Goal: Task Accomplishment & Management: Complete application form

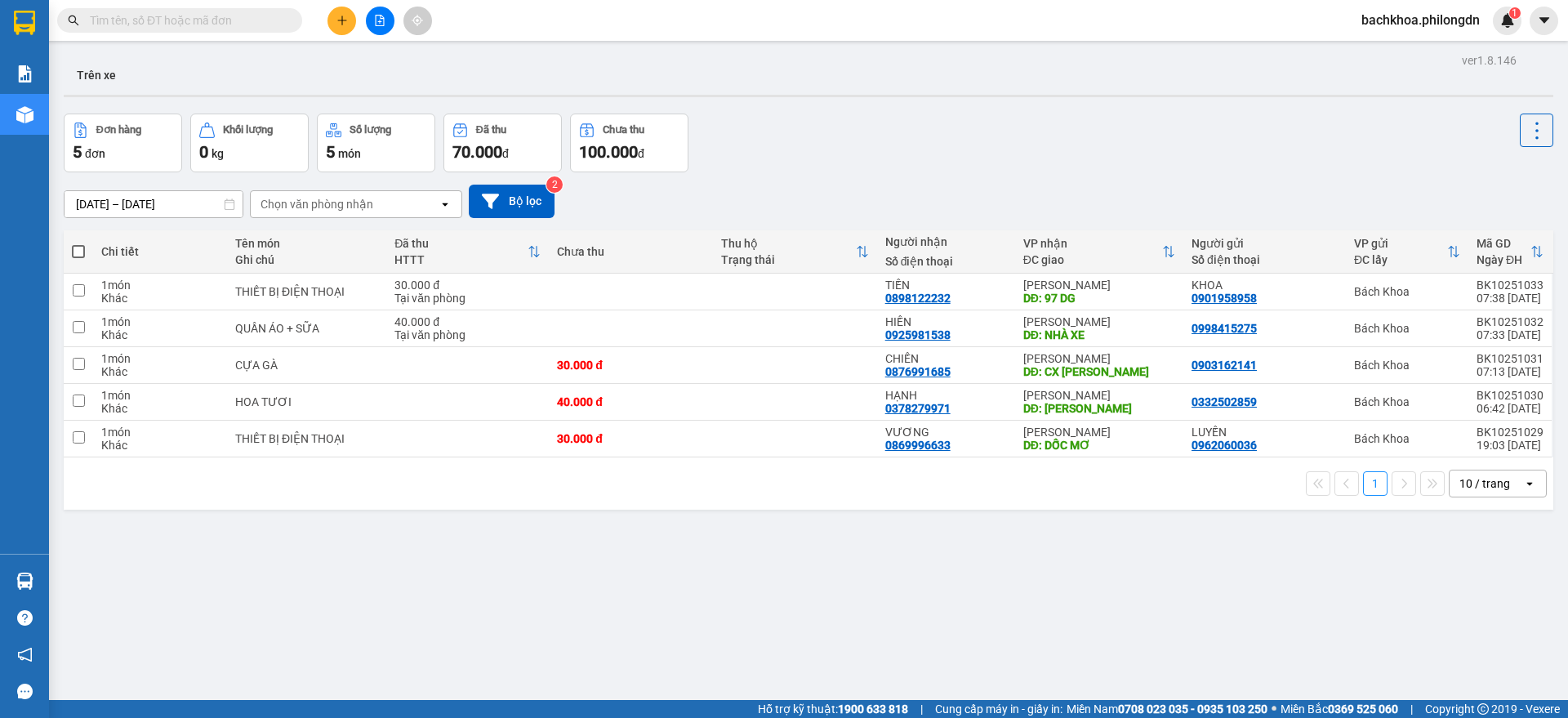
click at [1468, 19] on span "bachkhoa.philongdn" at bounding box center [1420, 19] width 144 height 20
click at [1416, 43] on span "Đăng xuất" at bounding box center [1427, 51] width 112 height 18
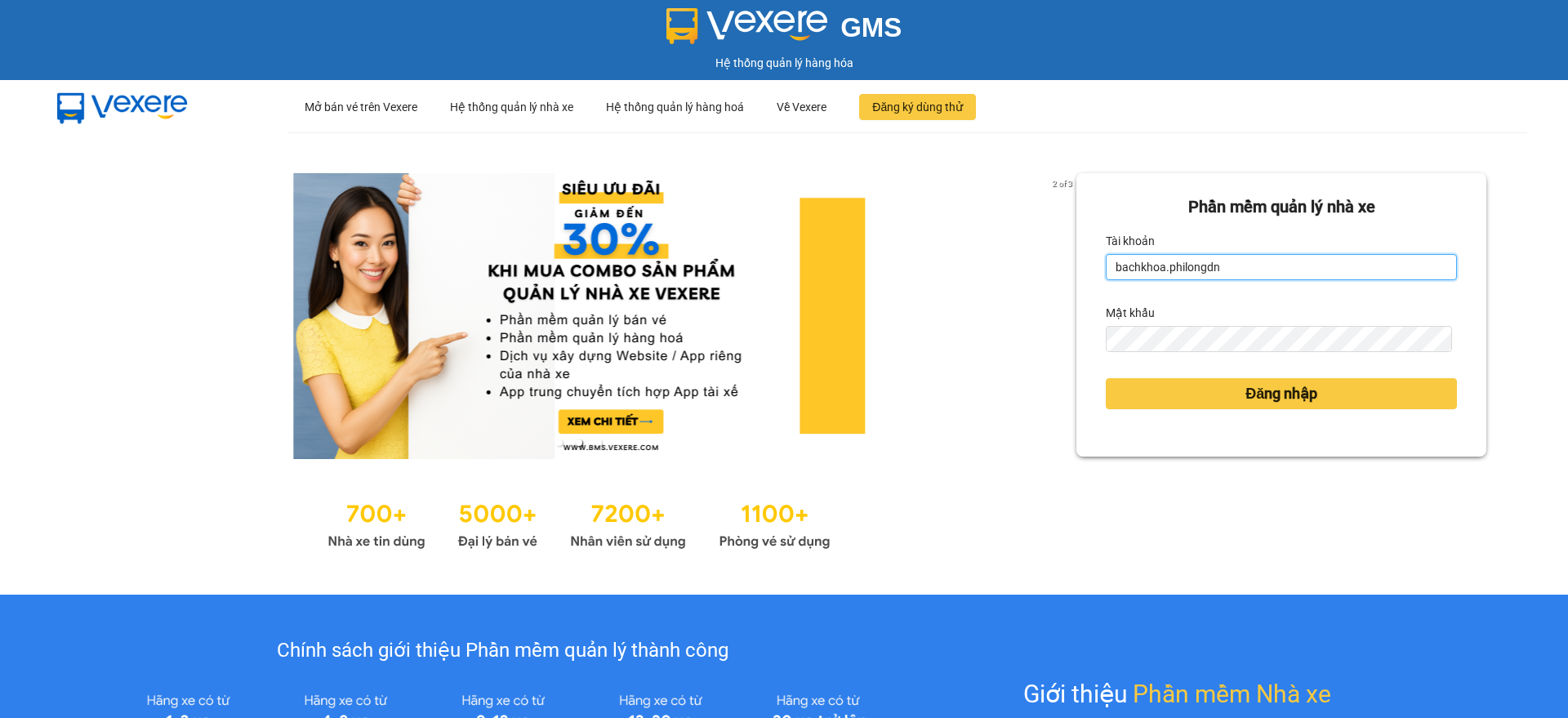
click at [1236, 271] on input "bachkhoa.philongdn" at bounding box center [1281, 267] width 351 height 26
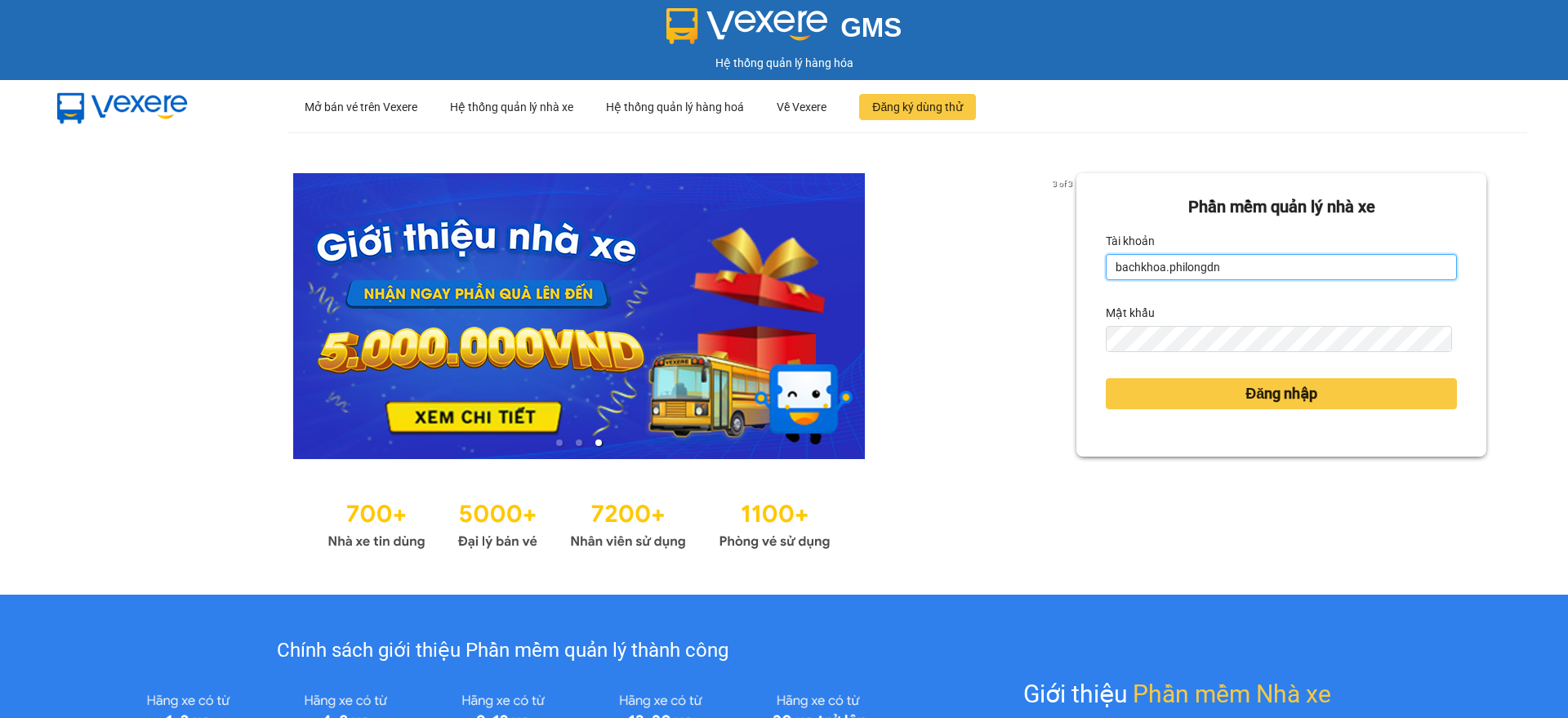
type input "giakiem1.philongdn"
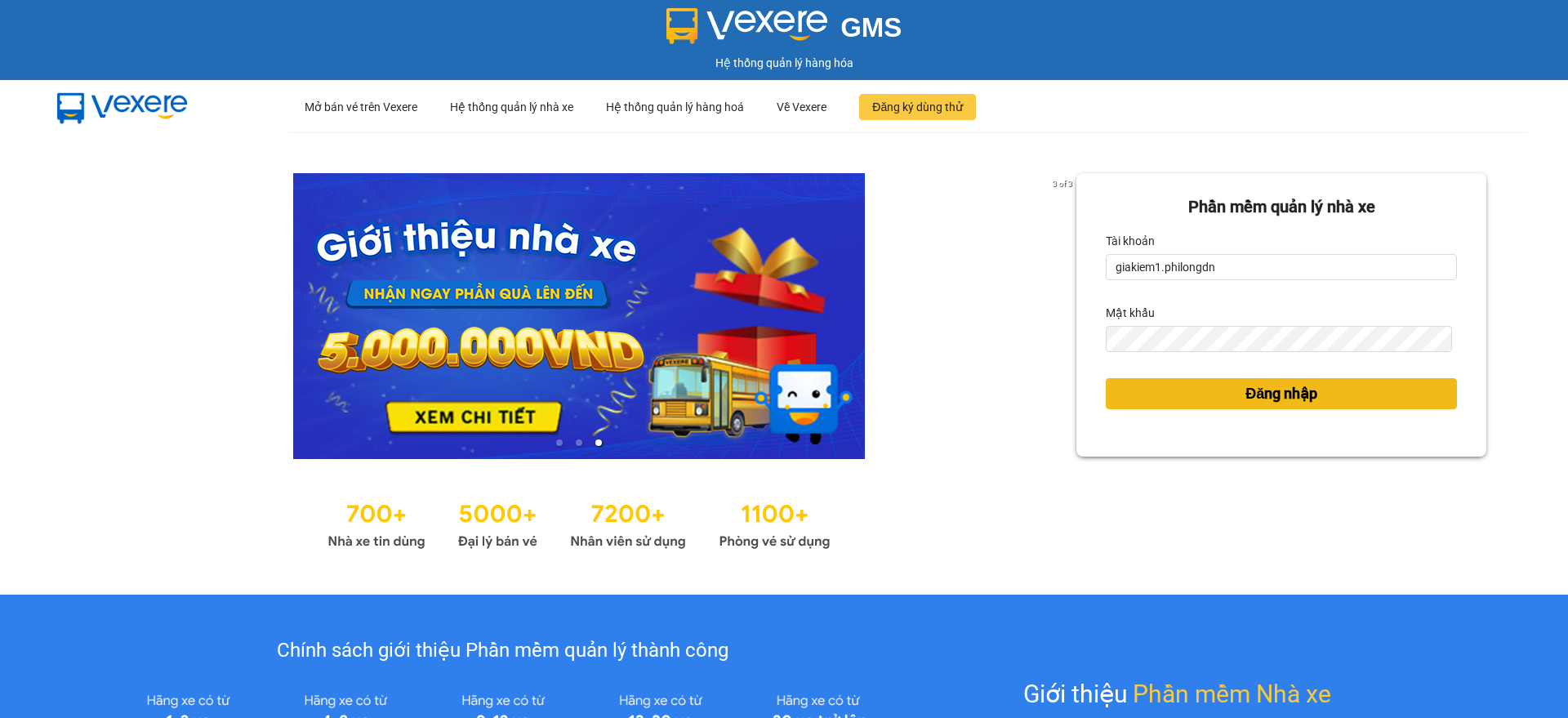
click at [1114, 398] on button "Đăng nhập" at bounding box center [1281, 393] width 351 height 31
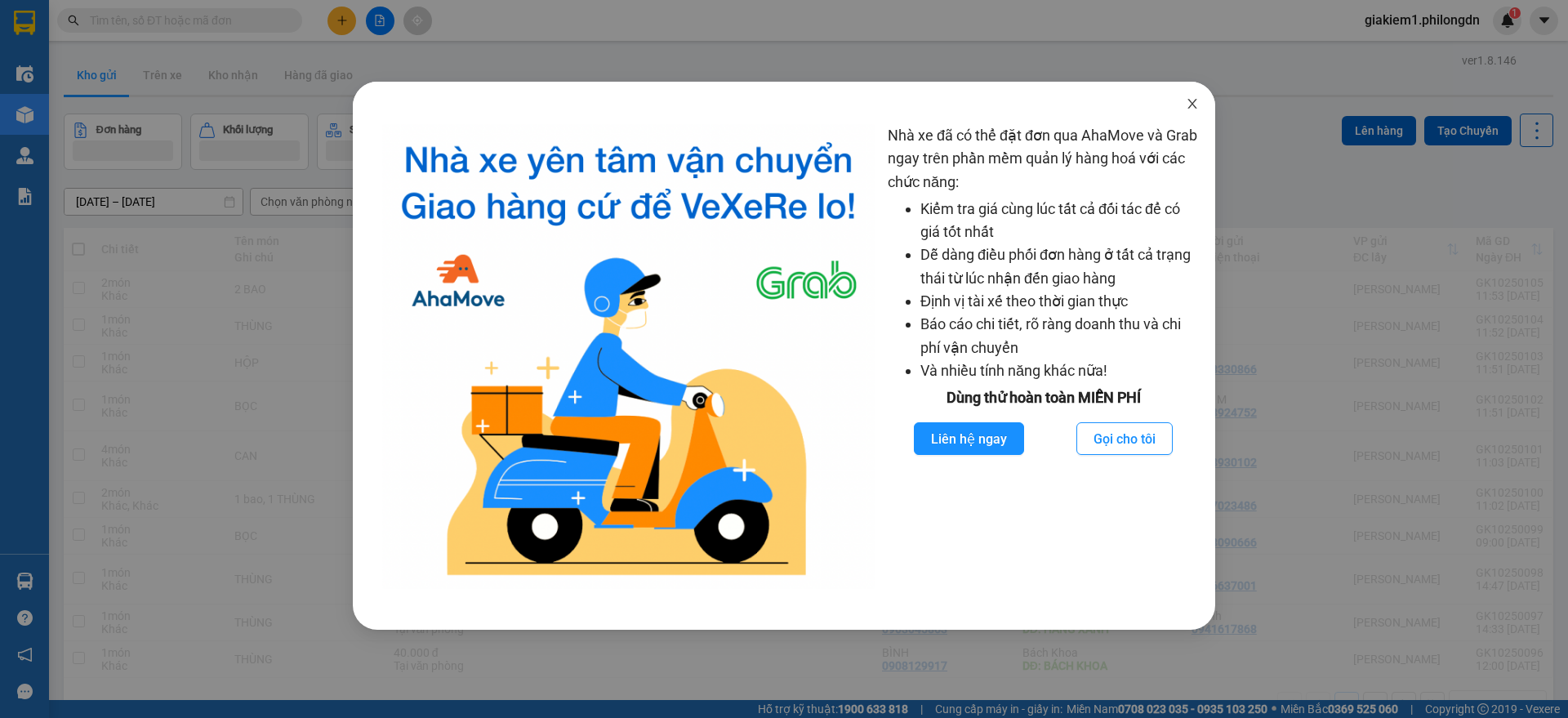
click at [1198, 100] on icon "close" at bounding box center [1192, 103] width 13 height 13
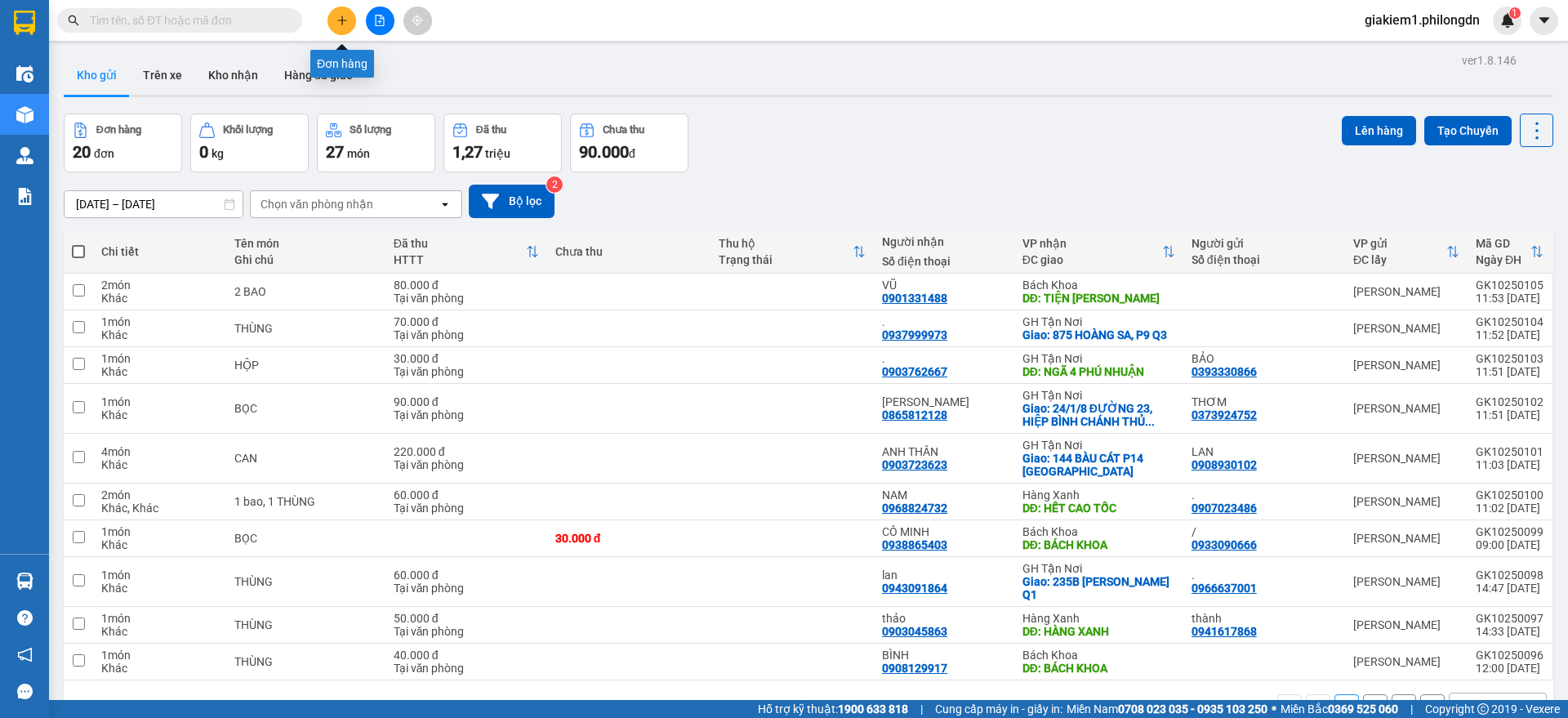
drag, startPoint x: 353, startPoint y: 19, endPoint x: 345, endPoint y: 6, distance: 15.3
click at [345, 6] on button at bounding box center [341, 20] width 29 height 29
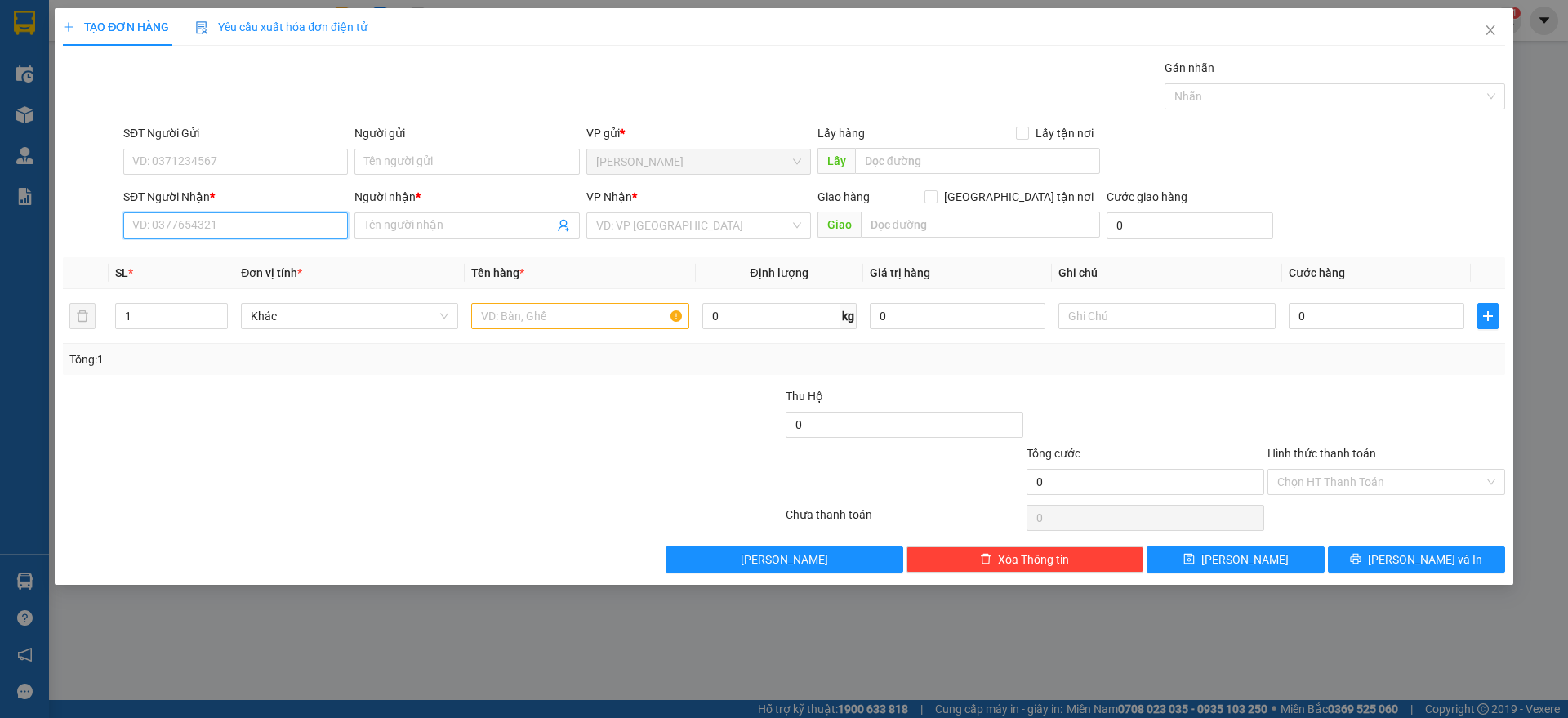
click at [287, 224] on input "SĐT Người Nhận *" at bounding box center [236, 226] width 225 height 26
type input "0346575417"
click at [381, 232] on input "Người nhận *" at bounding box center [458, 225] width 188 height 18
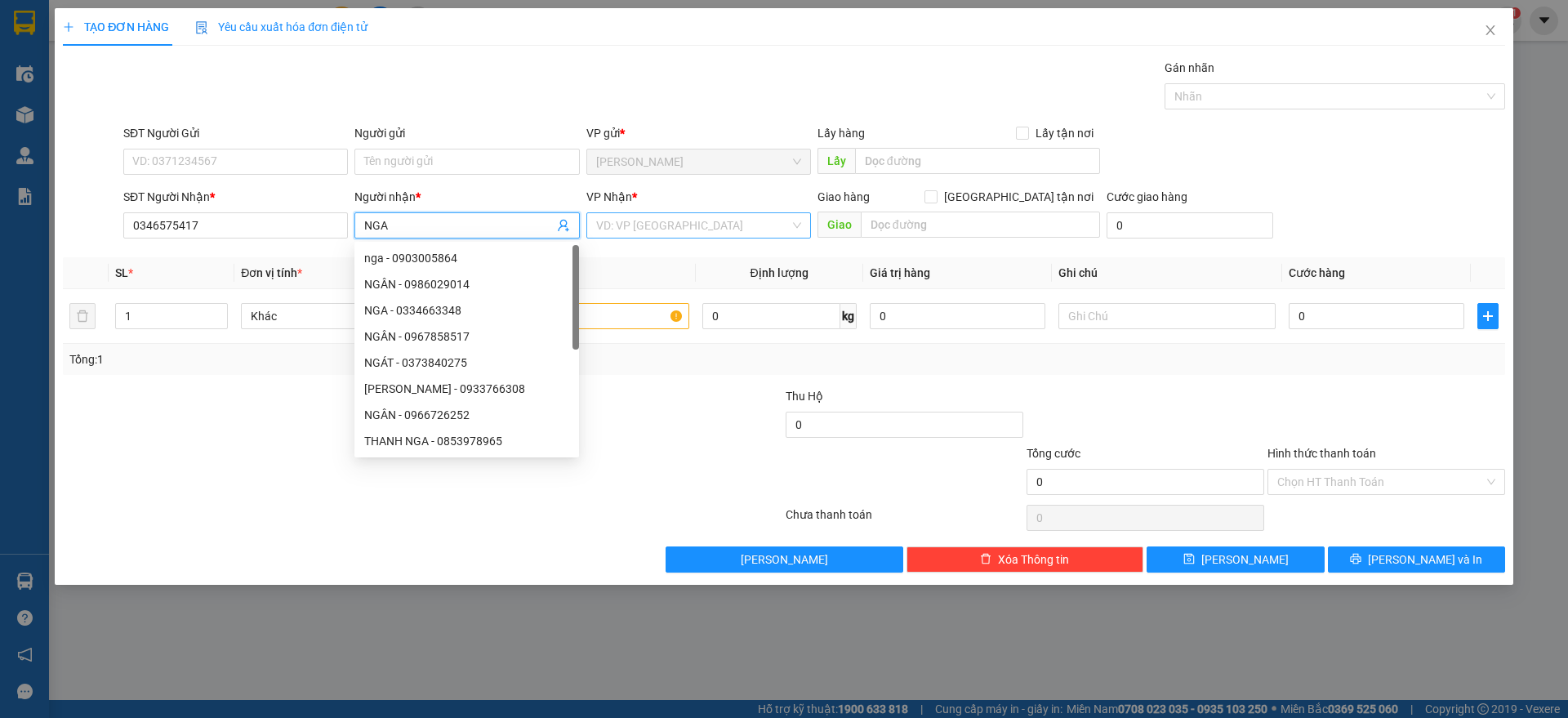
type input "NGA"
click at [677, 232] on input "search" at bounding box center [693, 225] width 193 height 25
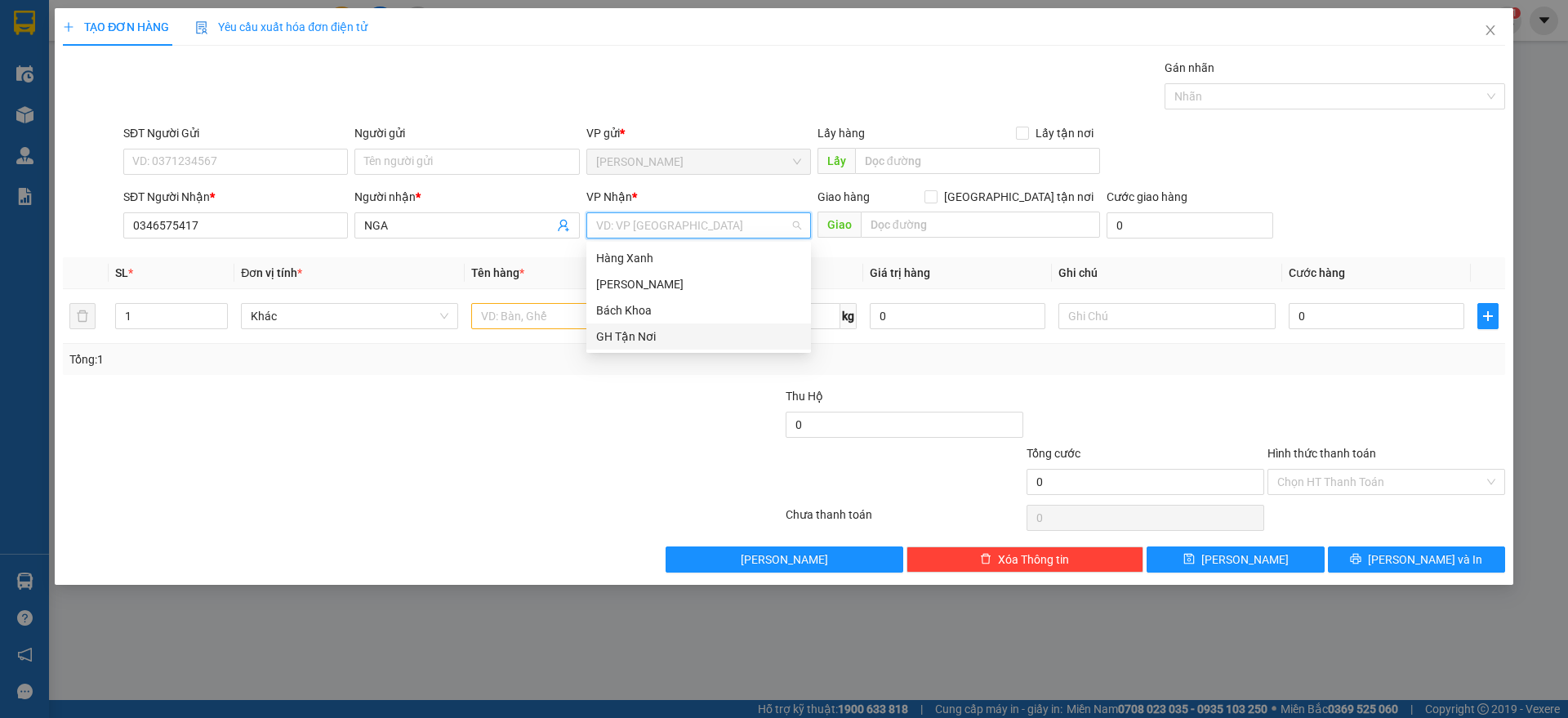
click at [671, 328] on div "GH Tận Nơi" at bounding box center [699, 336] width 205 height 18
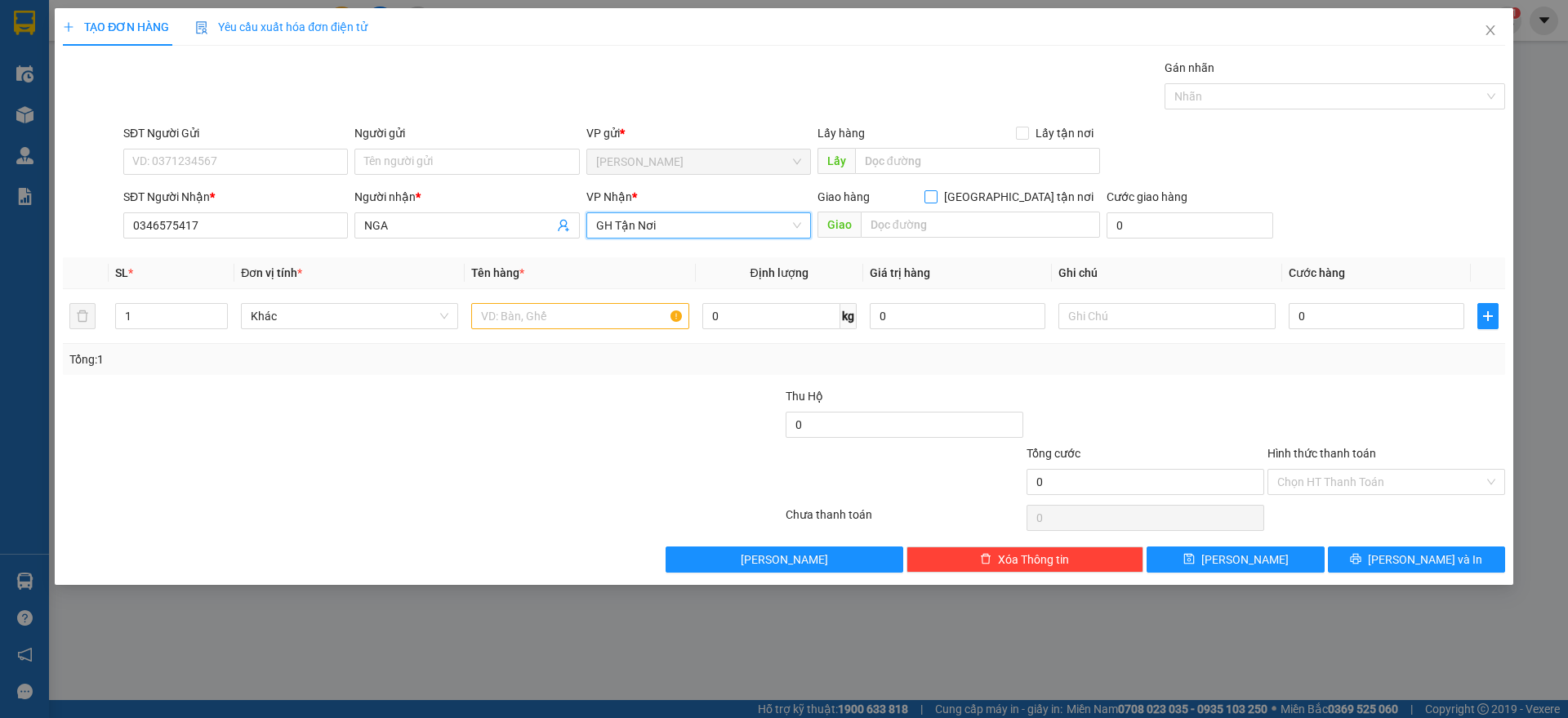
click at [936, 198] on input "Giao tận nơi" at bounding box center [930, 195] width 11 height 11
checkbox input "true"
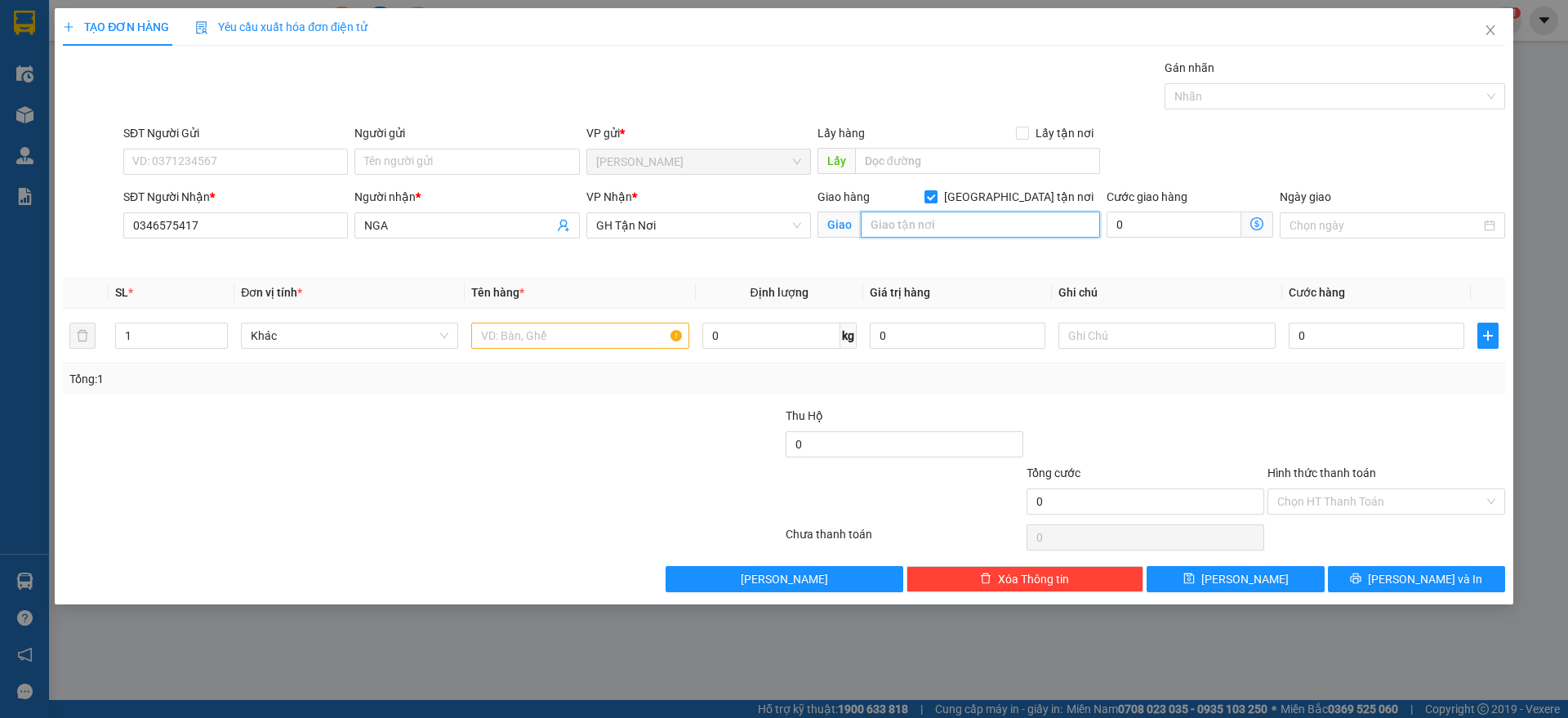
click at [995, 229] on input "text" at bounding box center [980, 225] width 239 height 26
type input "CẦU BA"
click at [936, 196] on input "Giao tận nơi" at bounding box center [930, 195] width 11 height 11
checkbox input "false"
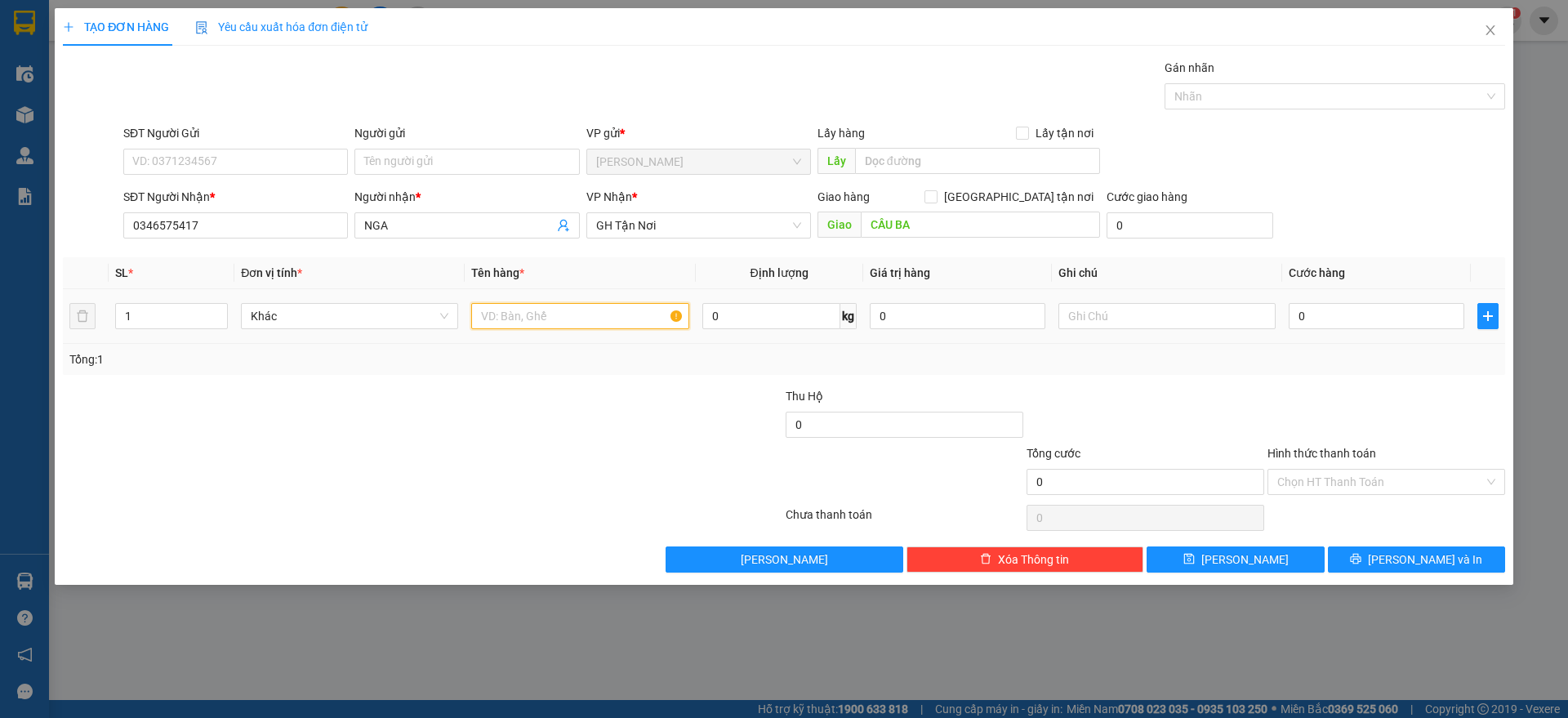
click at [518, 320] on input "text" at bounding box center [580, 316] width 217 height 26
type input "BỌC"
click at [1392, 315] on input "0" at bounding box center [1376, 316] width 176 height 26
type input "6"
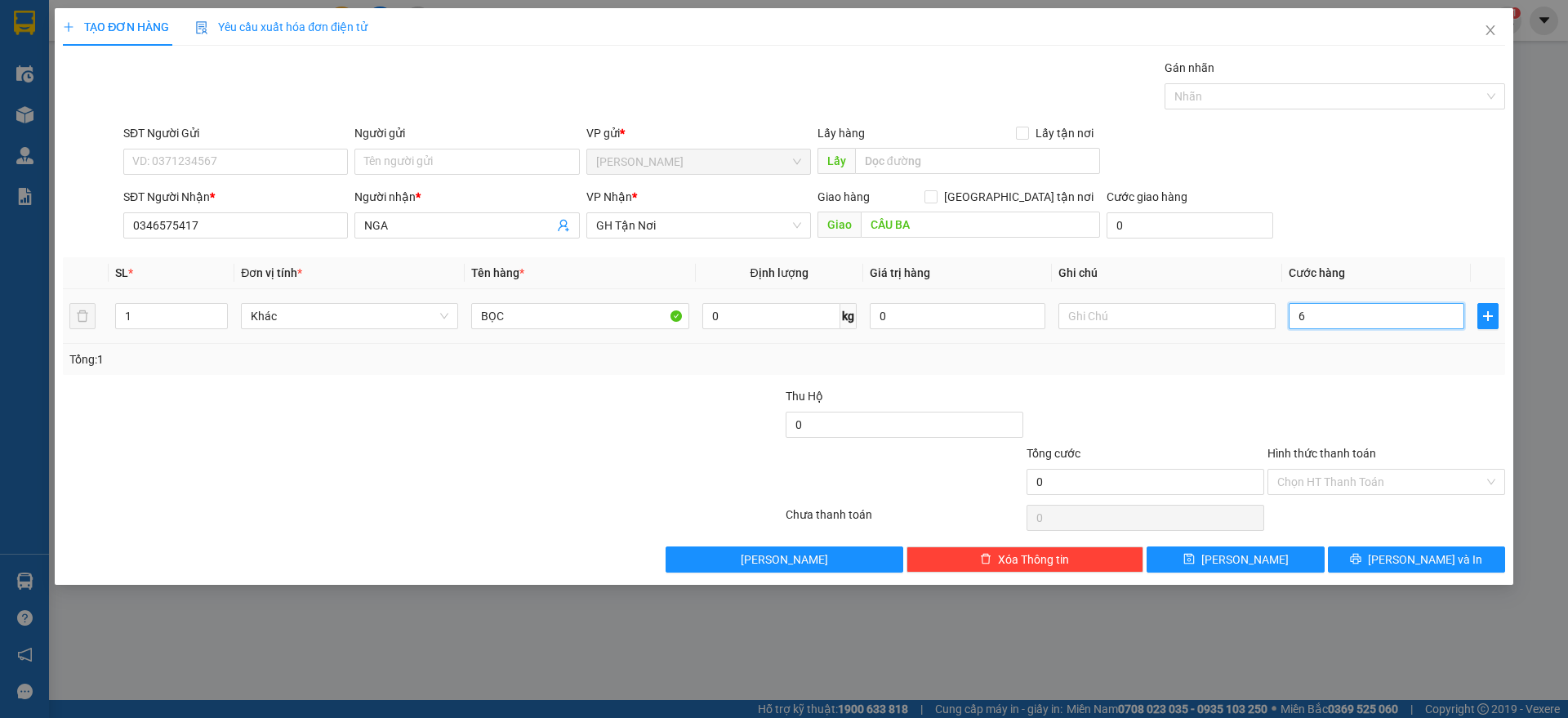
type input "6"
type input "60"
type input "600"
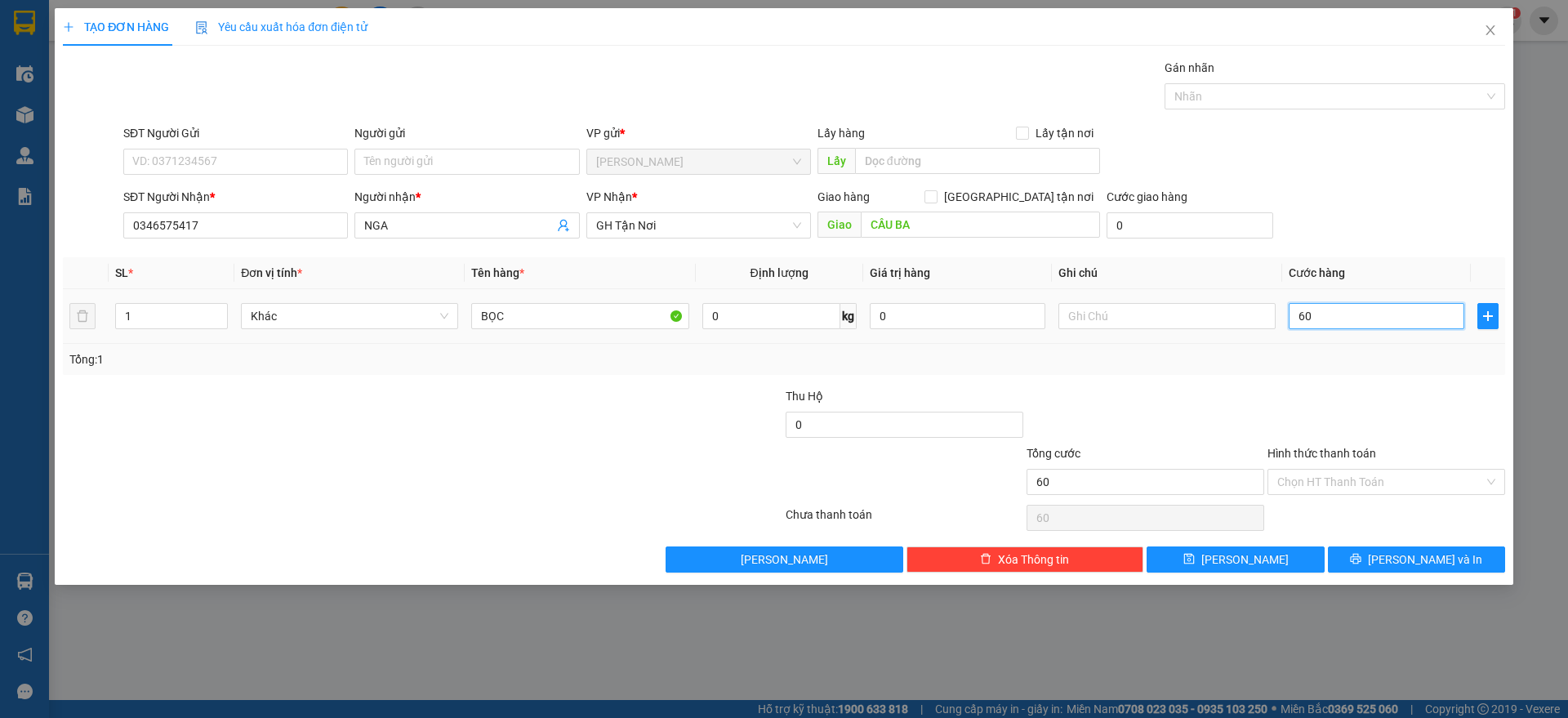
type input "600"
type input "6.000"
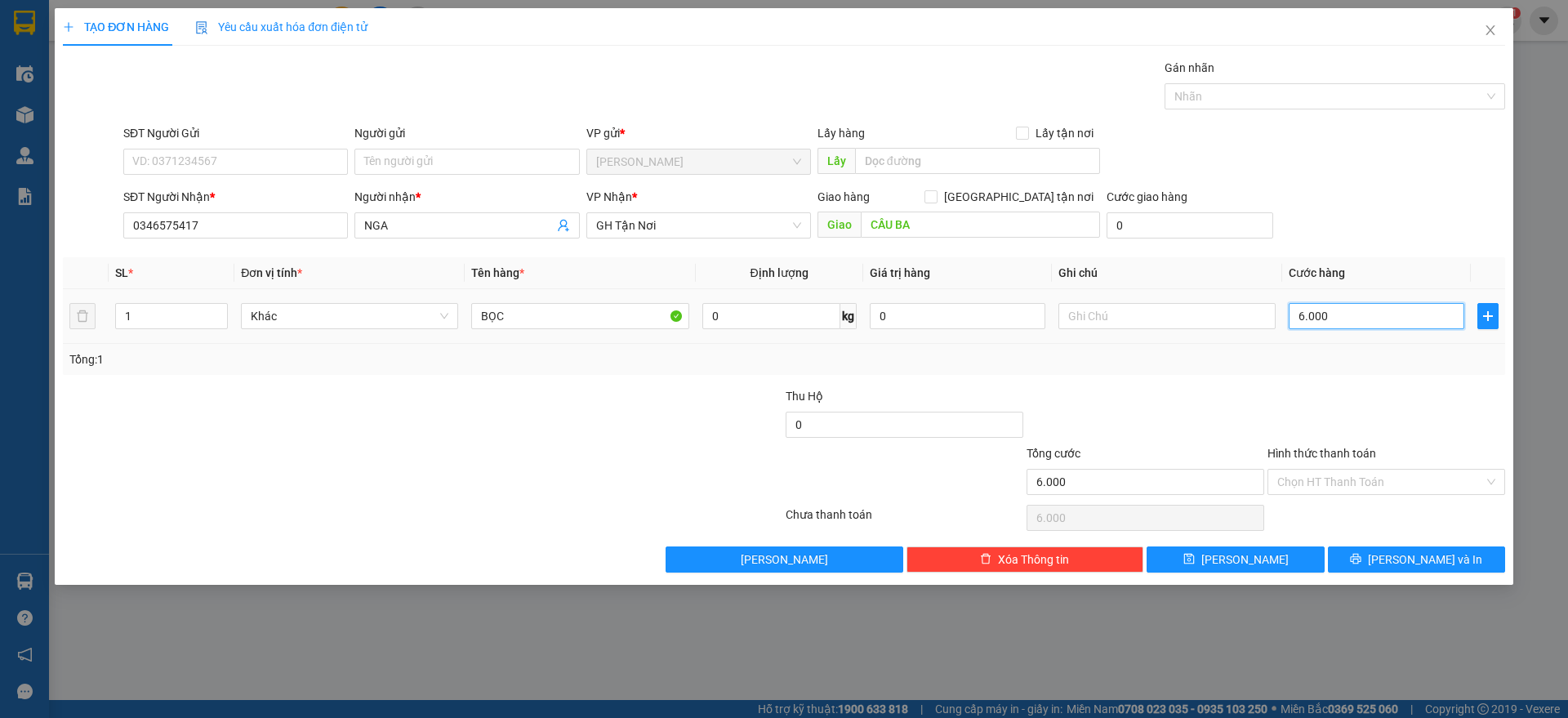
type input "60.000"
click at [1047, 230] on input "CẦU BA" at bounding box center [980, 225] width 239 height 26
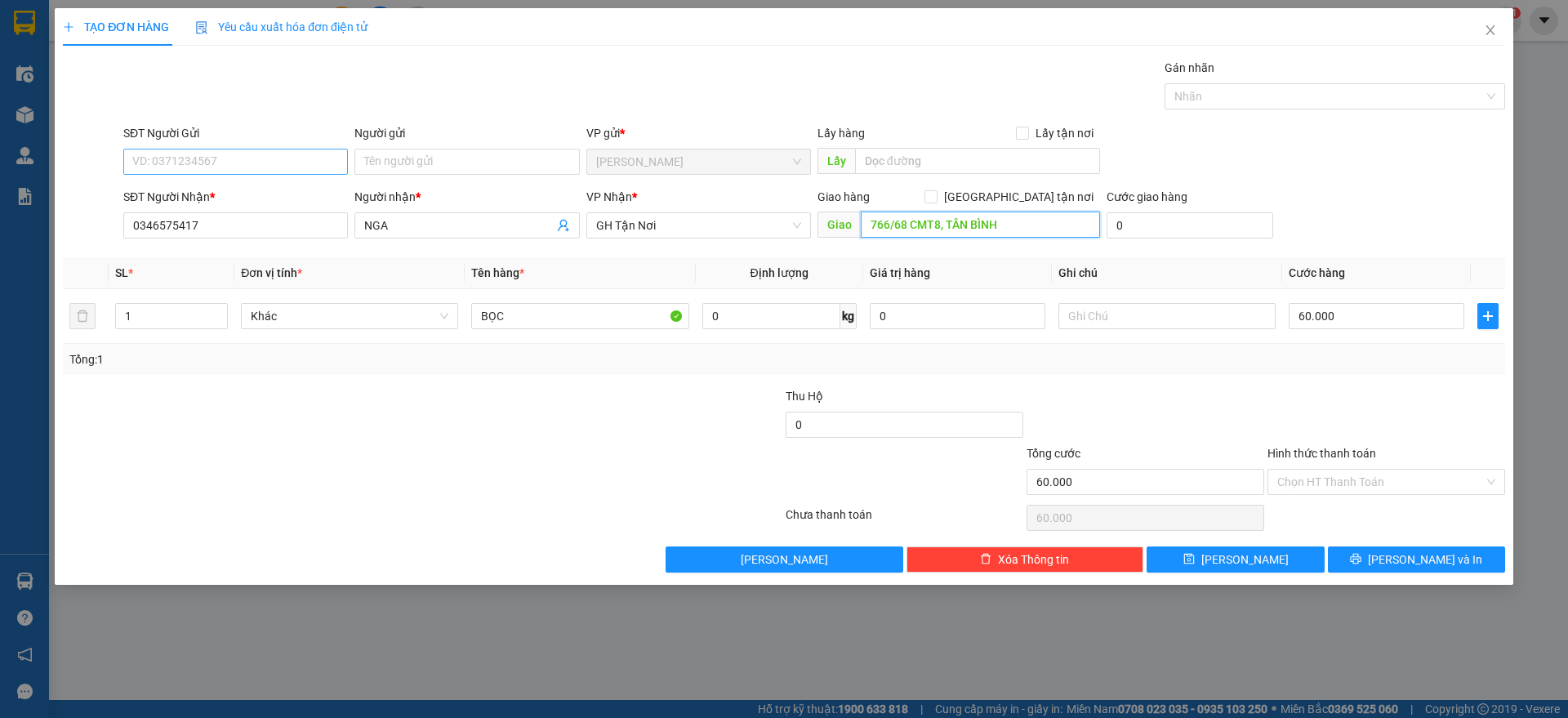
type input "766/68 CMT8, TÂN BÌNH"
click at [291, 158] on input "SĐT Người Gửi" at bounding box center [236, 162] width 225 height 26
click at [1006, 197] on div "Giao hàng Giao tận nơi" at bounding box center [959, 197] width 283 height 18
click at [936, 197] on input "Giao tận nơi" at bounding box center [930, 195] width 11 height 11
checkbox input "true"
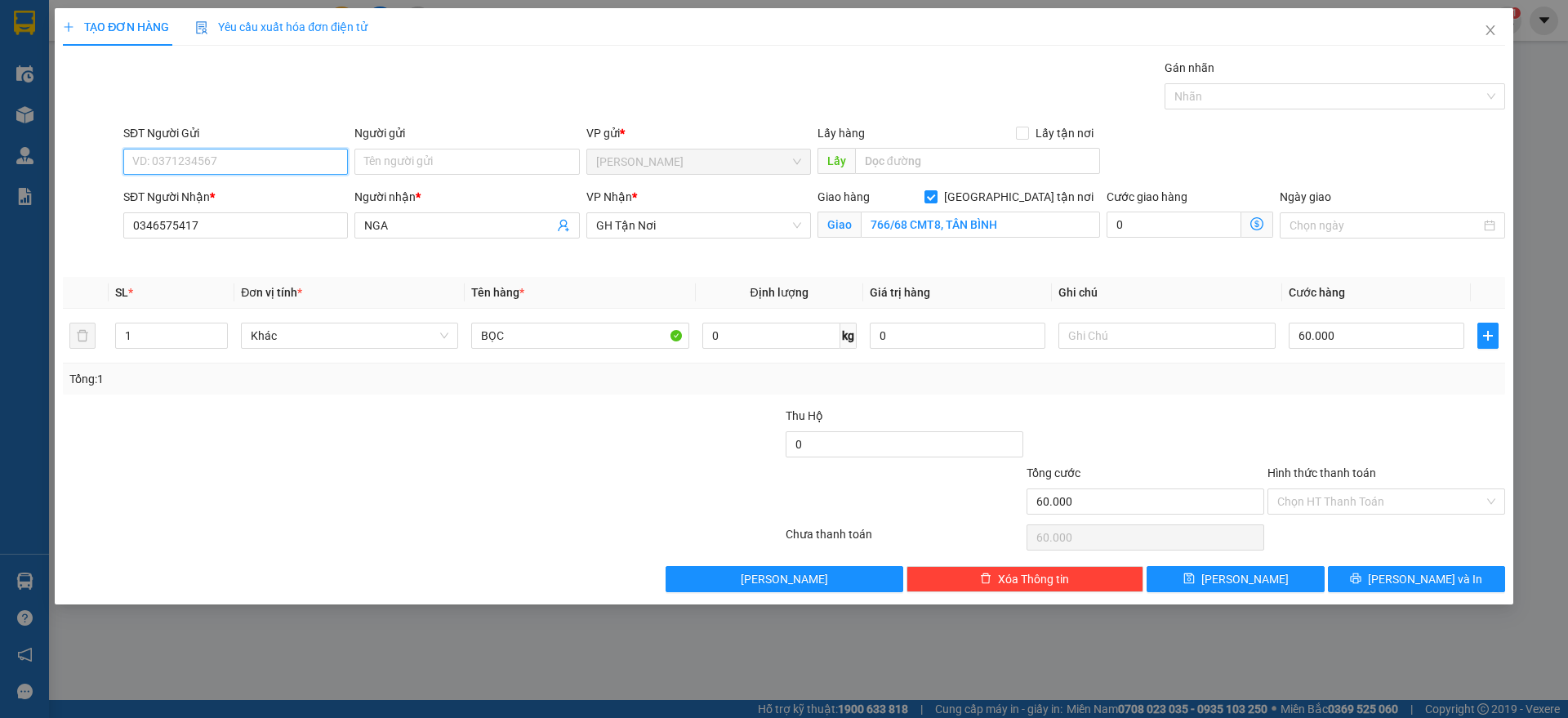
click at [250, 155] on input "SĐT Người Gửi" at bounding box center [236, 162] width 225 height 26
type input "0356109025"
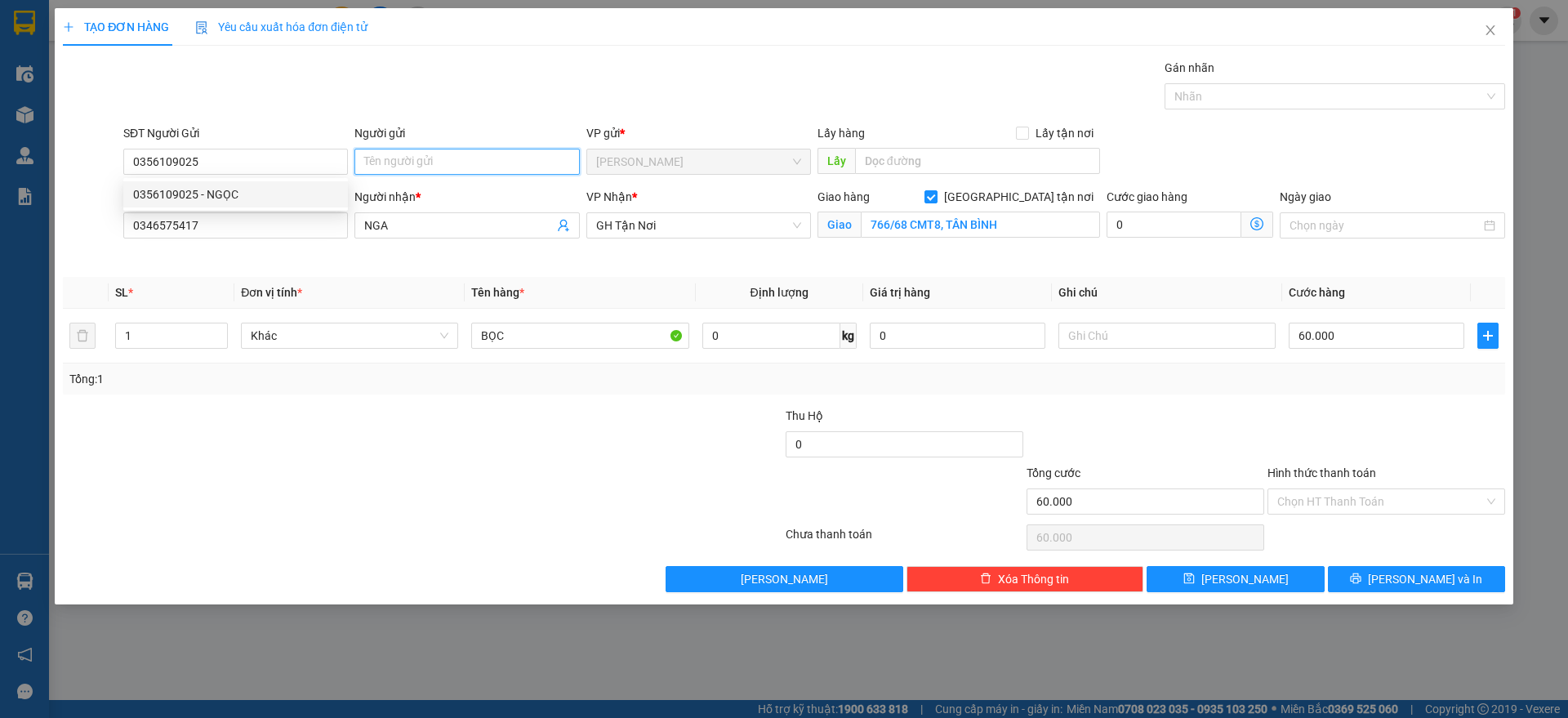
click at [416, 153] on input "Người gửi" at bounding box center [467, 162] width 225 height 26
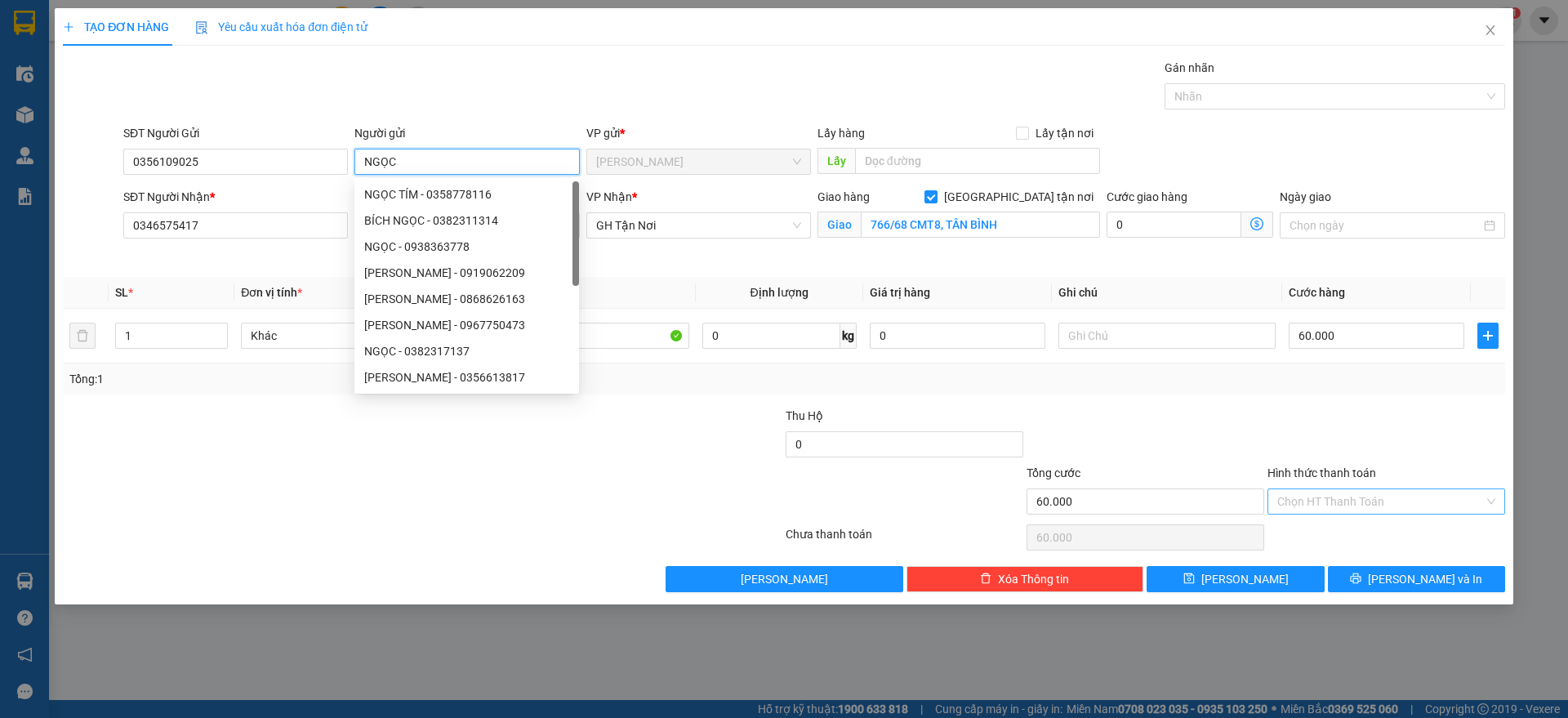
type input "NGỌC"
click at [1391, 500] on input "Hình thức thanh toán" at bounding box center [1381, 502] width 207 height 25
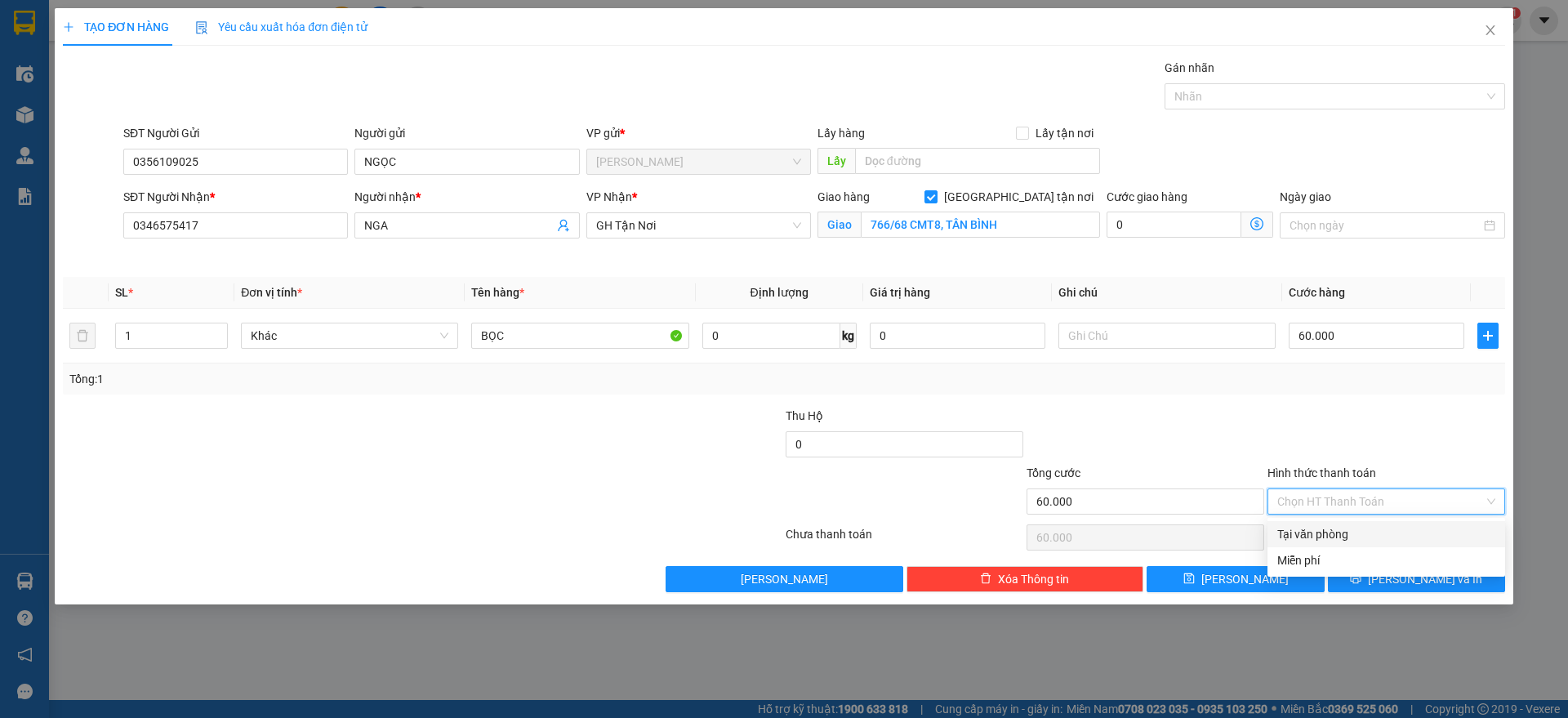
click at [1365, 542] on div "Tại văn phòng" at bounding box center [1386, 534] width 218 height 18
type input "0"
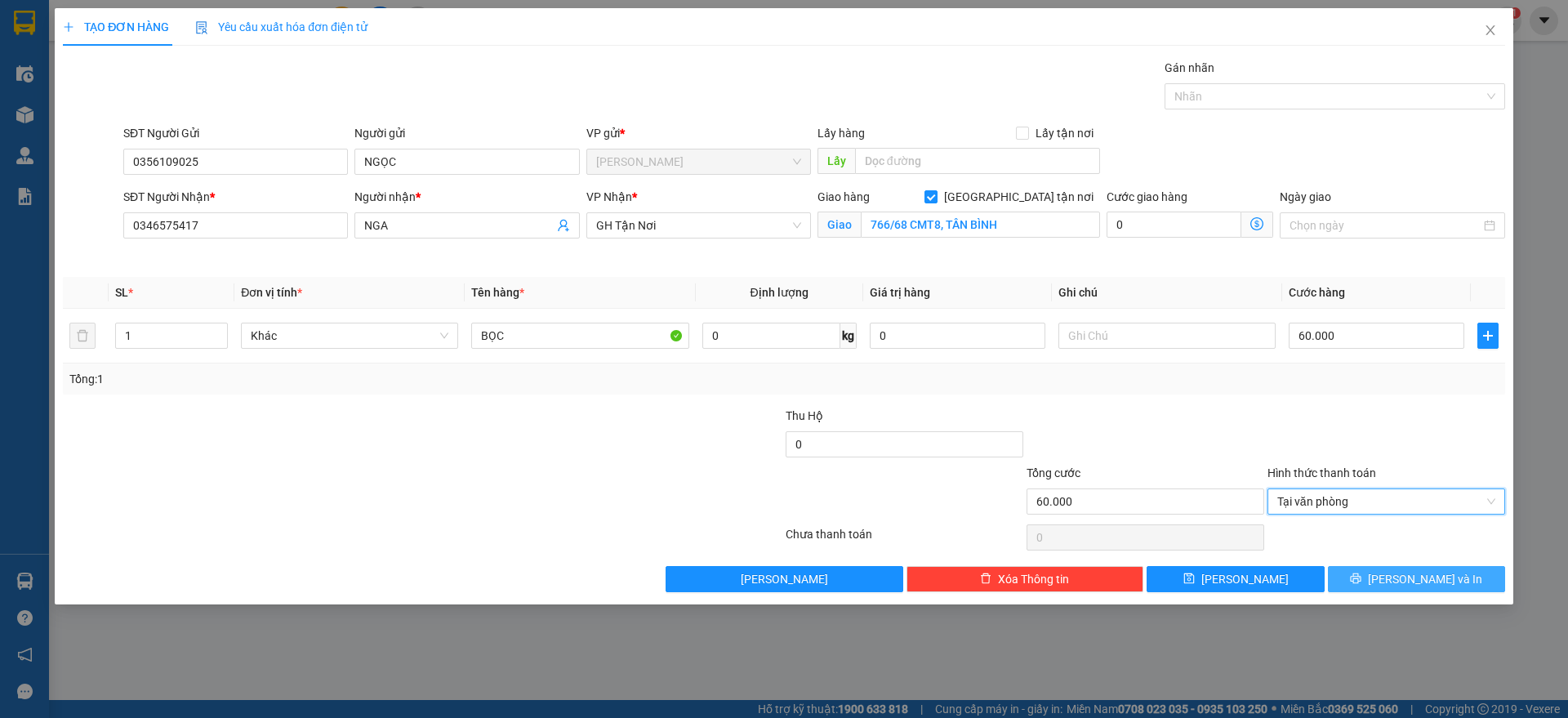
click at [1378, 585] on button "Lưu và In" at bounding box center [1417, 579] width 177 height 26
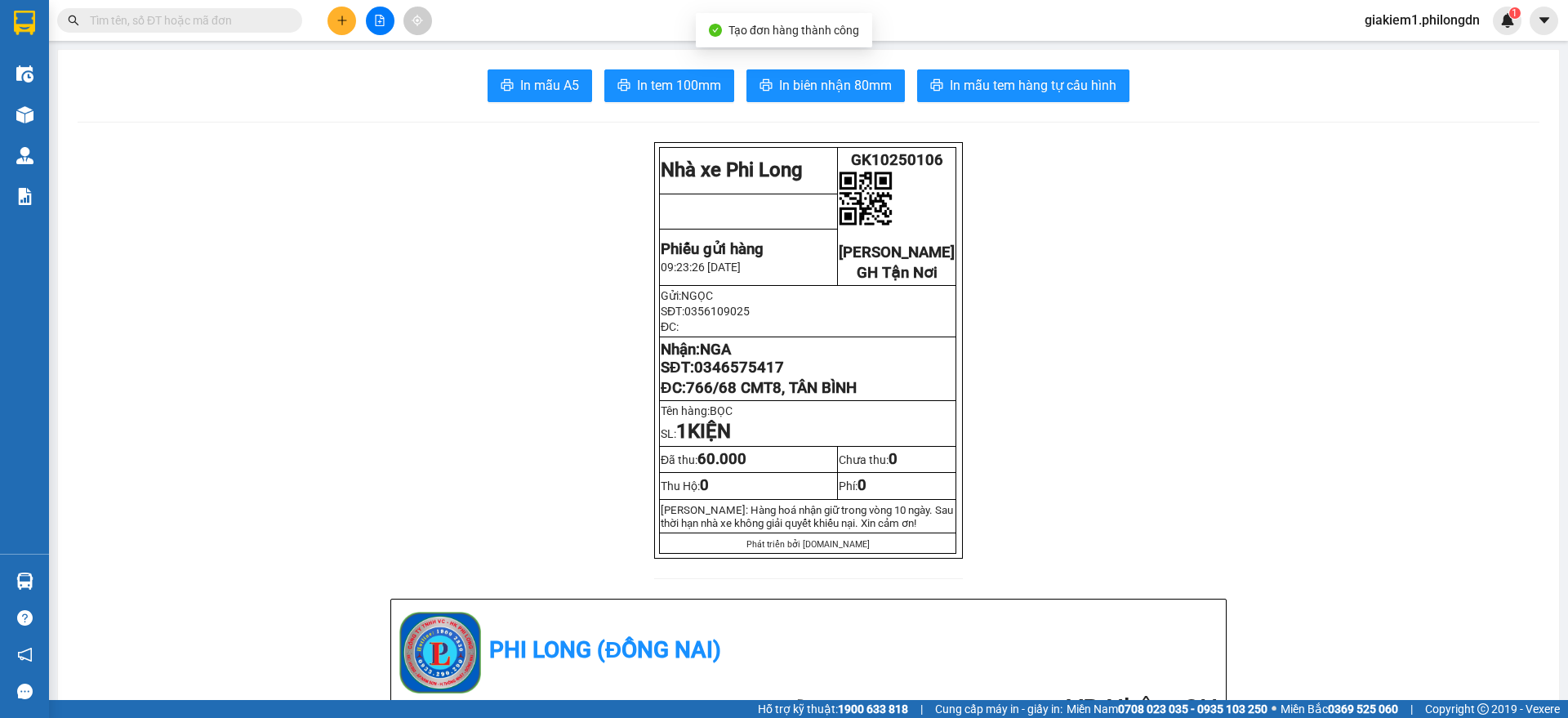
click at [595, 88] on div "In mẫu A5 In tem 100mm In biên nhận 80mm In mẫu tem hàng tự cấu hình" at bounding box center [809, 85] width 1462 height 32
click at [607, 85] on button "In tem 100mm" at bounding box center [669, 85] width 130 height 32
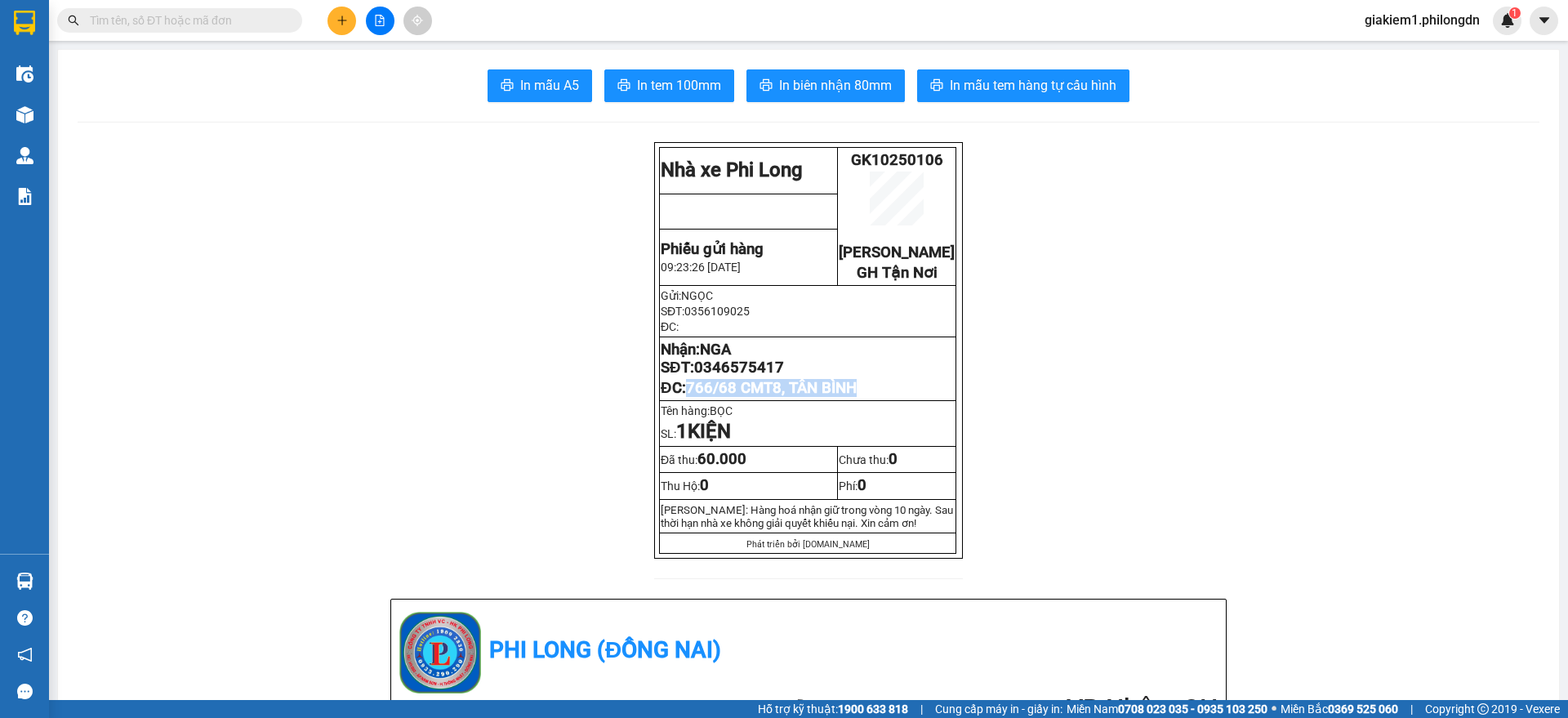
drag, startPoint x: 863, startPoint y: 412, endPoint x: 682, endPoint y: 420, distance: 181.2
click at [682, 397] on p "ĐC: 766/68 CMT8, TÂN BÌNH" at bounding box center [808, 388] width 294 height 18
copy span "766/68 CMT8, TÂN BÌNH"
click at [719, 377] on span "0346575417" at bounding box center [739, 368] width 90 height 18
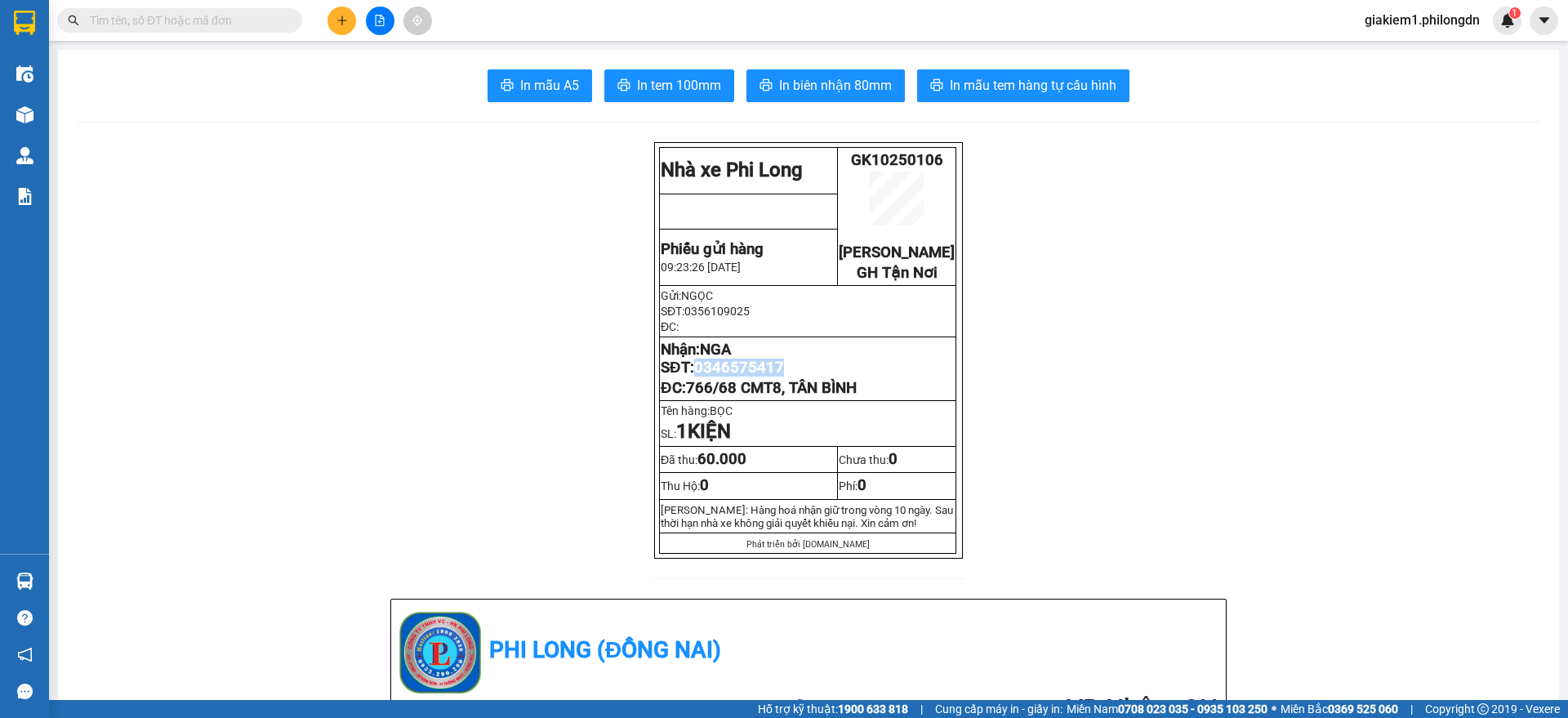
copy span "0346575417"
click at [341, 25] on icon "plus" at bounding box center [341, 20] width 11 height 11
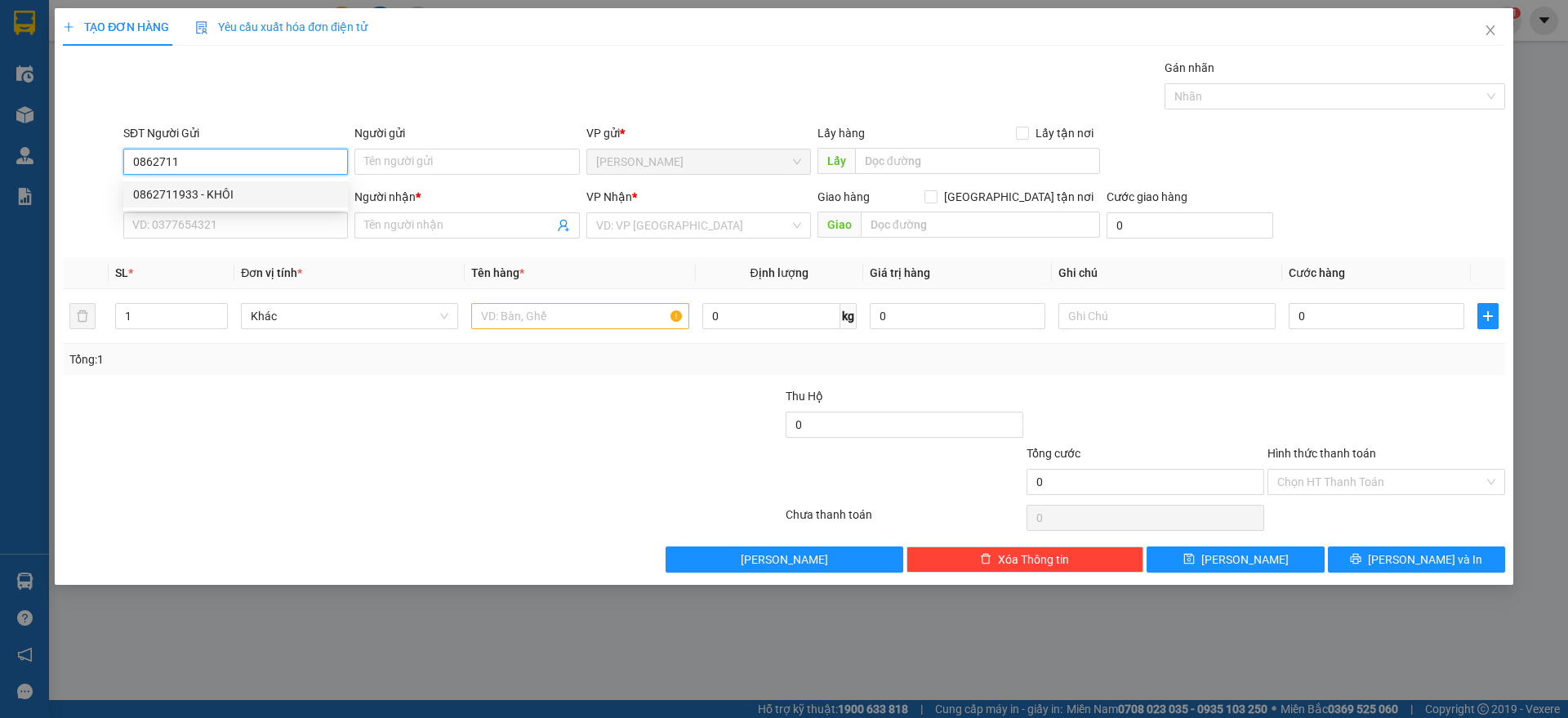
click at [189, 188] on div "0862711933 - KHÔI" at bounding box center [236, 194] width 205 height 18
type input "0862711933"
type input "KHÔI"
type input "0941661909"
type input "LÊ LƯU LY"
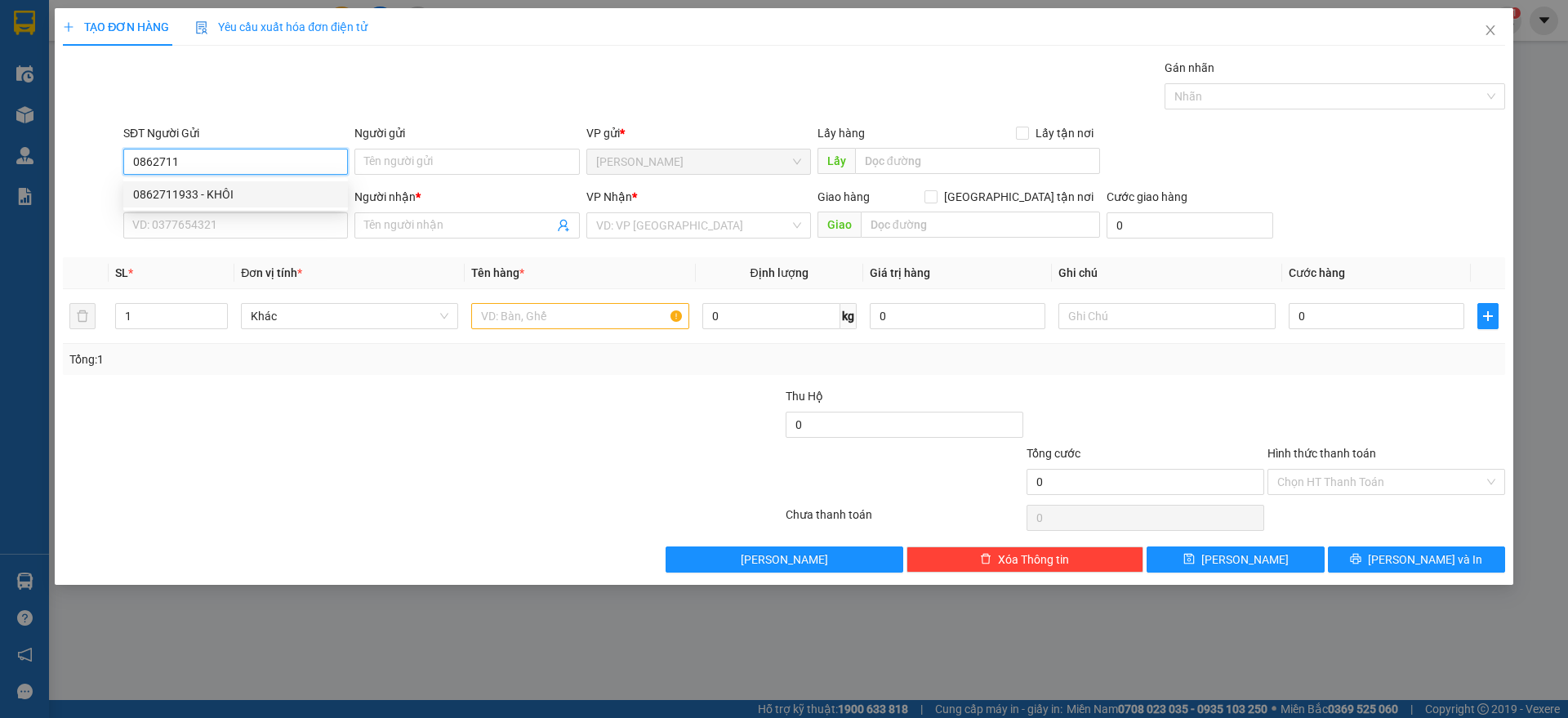
checkbox input "true"
type input "117/15/31 HỒ VĂN LONG, TÂN TẠO BÌNH TÂN"
type input "90.000"
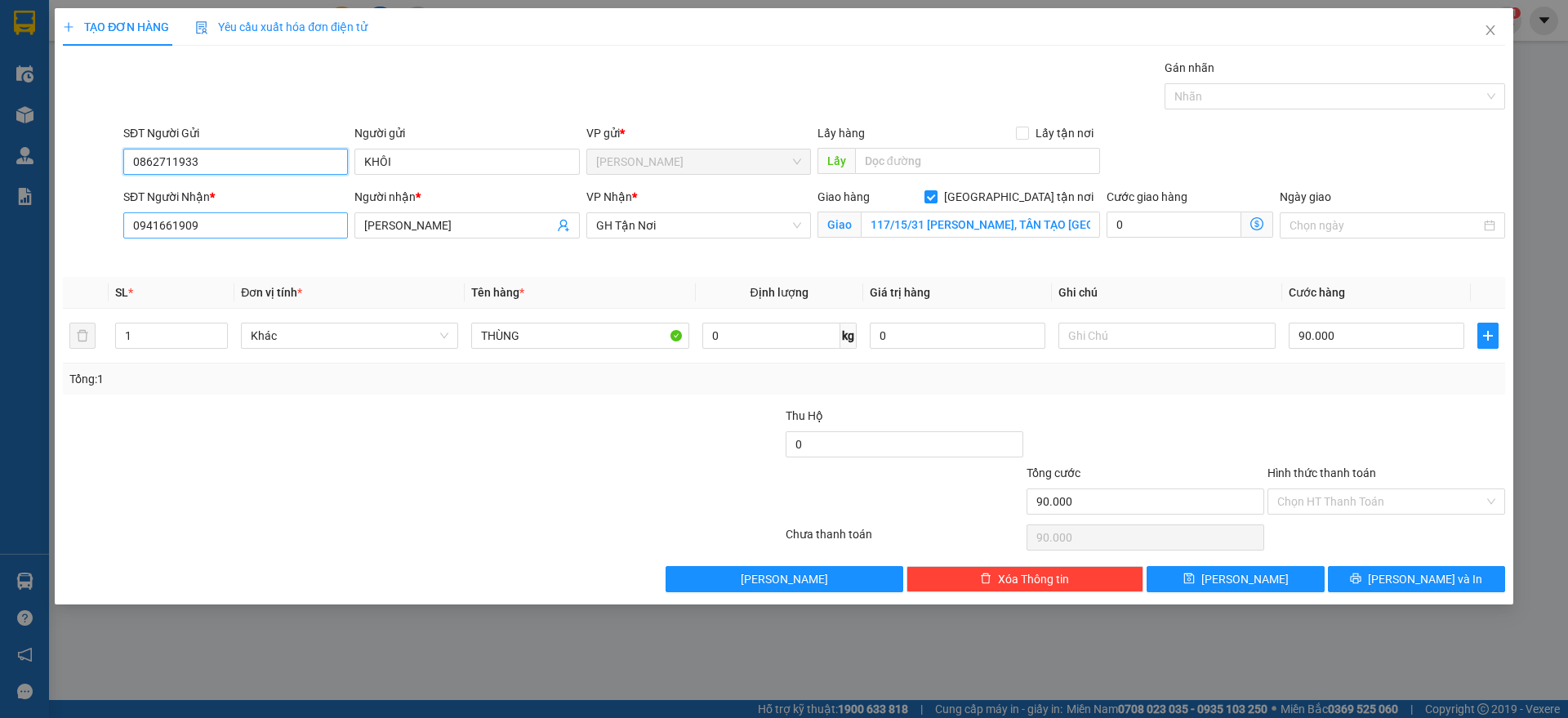
type input "0862711933"
click at [253, 231] on input "0941661909" at bounding box center [236, 226] width 225 height 26
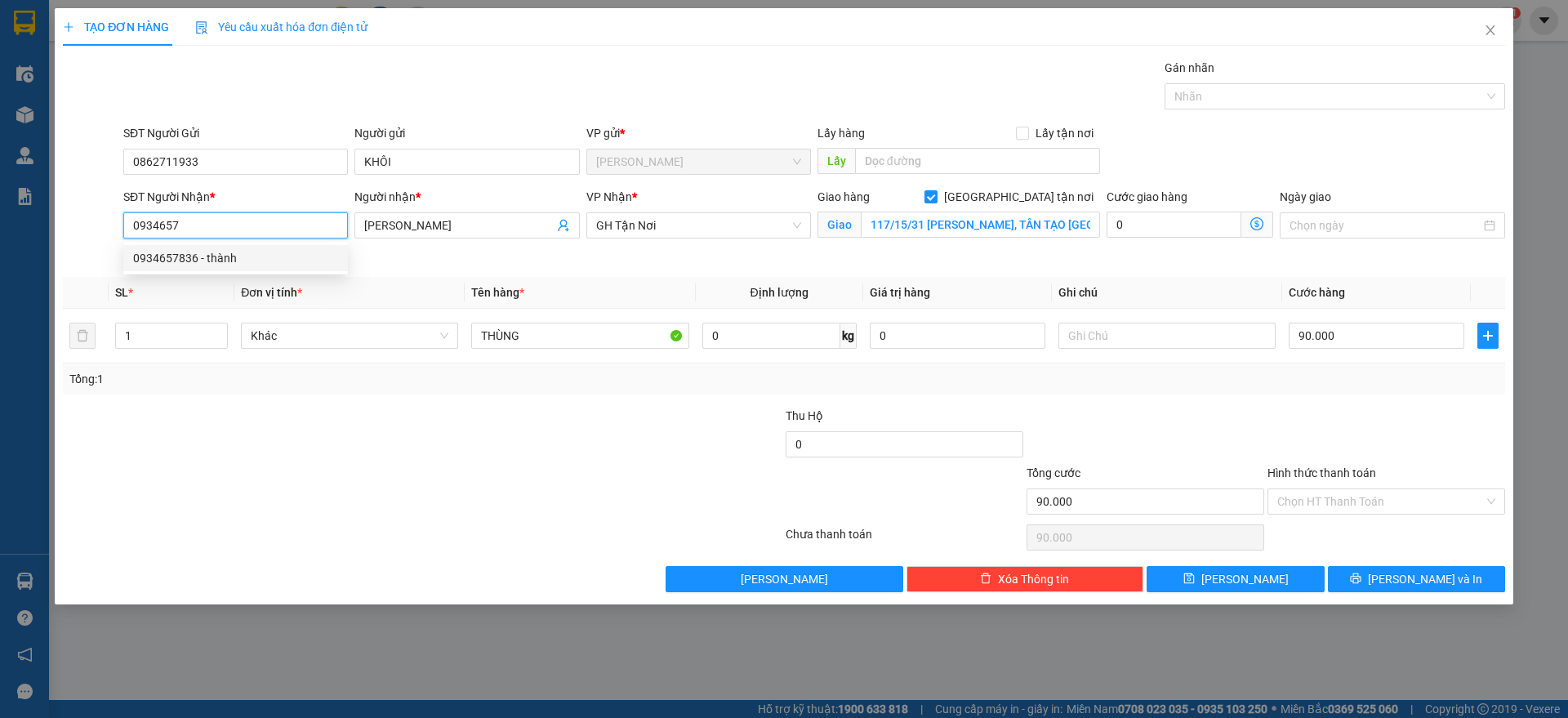
click at [196, 252] on div "0934657836 - thành" at bounding box center [236, 258] width 205 height 18
type input "0934657836"
type input "thành"
type input "76/25/2/7 PHẠM ĐỨC SƠN P16 Q8"
type input "120.000"
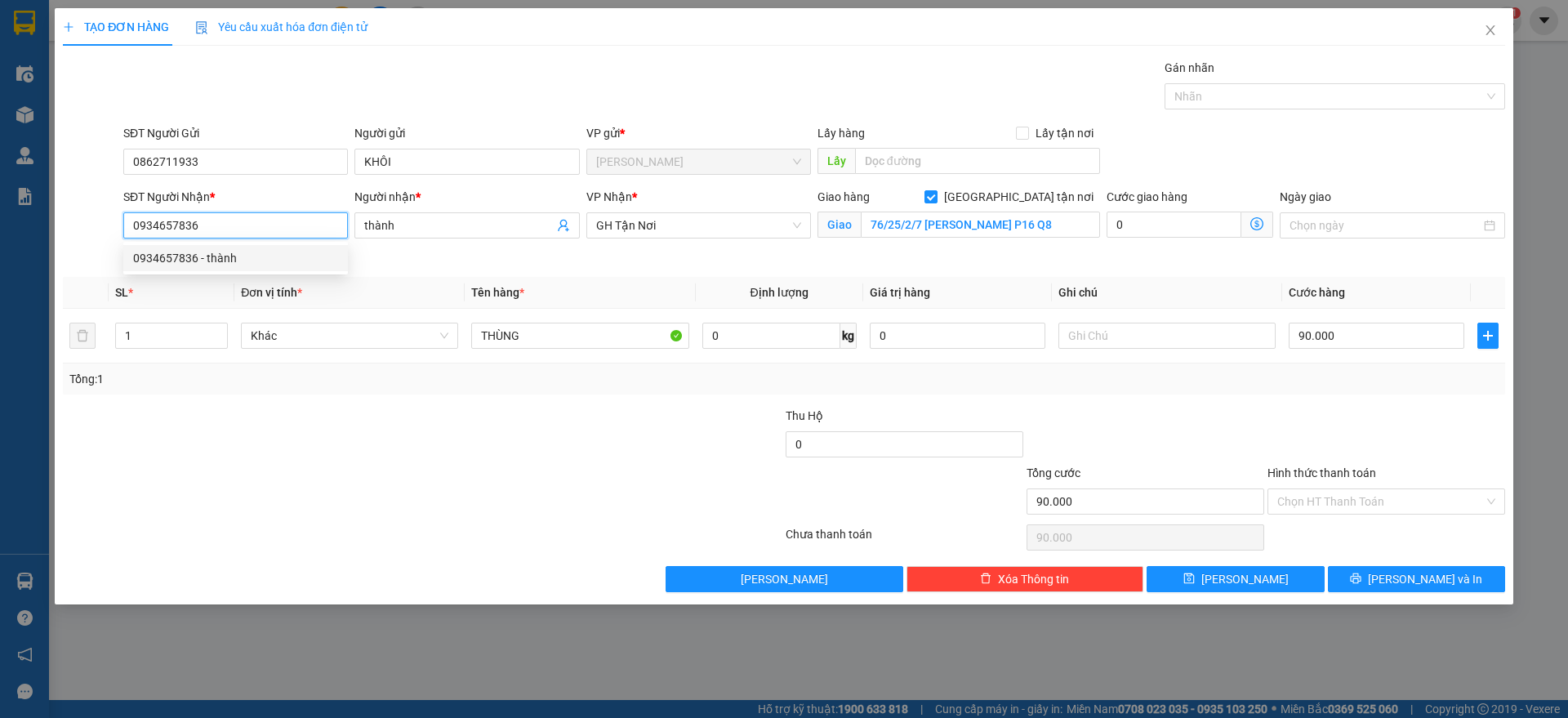
type input "120.000"
type input "0934657836"
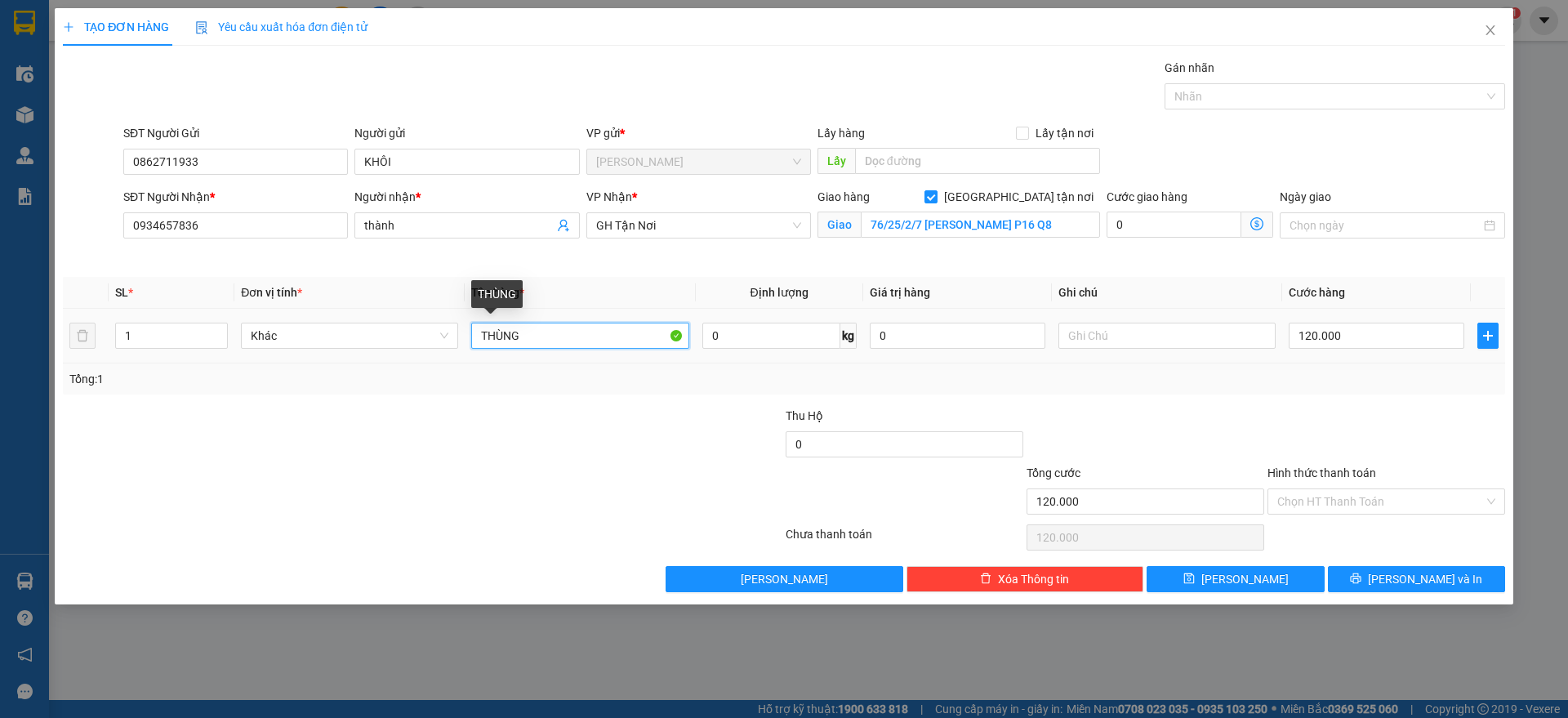
click at [555, 334] on input "THÙNG" at bounding box center [580, 335] width 217 height 26
type input "HỘP"
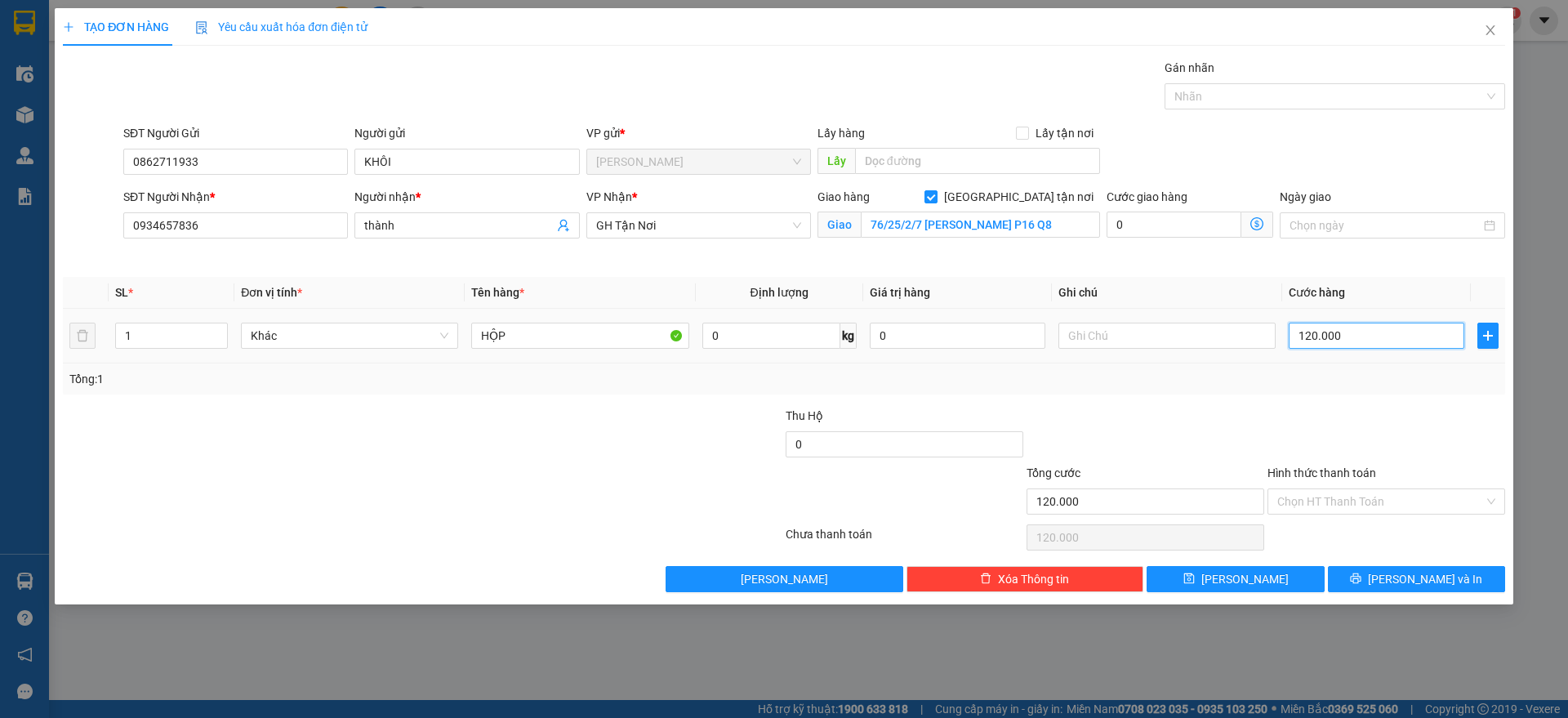
click at [1335, 340] on input "120.000" at bounding box center [1376, 335] width 176 height 26
type input "8"
type input "80"
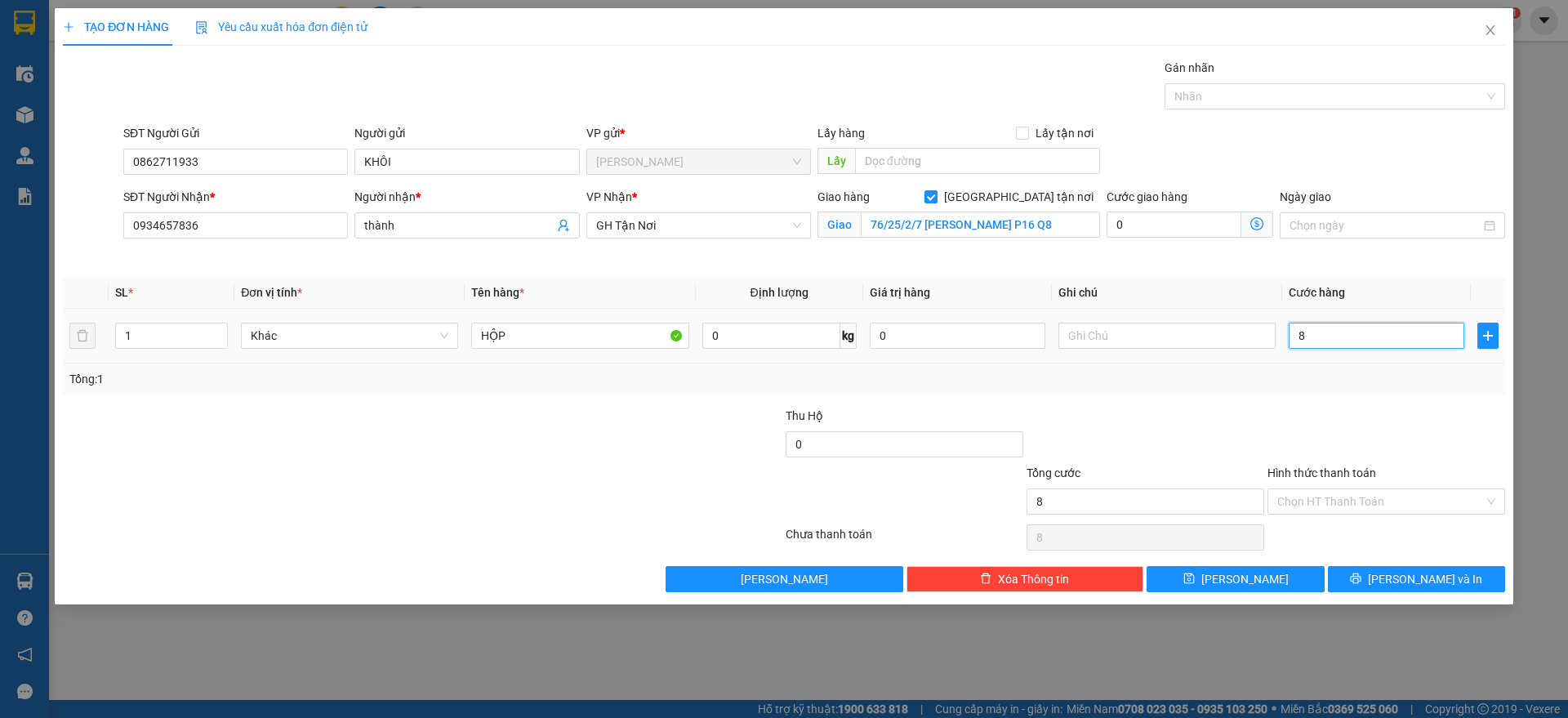
type input "80"
type input "800"
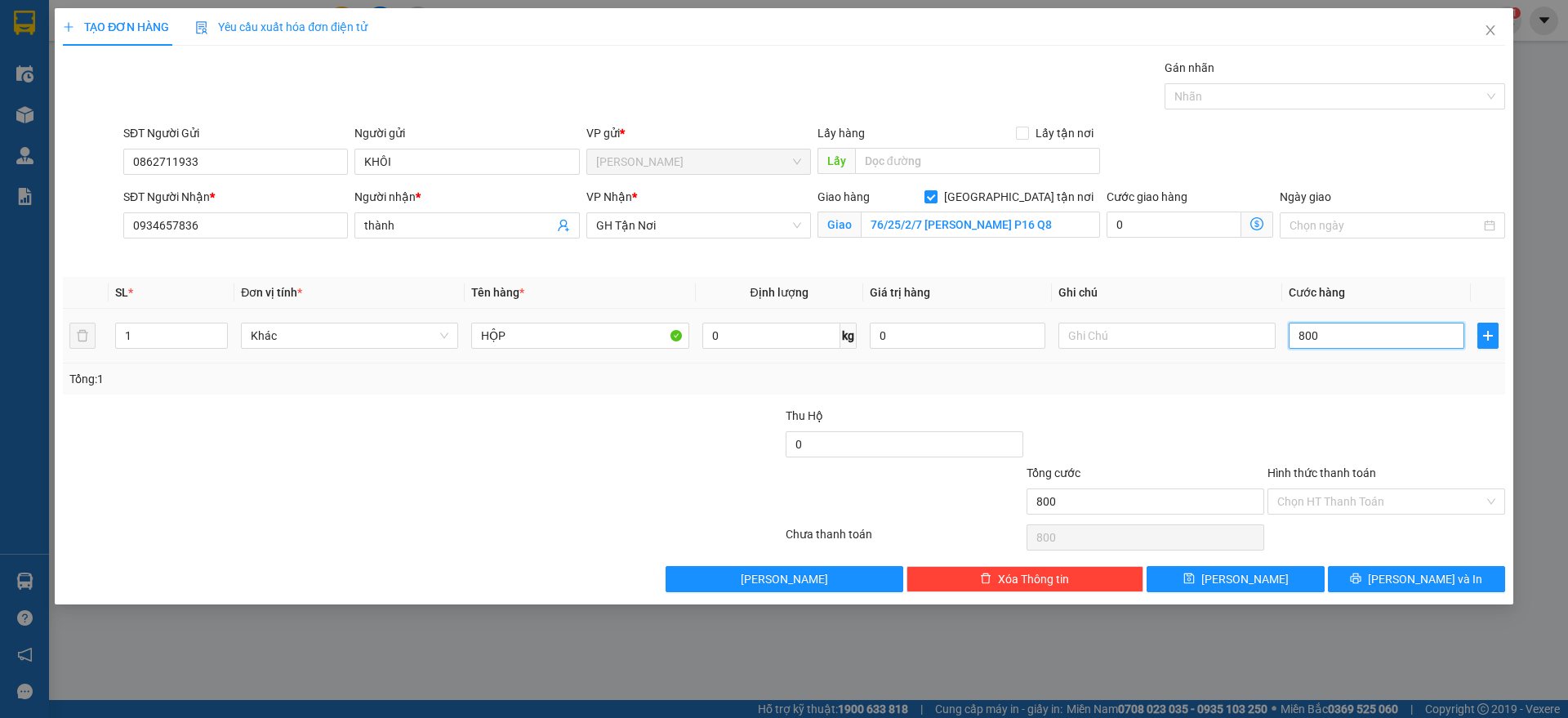
type input "8.000"
type input "80.000"
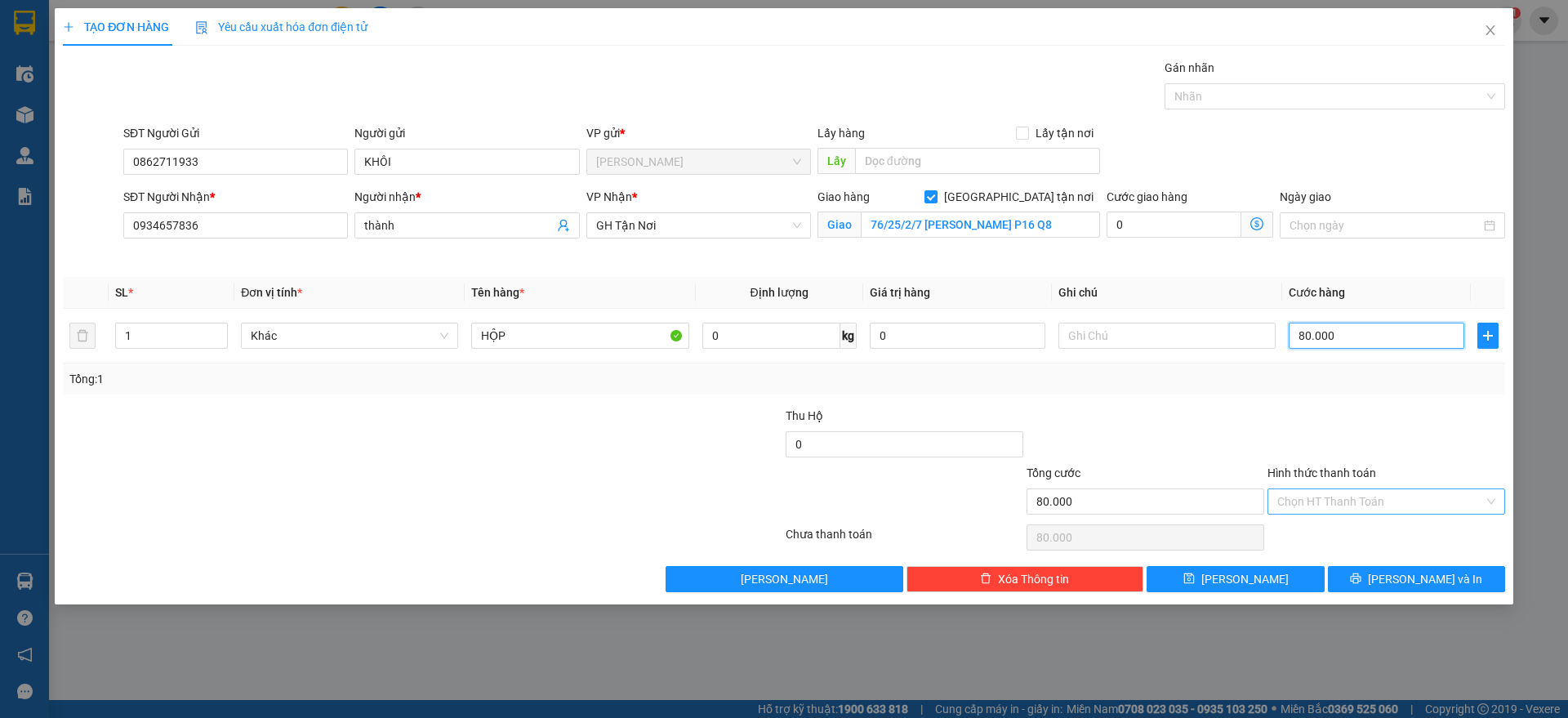
type input "80.000"
click at [1349, 508] on input "Hình thức thanh toán" at bounding box center [1381, 502] width 207 height 25
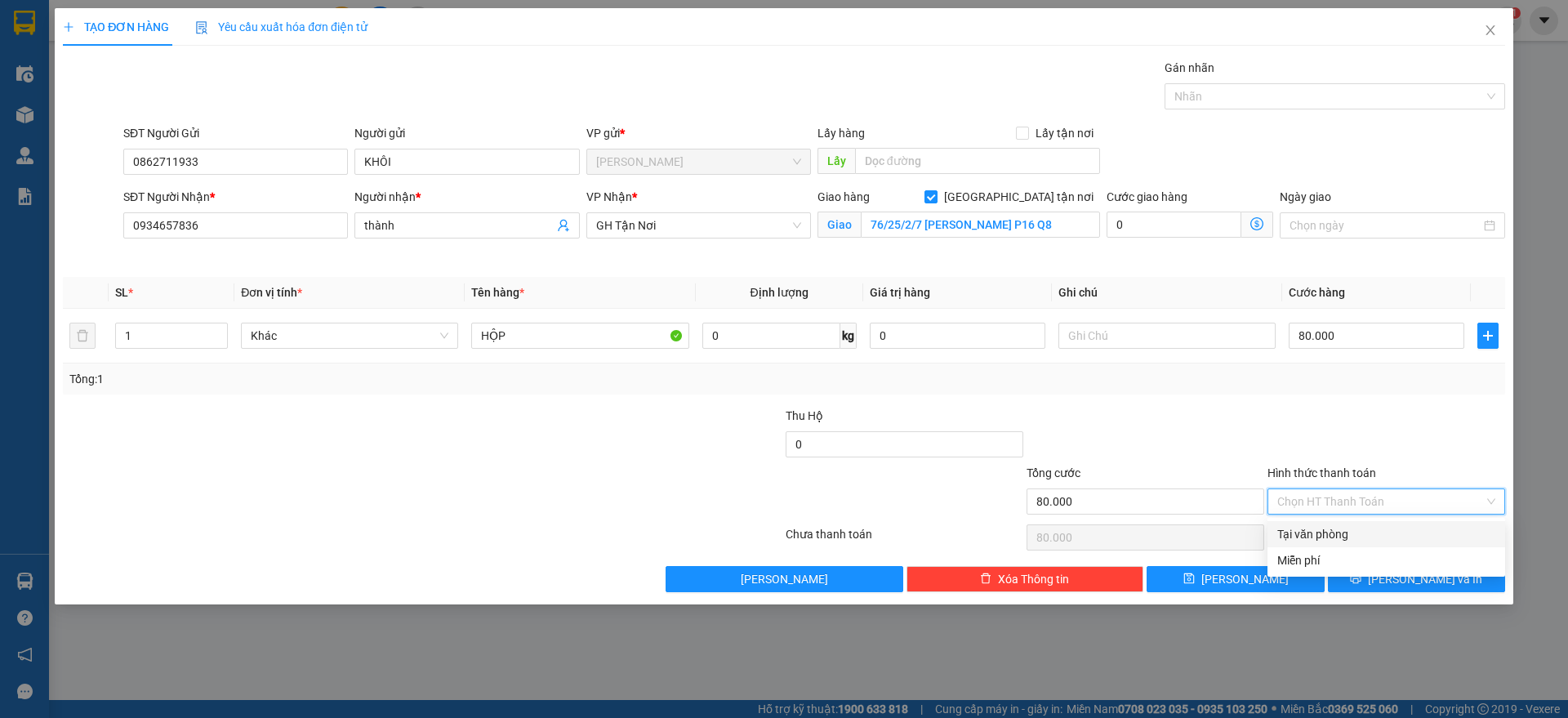
click at [1341, 525] on div "Tại văn phòng" at bounding box center [1386, 534] width 218 height 18
type input "0"
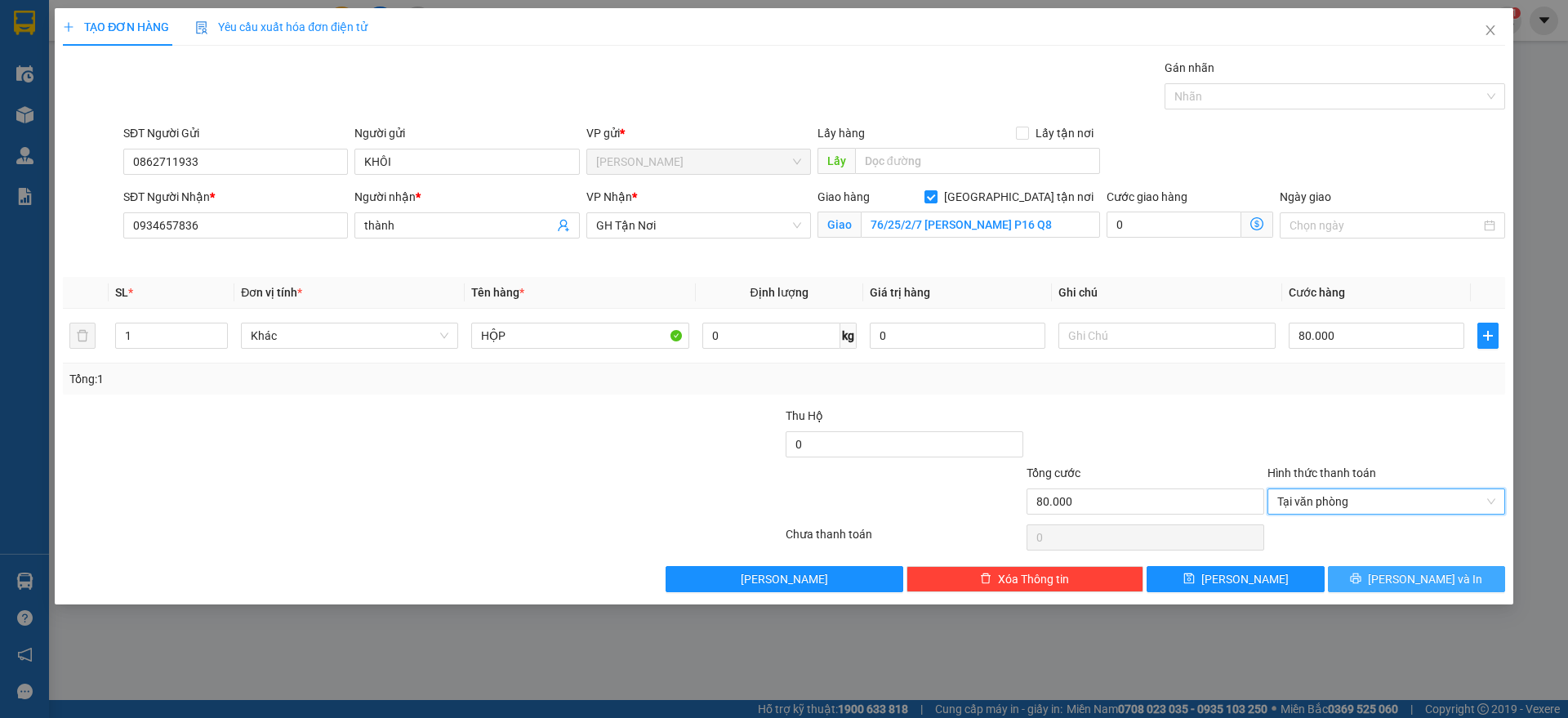
click at [1403, 578] on span "Lưu và In" at bounding box center [1425, 579] width 115 height 18
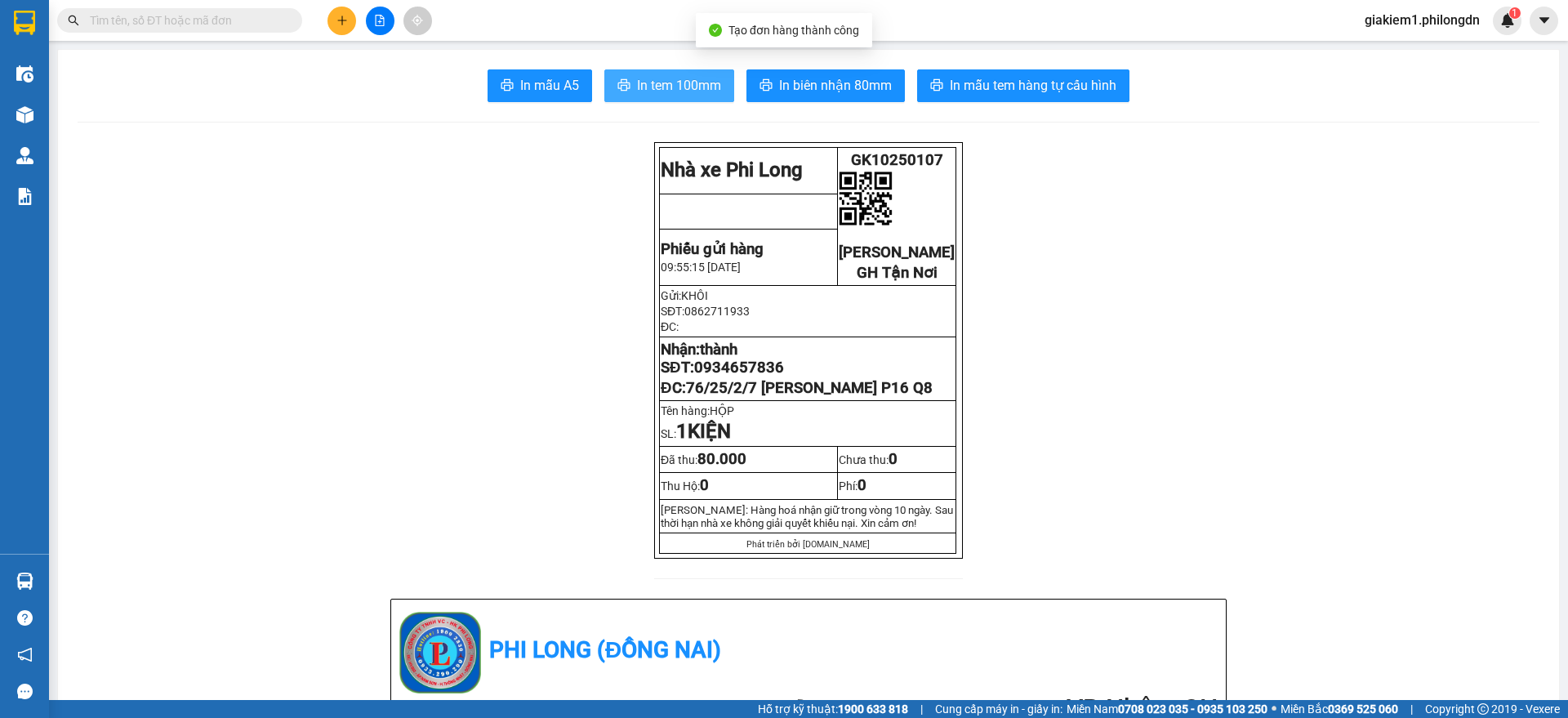
click at [666, 79] on span "In tem 100mm" at bounding box center [679, 85] width 84 height 20
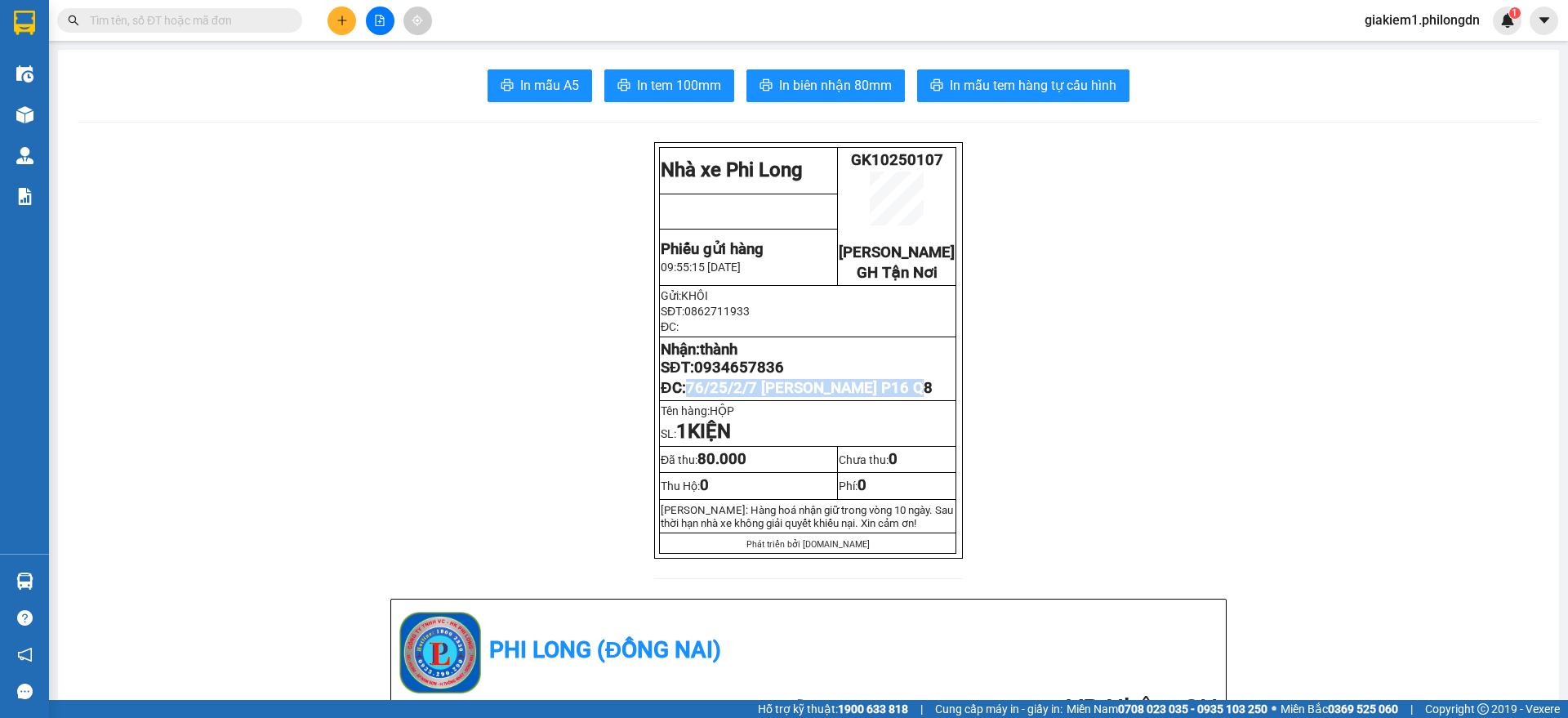
drag, startPoint x: 936, startPoint y: 411, endPoint x: 679, endPoint y: 432, distance: 257.9
click at [682, 397] on p "ĐC: 76/25/2/7 PHẠM ĐỨC SƠN P16 Q8" at bounding box center [808, 388] width 294 height 18
copy span "76/25/2/7 PHẠM ĐỨC SƠN P16 Q8"
click at [727, 377] on span "0934657836" at bounding box center [739, 368] width 90 height 18
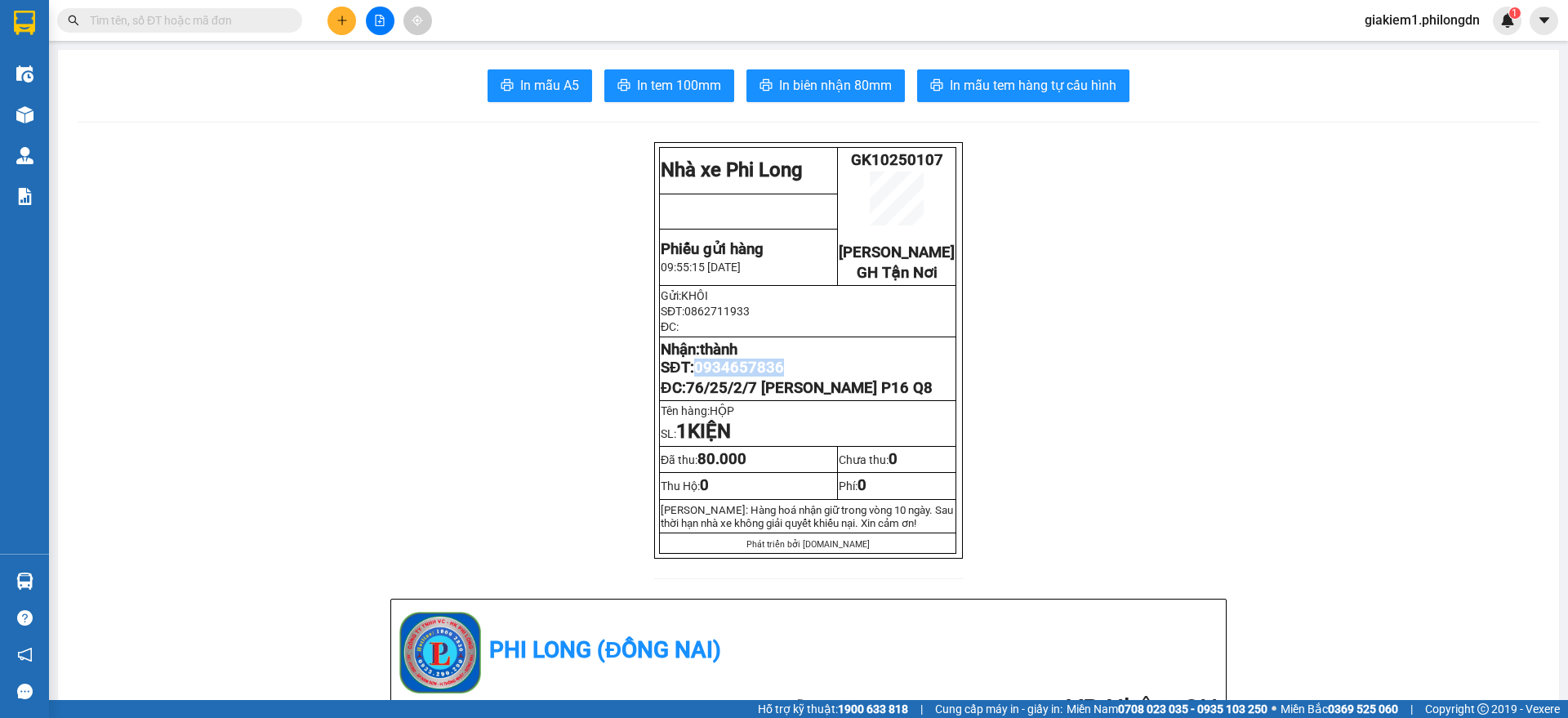
copy span "0934657836"
click at [334, 12] on button at bounding box center [341, 20] width 29 height 29
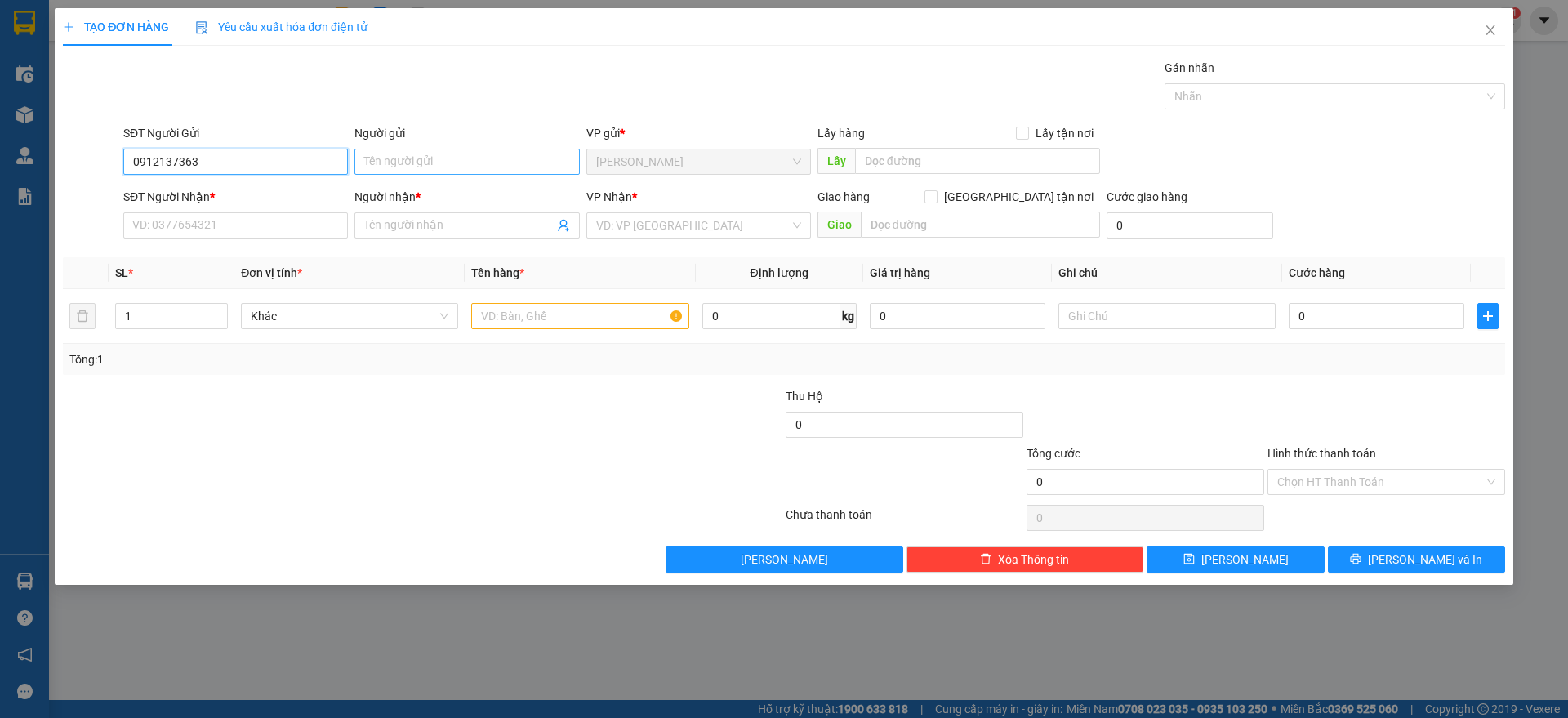
type input "0912137363"
click at [400, 153] on input "Người gửi" at bounding box center [467, 162] width 225 height 26
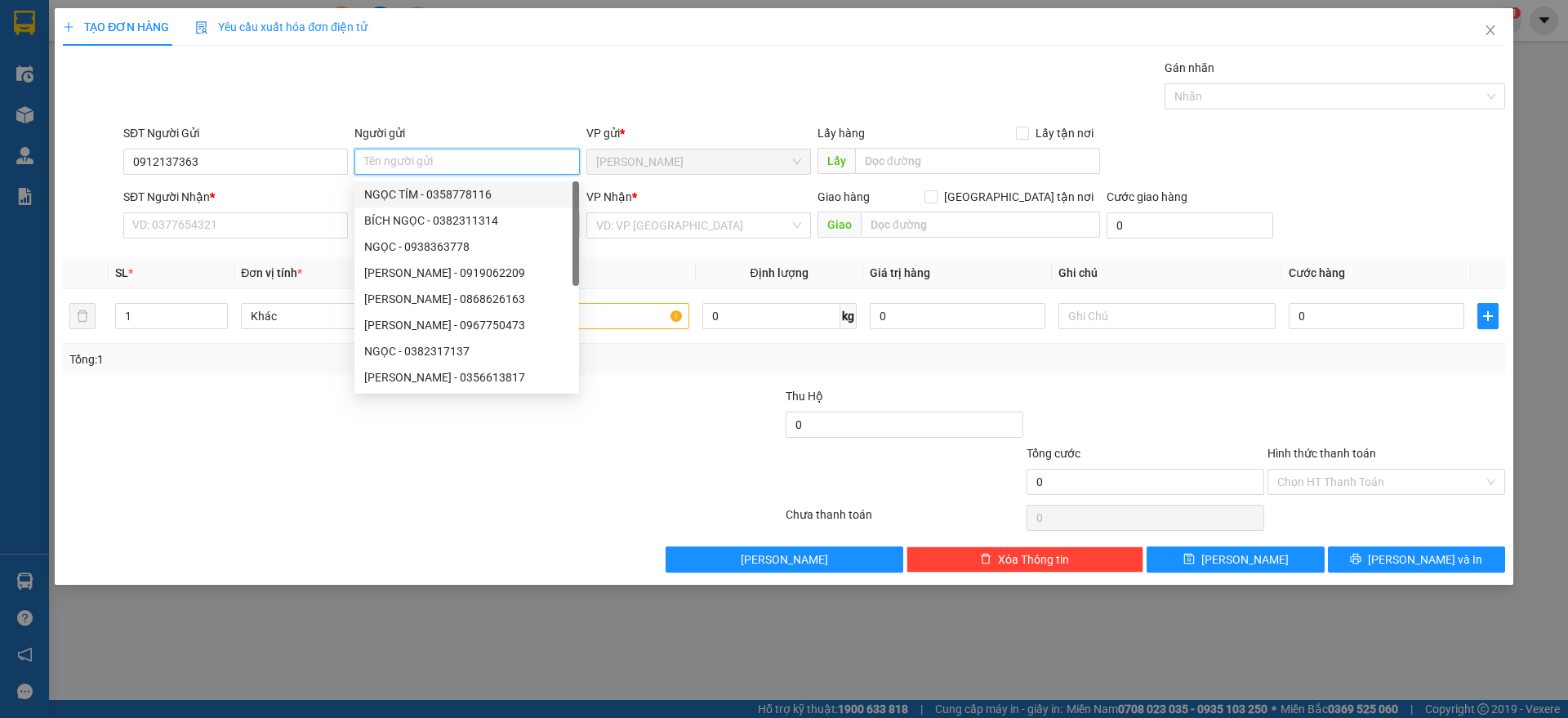
type input "D"
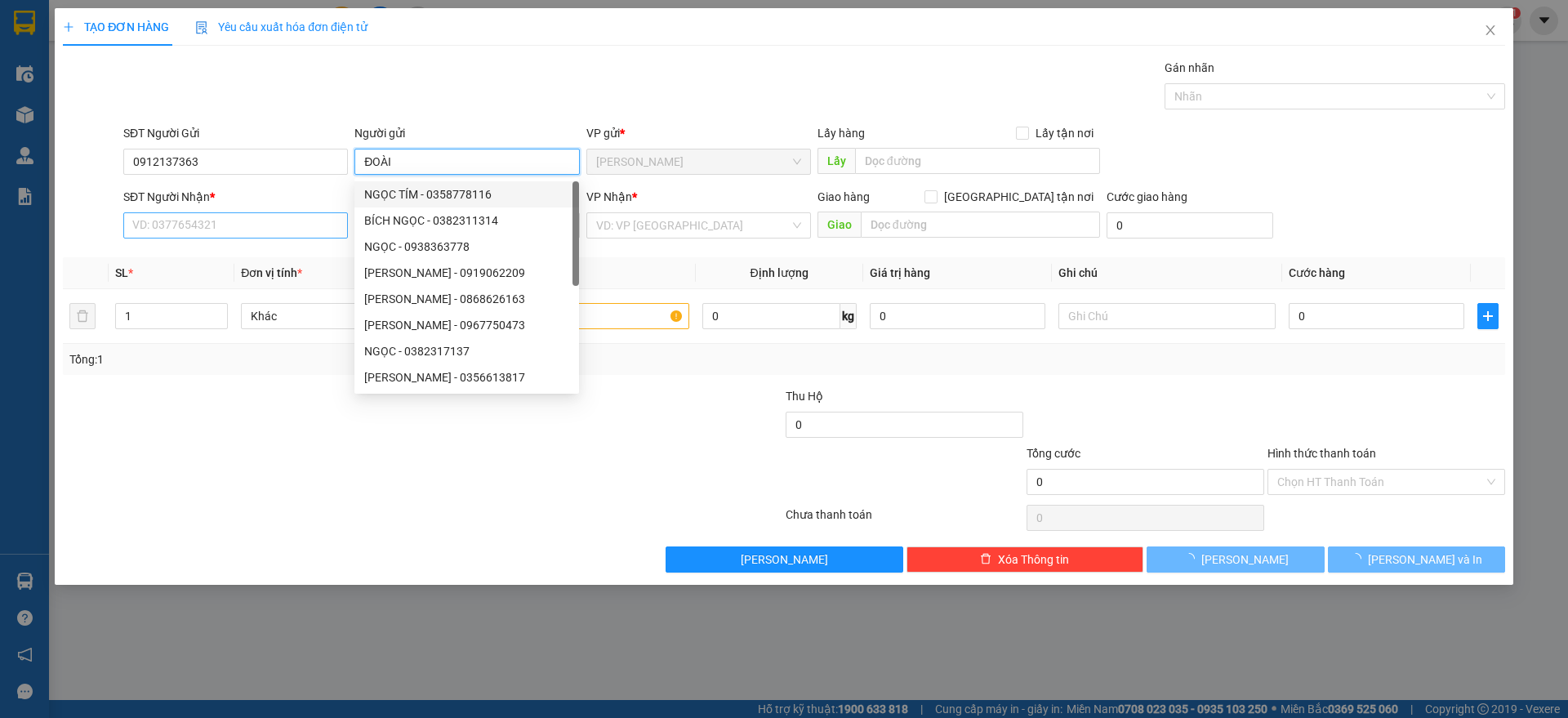
type input "ĐOÀI"
click at [241, 234] on input "SĐT Người Nhận *" at bounding box center [236, 226] width 225 height 26
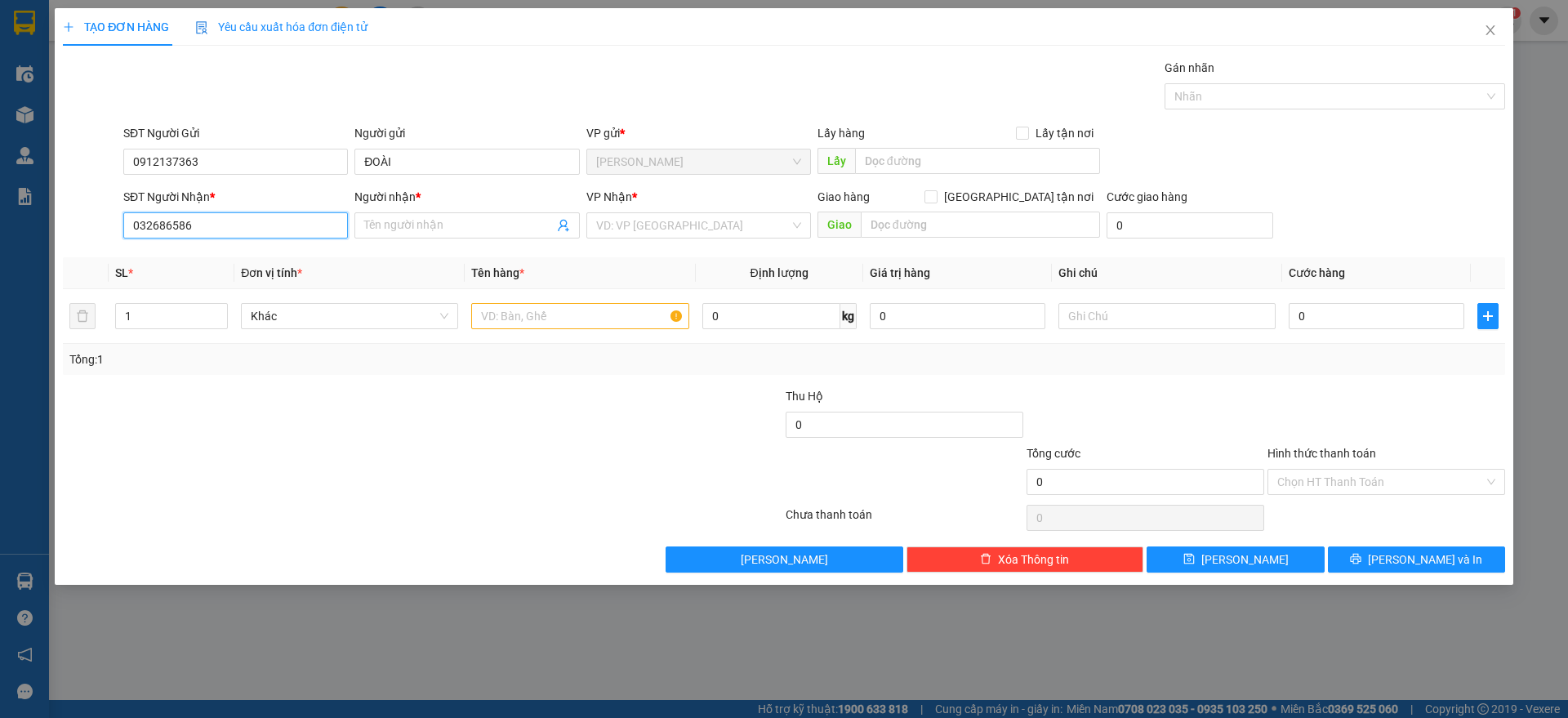
click at [168, 215] on input "032686586" at bounding box center [236, 226] width 225 height 26
type input "0326864586"
click at [441, 222] on input "Người nhận *" at bounding box center [458, 225] width 188 height 18
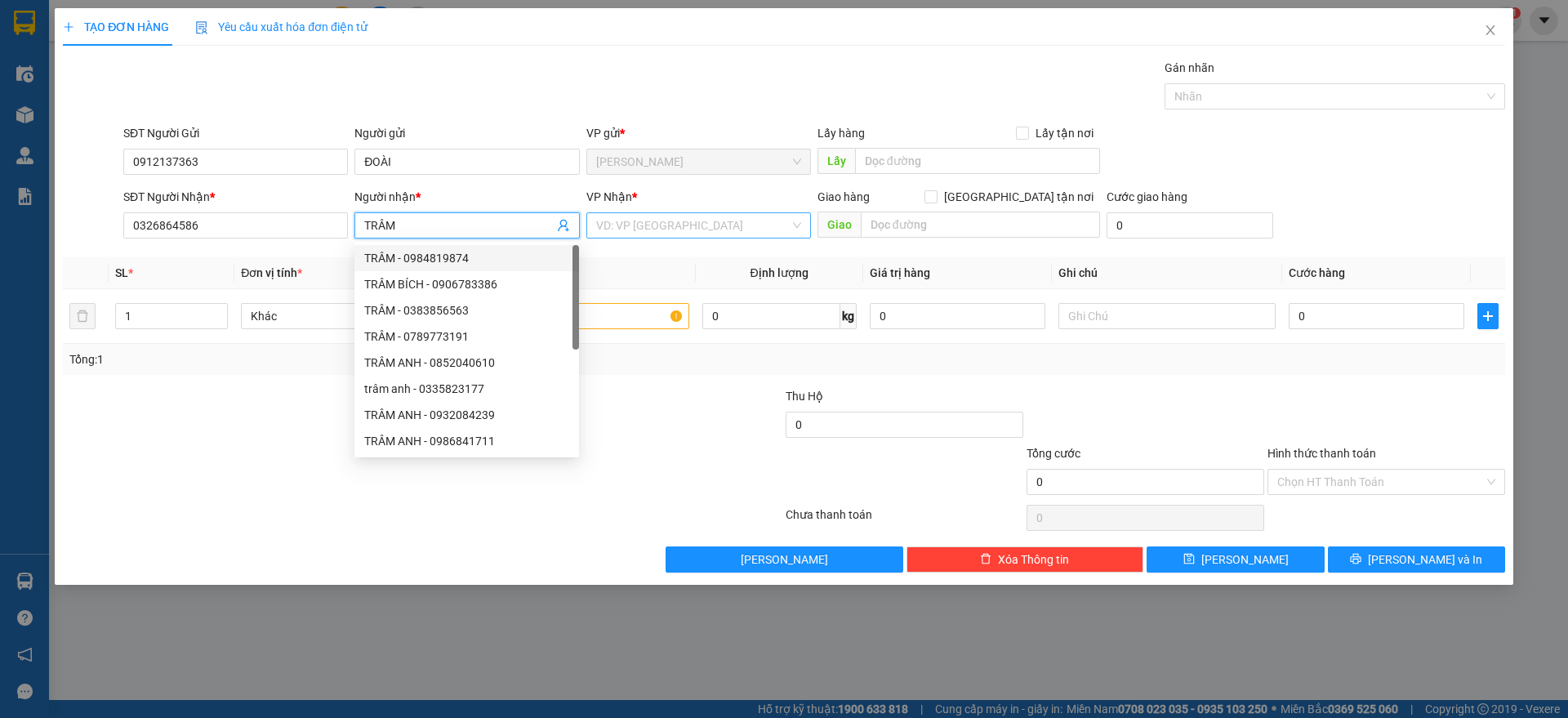
type input "TRÂM"
click at [667, 220] on input "search" at bounding box center [693, 225] width 193 height 25
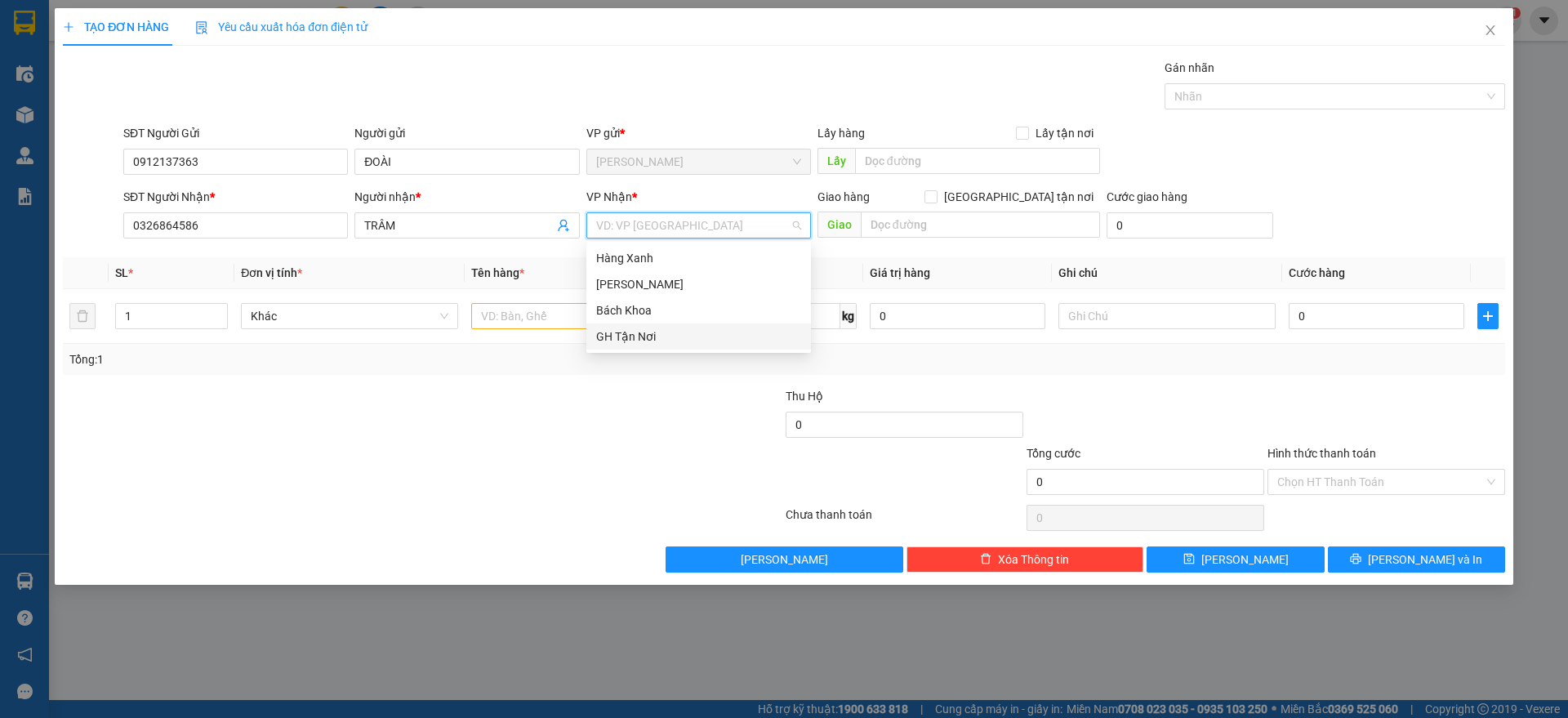
click at [642, 342] on div "GH Tận Nơi" at bounding box center [699, 336] width 205 height 18
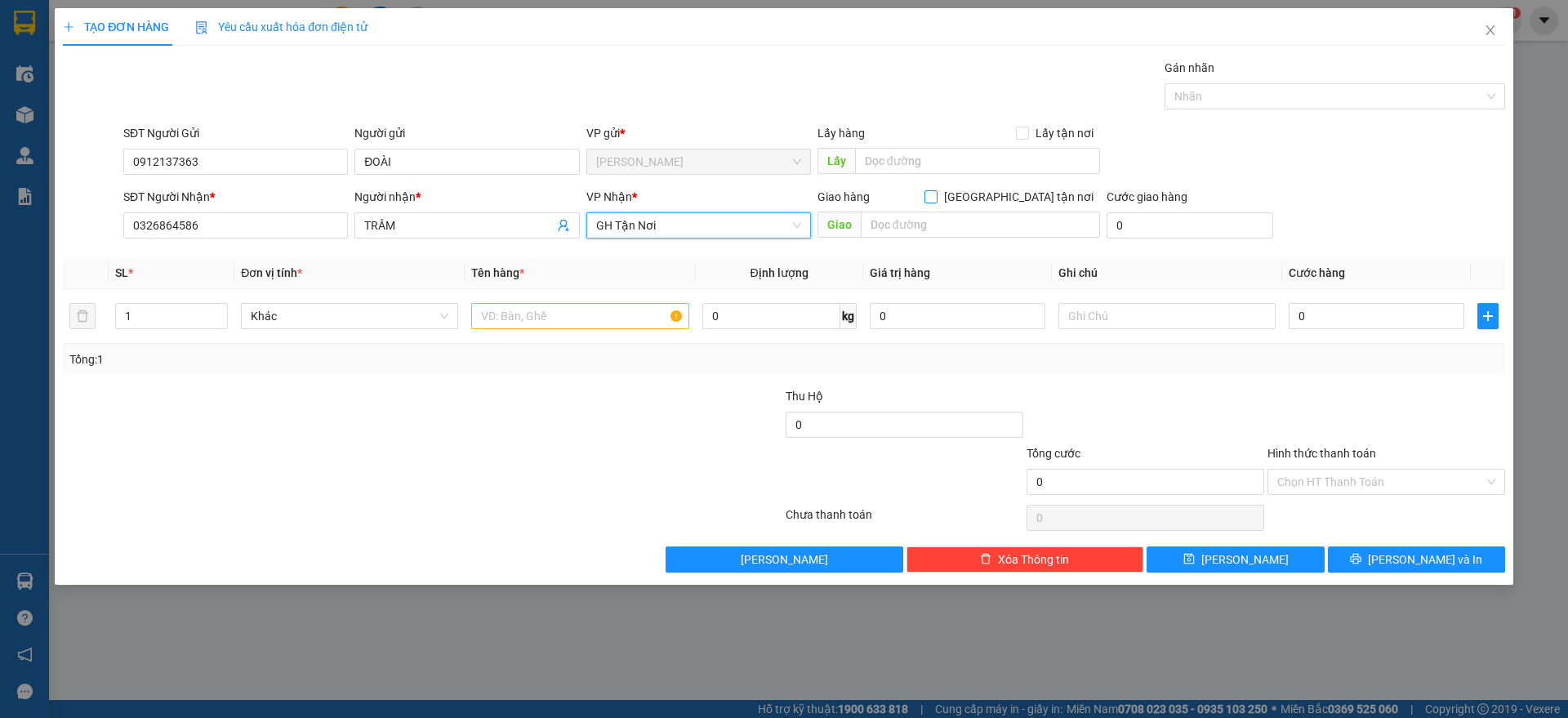
click at [936, 199] on input "Giao tận nơi" at bounding box center [930, 195] width 11 height 11
checkbox input "true"
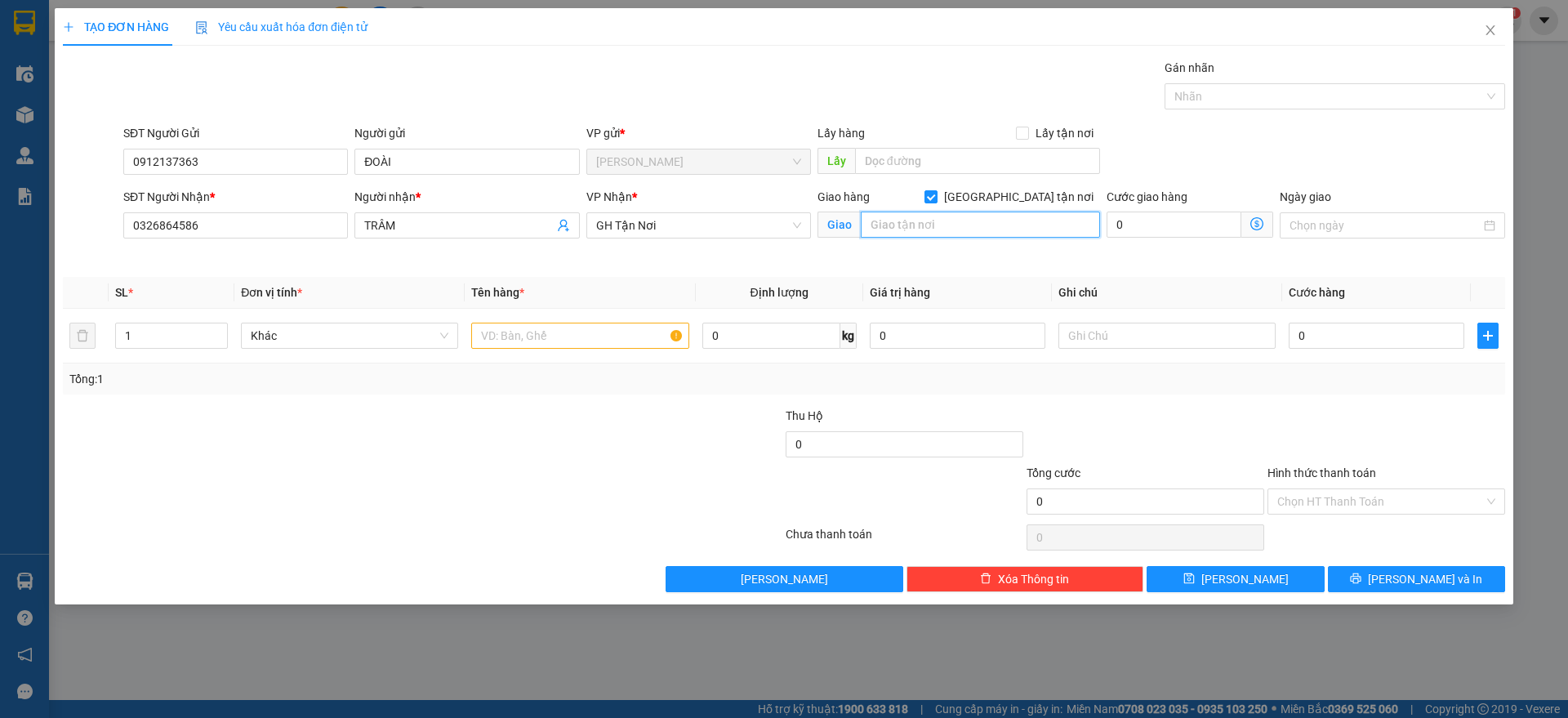
click at [998, 229] on input "text" at bounding box center [980, 225] width 239 height 26
type input "BẢY HIỀN"
click at [936, 194] on input "Giao tận nơi" at bounding box center [930, 195] width 11 height 11
checkbox input "false"
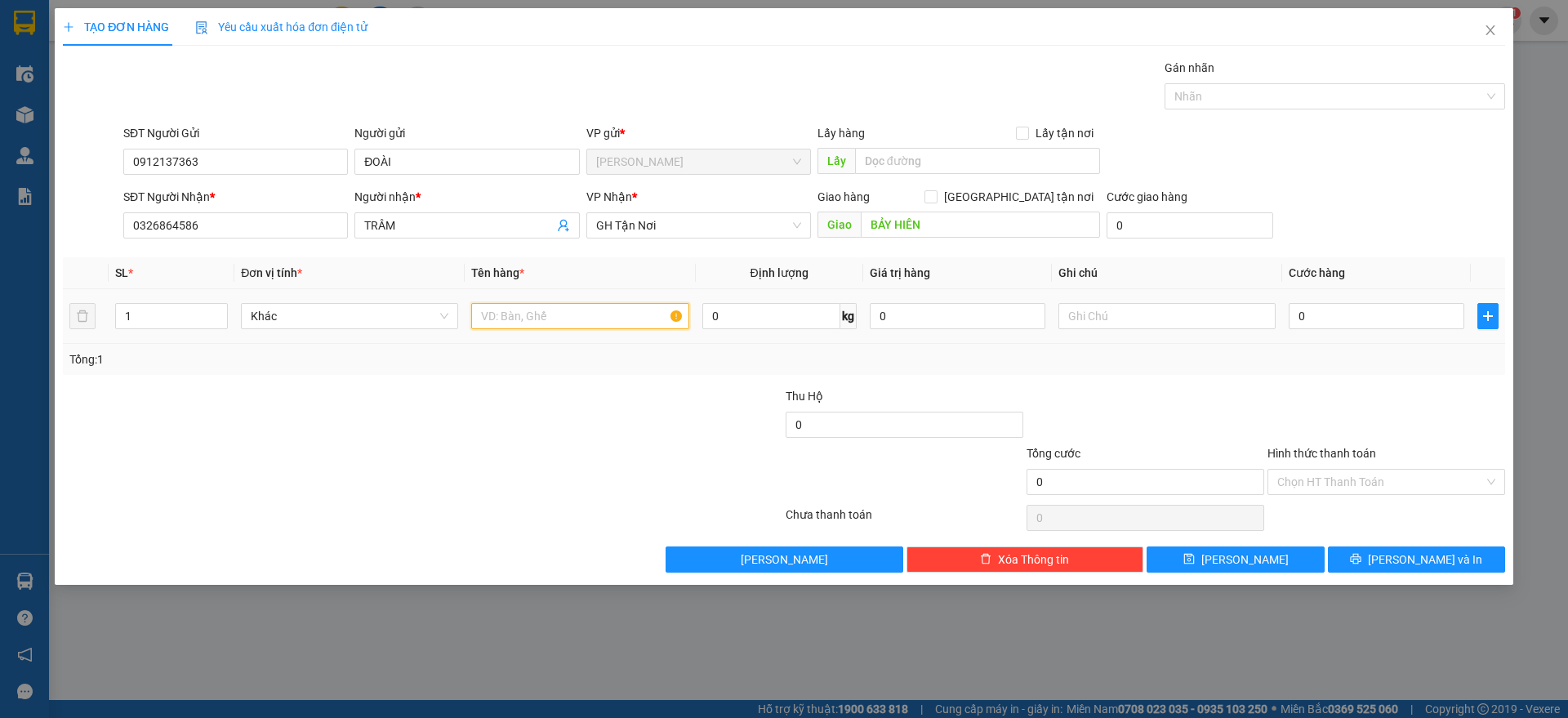
click at [578, 310] on input "text" at bounding box center [580, 316] width 217 height 26
type input "HỒ SƠ"
click at [1297, 313] on input "0" at bounding box center [1376, 316] width 176 height 26
type input "3"
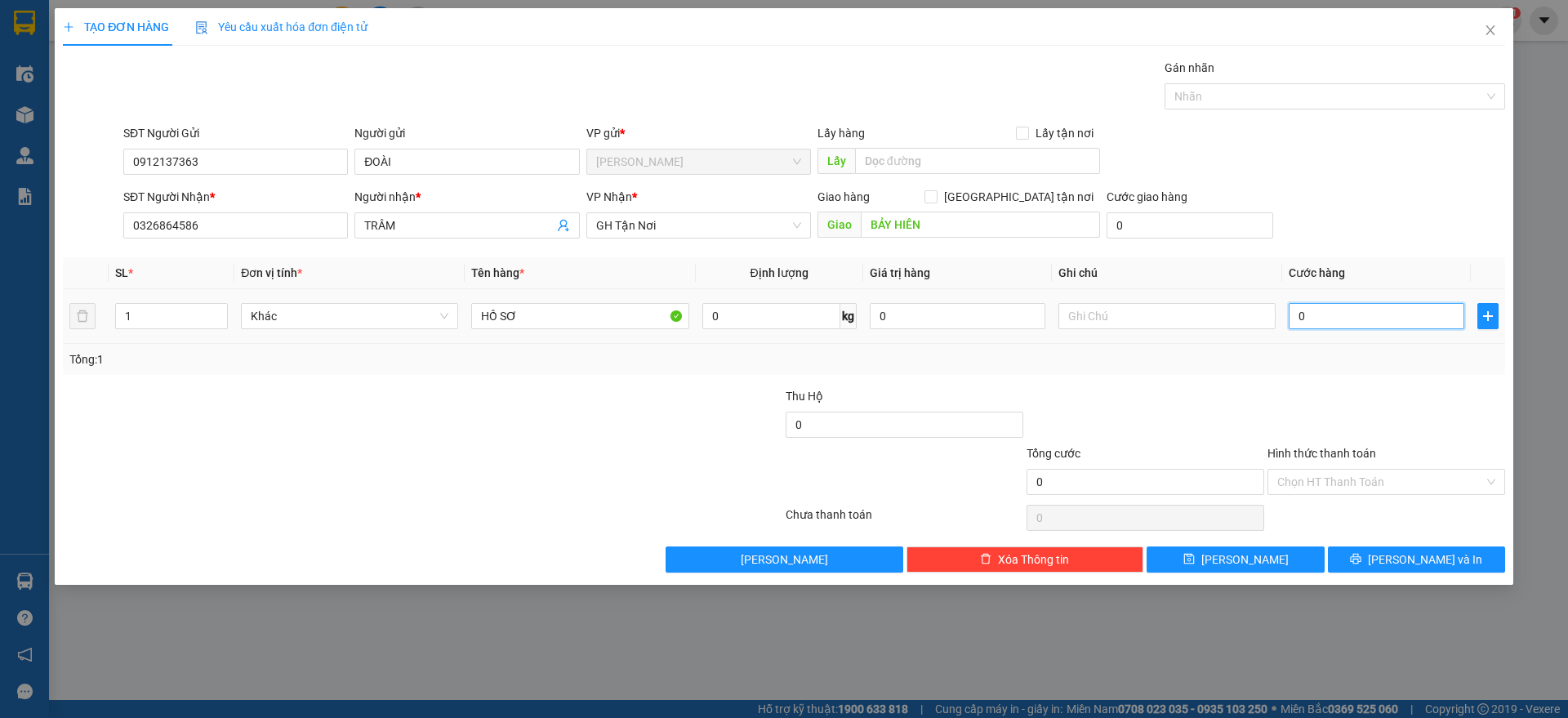
type input "3"
type input "30"
type input "300"
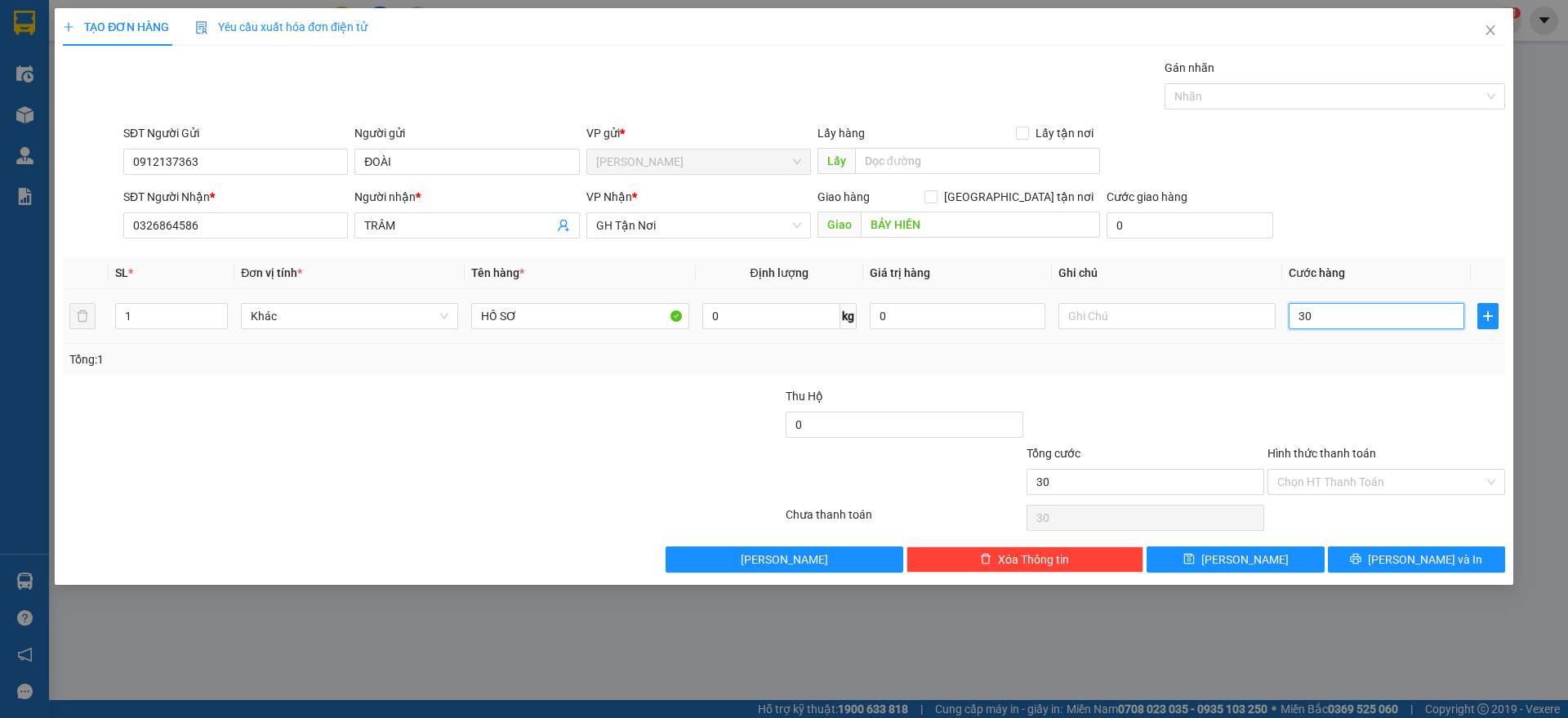
type input "300"
type input "3.000"
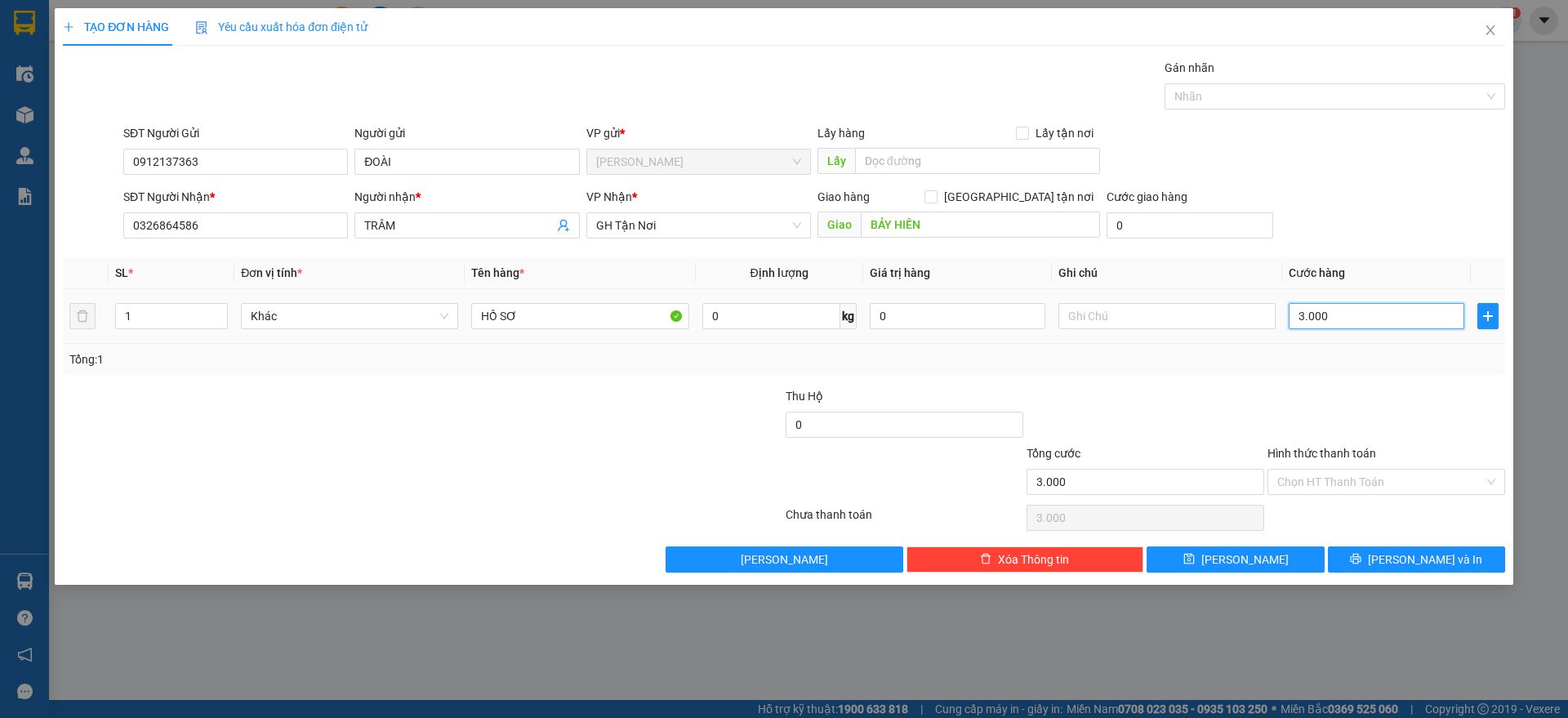
type input "30.000"
click at [1412, 557] on span "Lưu và In" at bounding box center [1425, 560] width 115 height 18
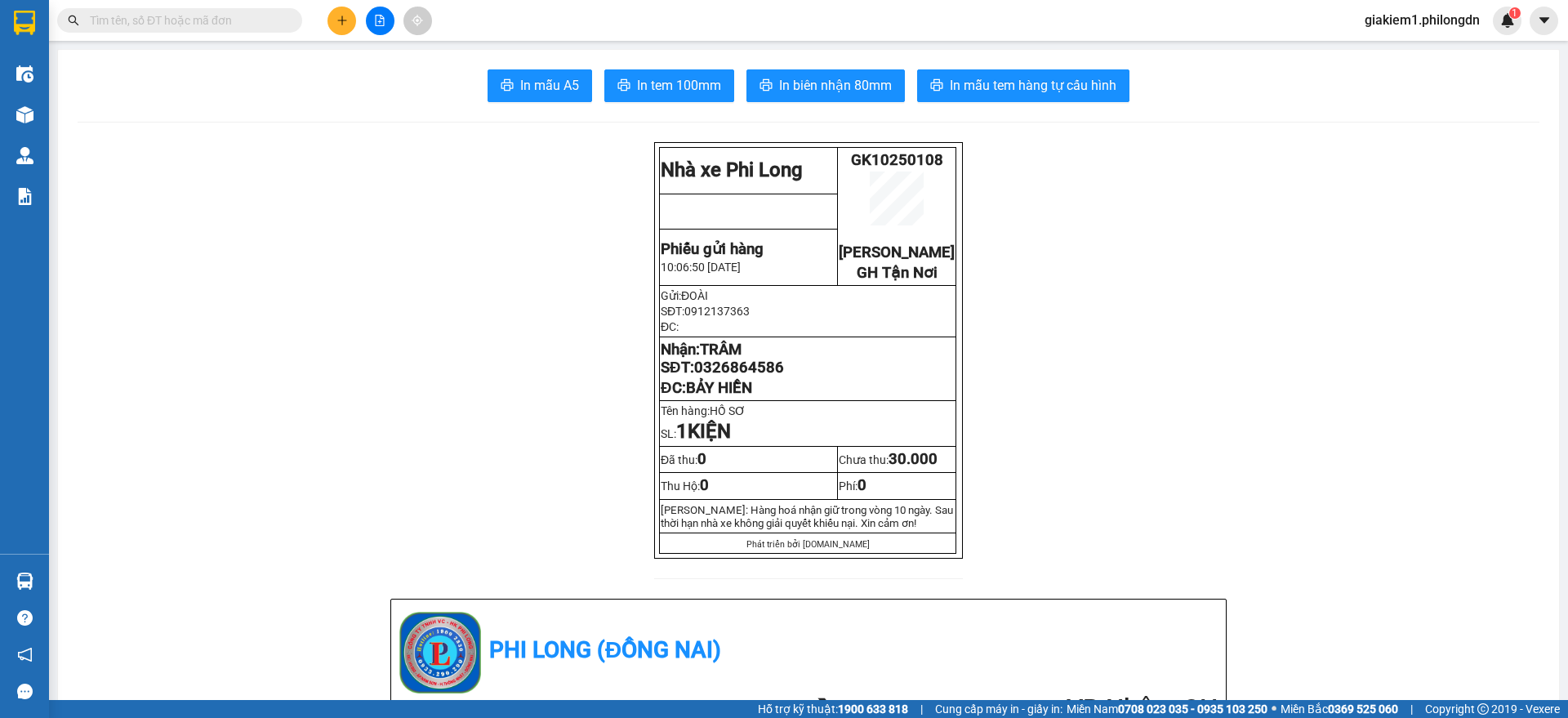
click at [735, 377] on span "0326864586" at bounding box center [739, 368] width 90 height 18
copy span "0326864586"
click at [663, 79] on span "In tem 100mm" at bounding box center [679, 85] width 84 height 20
click at [329, 29] on div at bounding box center [380, 20] width 123 height 29
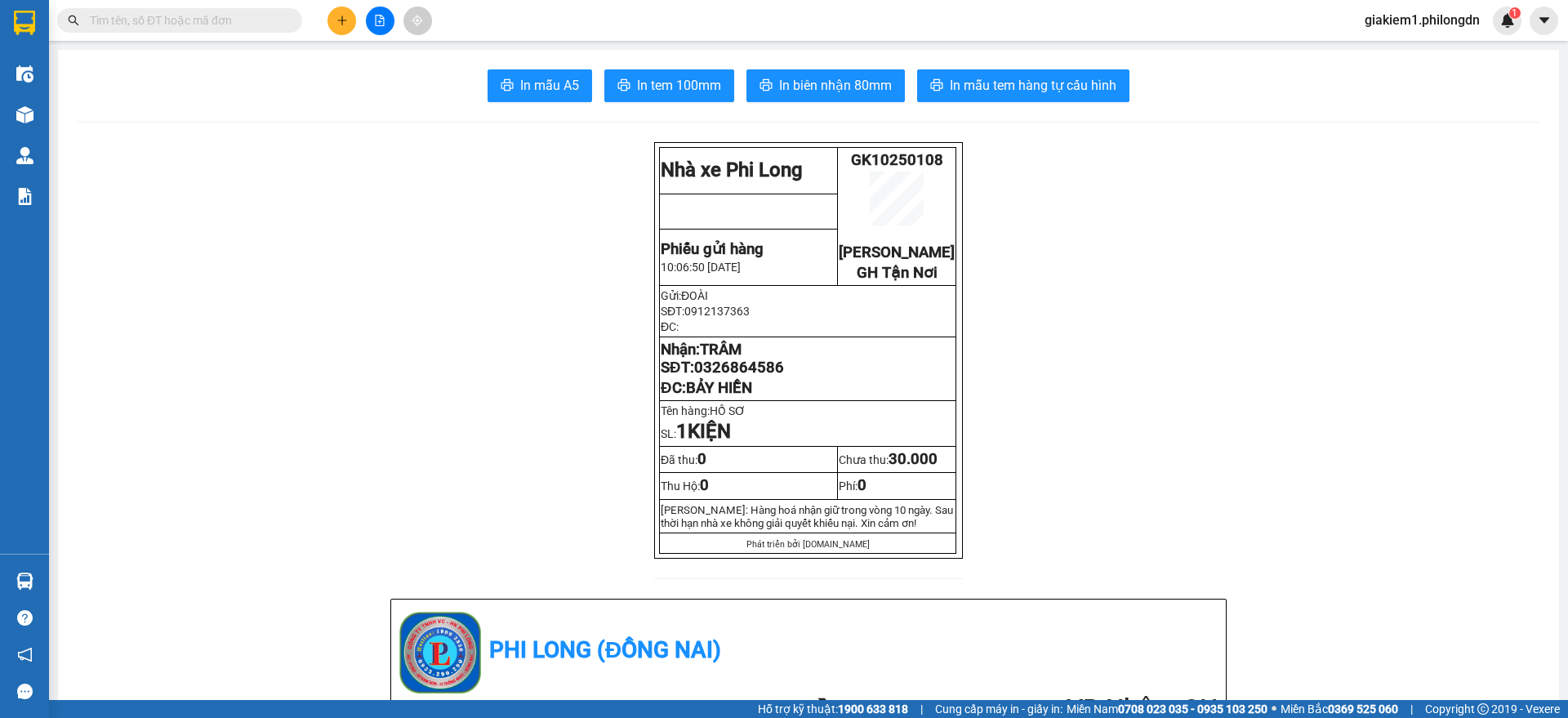
click at [343, 31] on button at bounding box center [341, 20] width 29 height 29
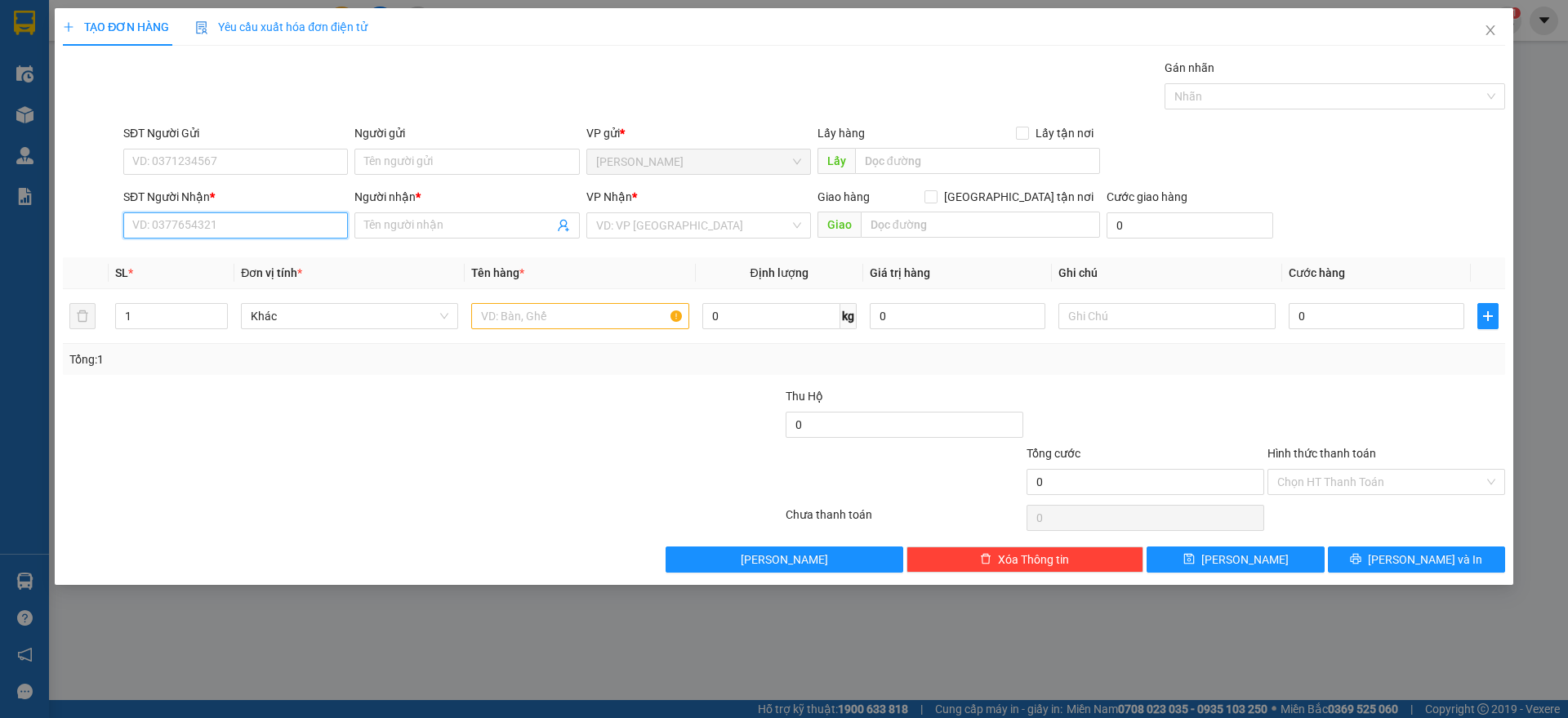
click at [271, 221] on input "SĐT Người Nhận *" at bounding box center [236, 226] width 225 height 26
click at [177, 226] on input "090919370" at bounding box center [236, 226] width 225 height 26
type input "0909193870"
click at [393, 224] on input "Người nhận *" at bounding box center [458, 225] width 188 height 18
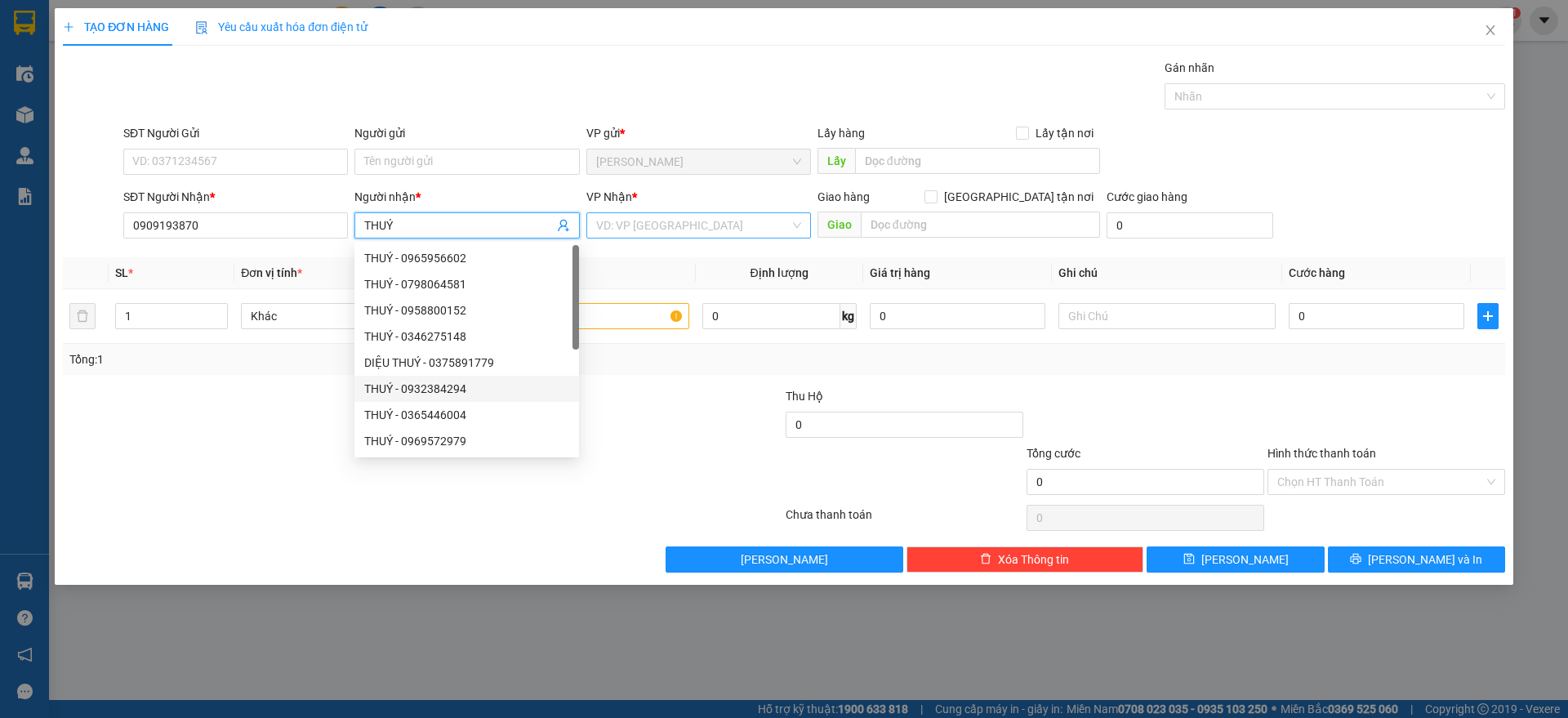
type input "THUÝ"
click at [722, 230] on input "search" at bounding box center [693, 225] width 193 height 25
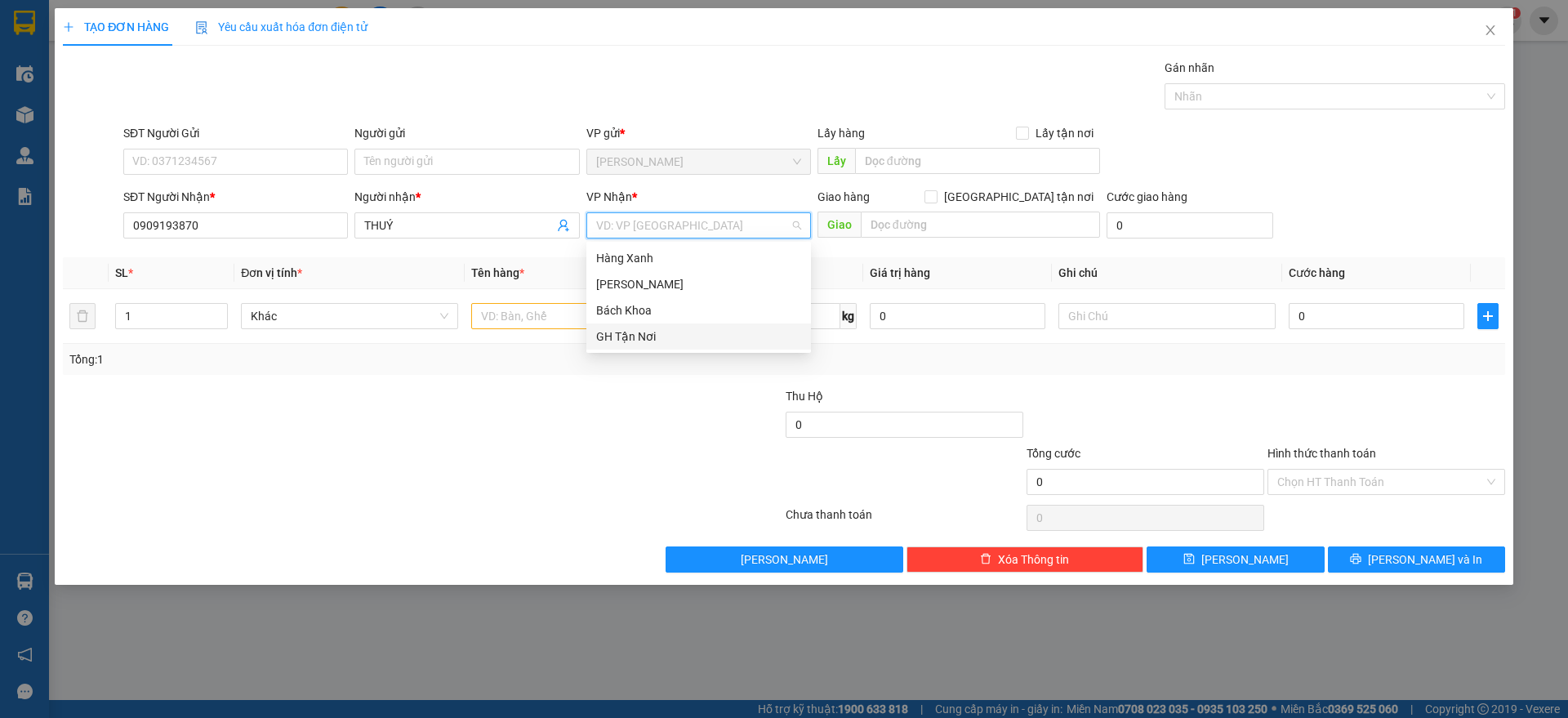
click at [689, 336] on div "GH Tận Nơi" at bounding box center [699, 336] width 205 height 18
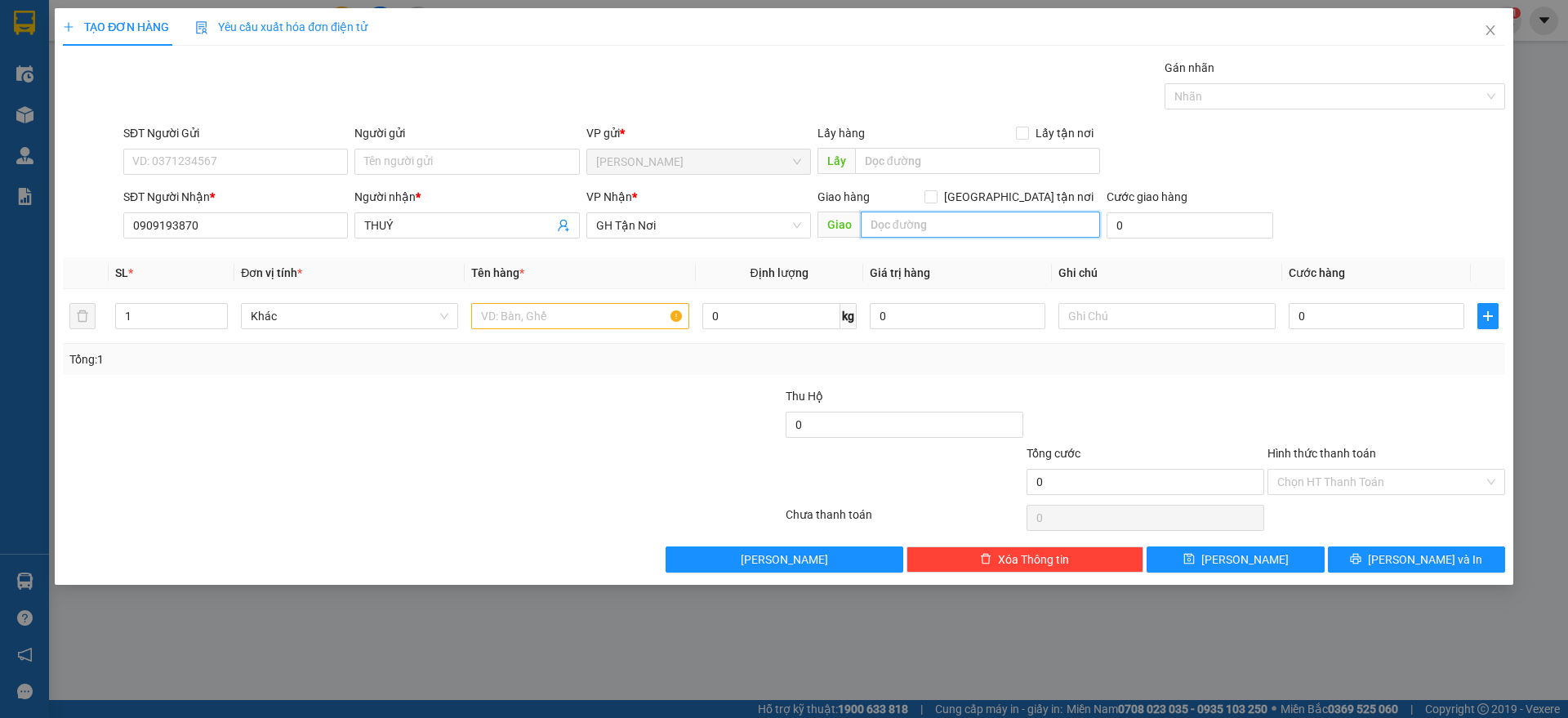
click at [980, 219] on input "text" at bounding box center [980, 225] width 239 height 26
click at [667, 227] on span "GH Tận Nơi" at bounding box center [699, 225] width 205 height 25
type input "BÁCH KHOA"
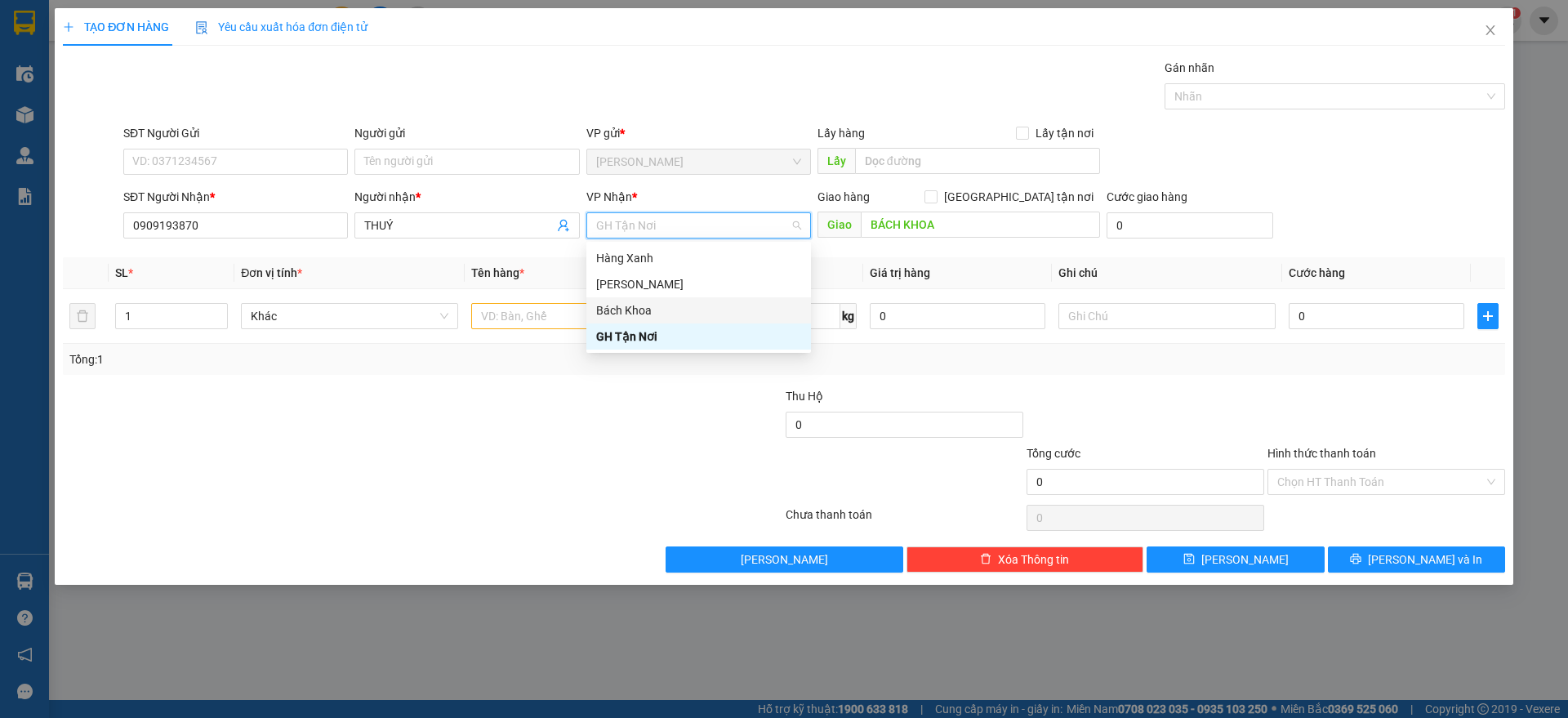
click at [624, 313] on div "Bách Khoa" at bounding box center [699, 310] width 205 height 18
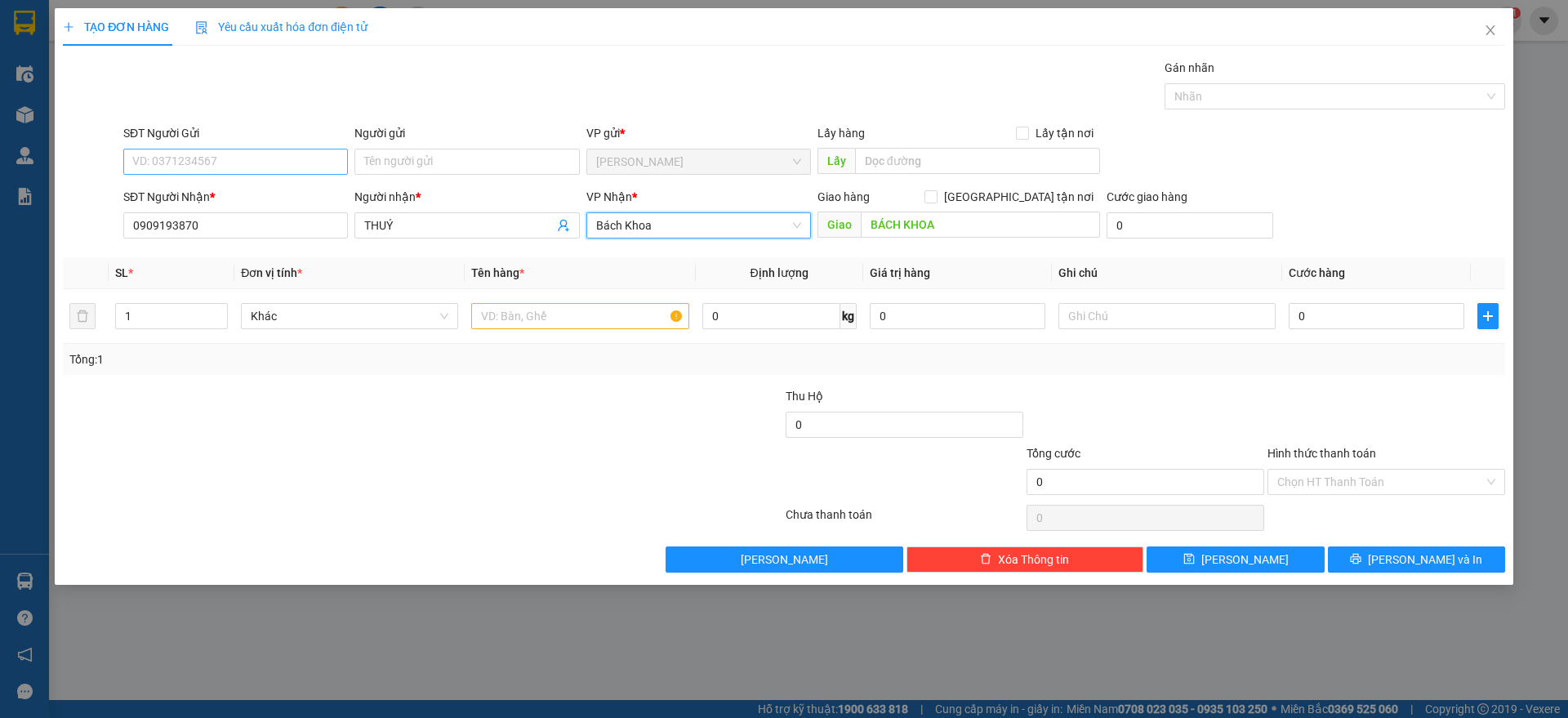
drag, startPoint x: 206, startPoint y: 141, endPoint x: 214, endPoint y: 158, distance: 18.8
click at [213, 155] on div "SĐT Người Gửi VD: 0371234567" at bounding box center [236, 152] width 225 height 57
click at [216, 162] on input "SĐT Người Gửi" at bounding box center [236, 162] width 225 height 26
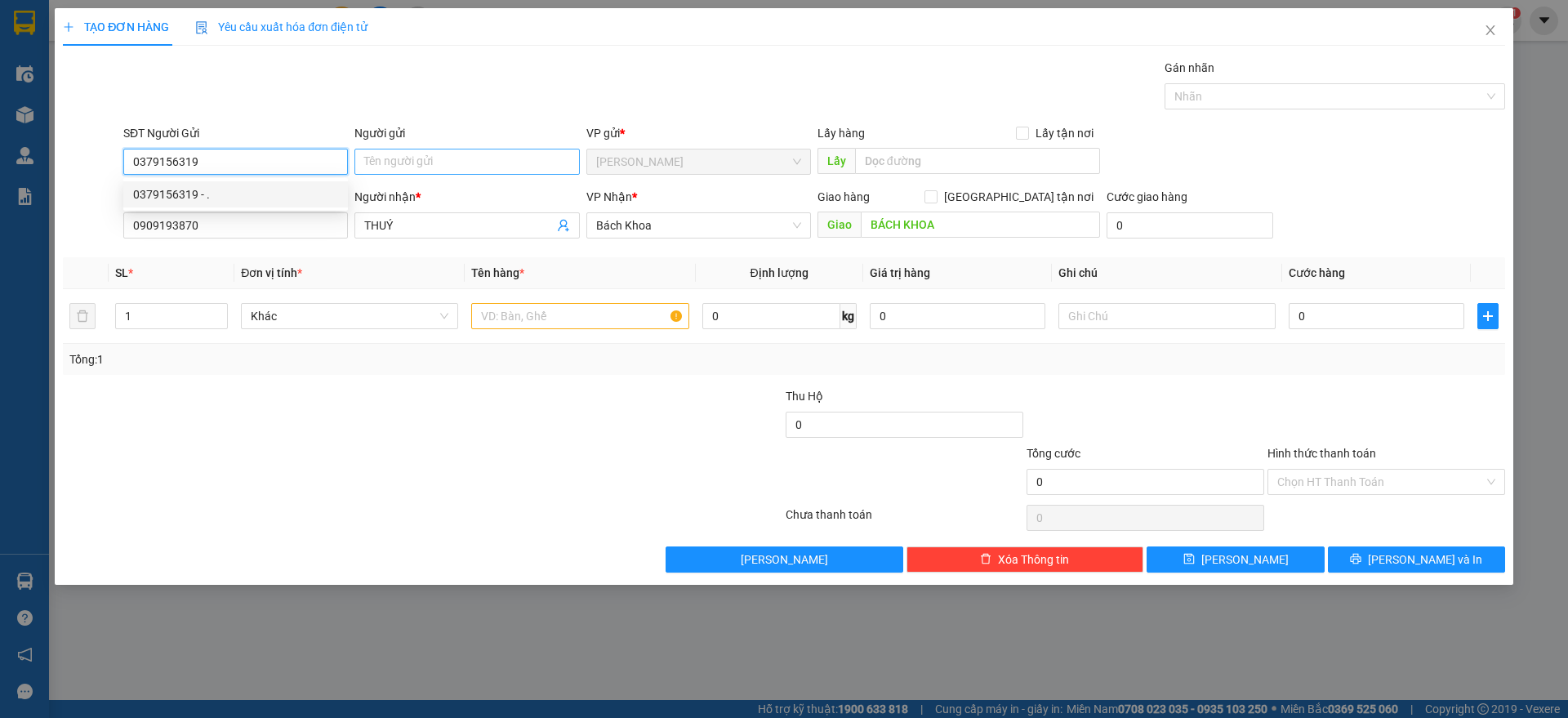
type input "0379156319"
click at [499, 168] on input "Người gửi" at bounding box center [467, 162] width 225 height 26
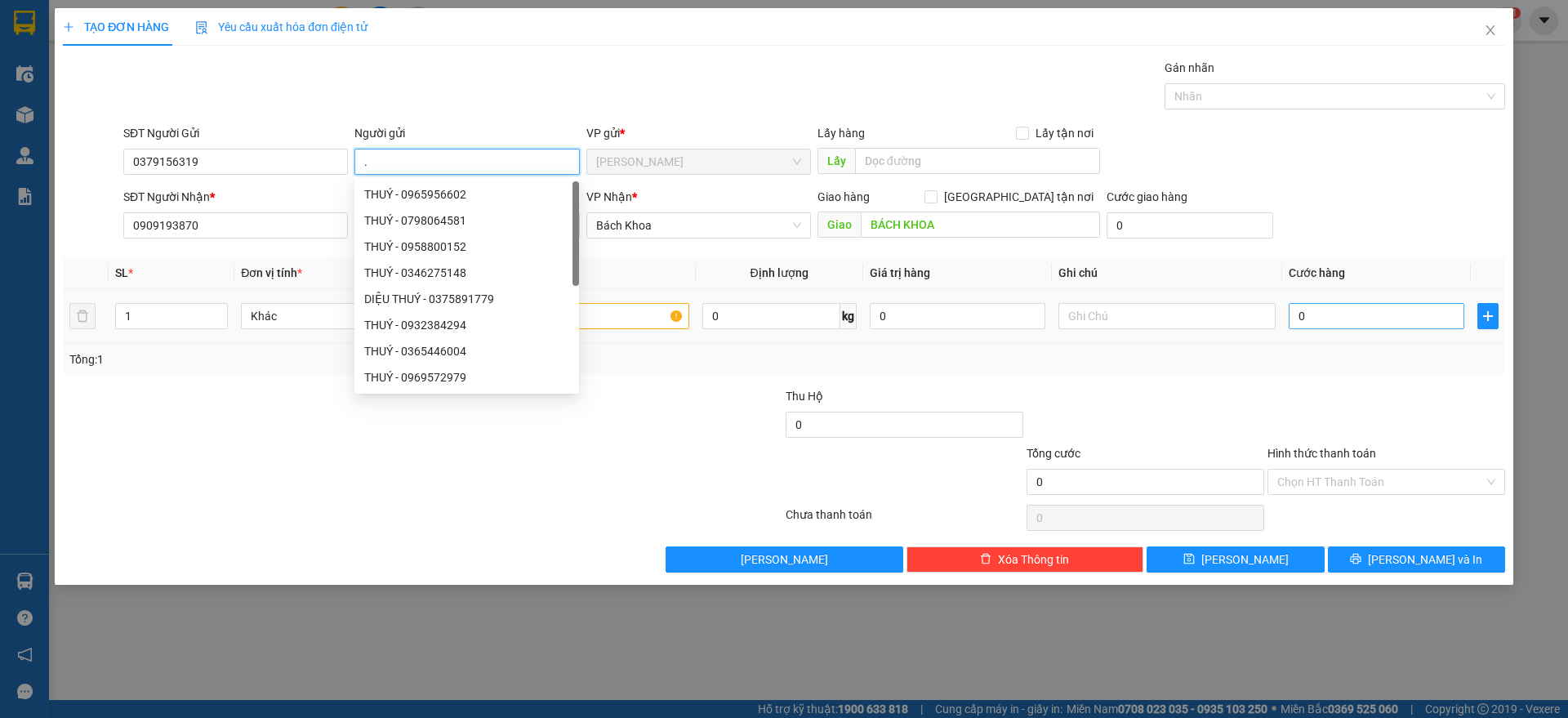
type input "."
click at [1346, 324] on input "0" at bounding box center [1376, 316] width 176 height 26
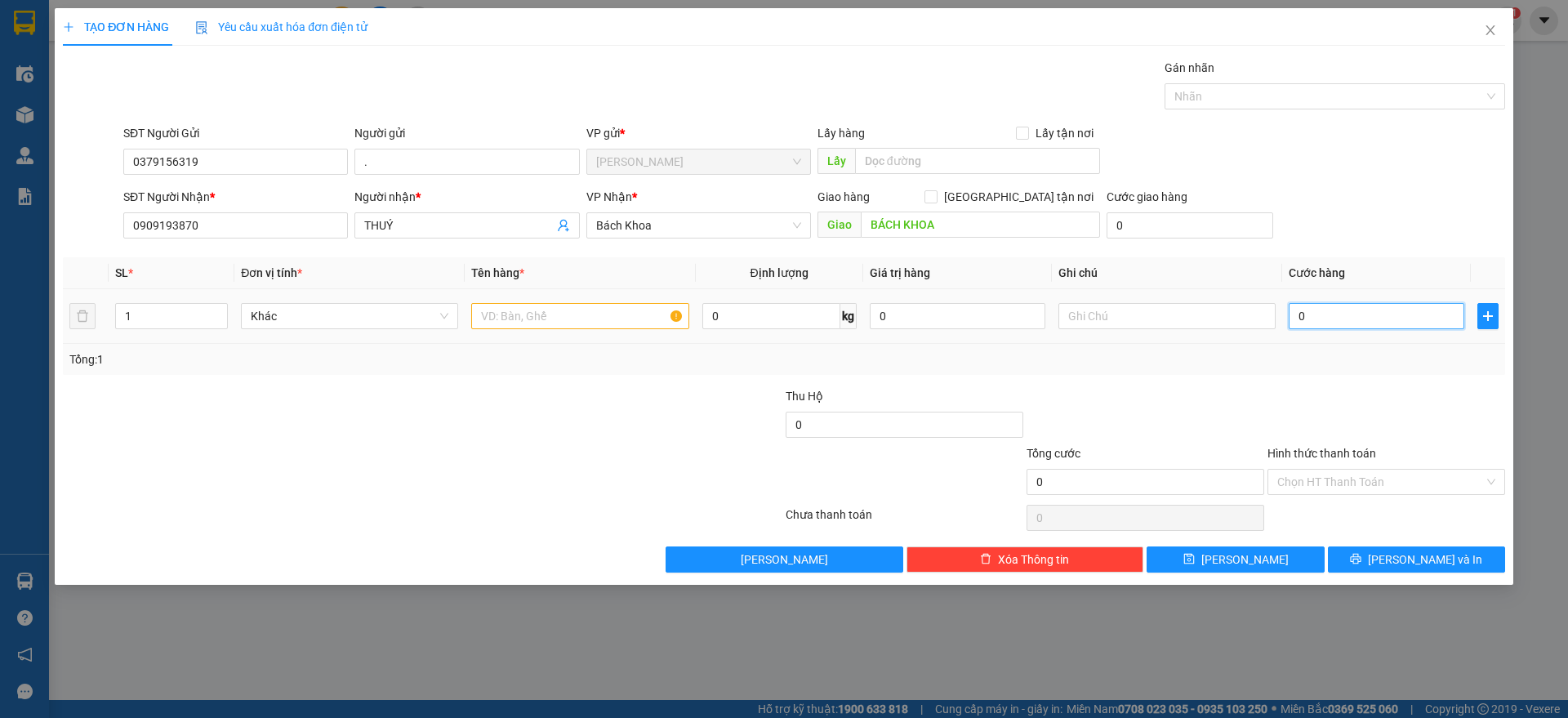
type input "3"
type input "30"
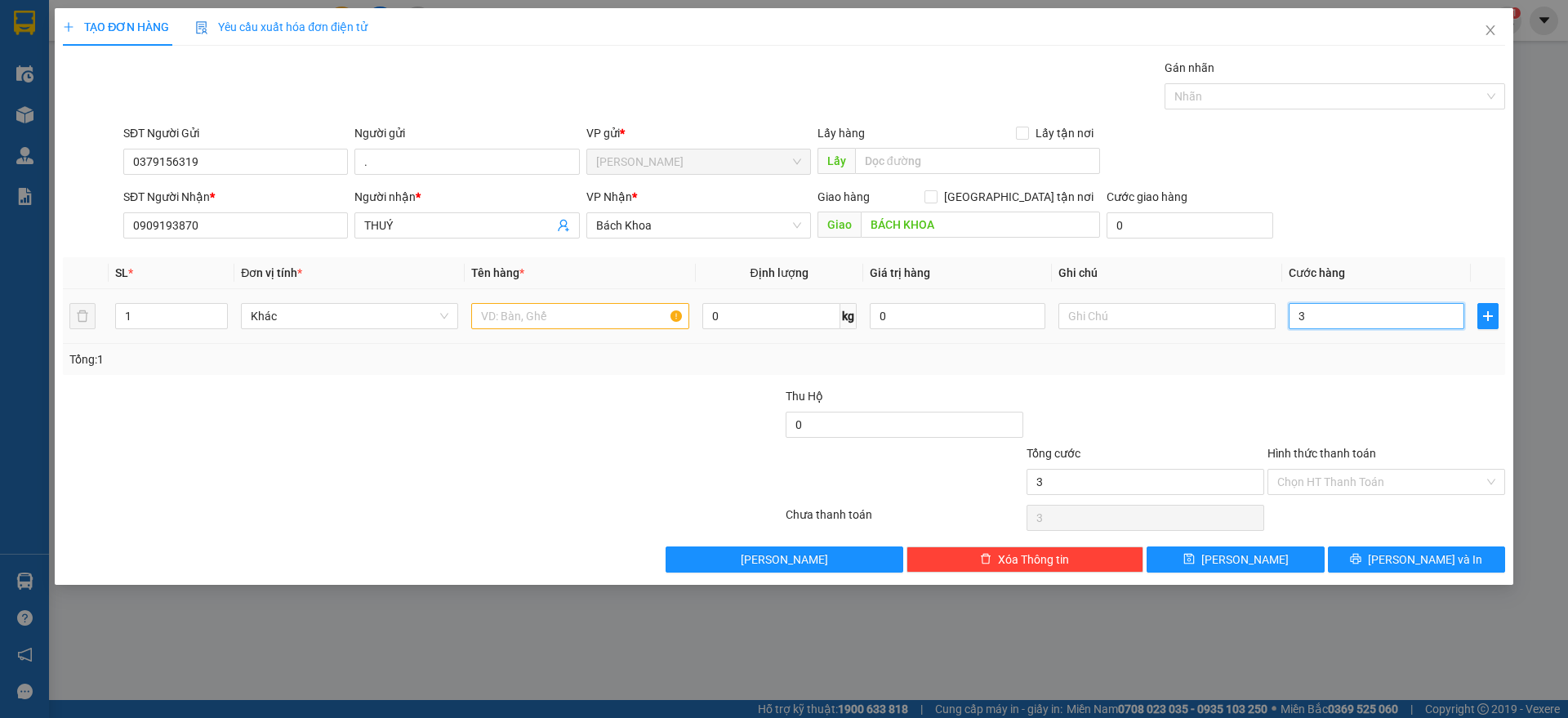
type input "30"
type input "300"
type input "3.000"
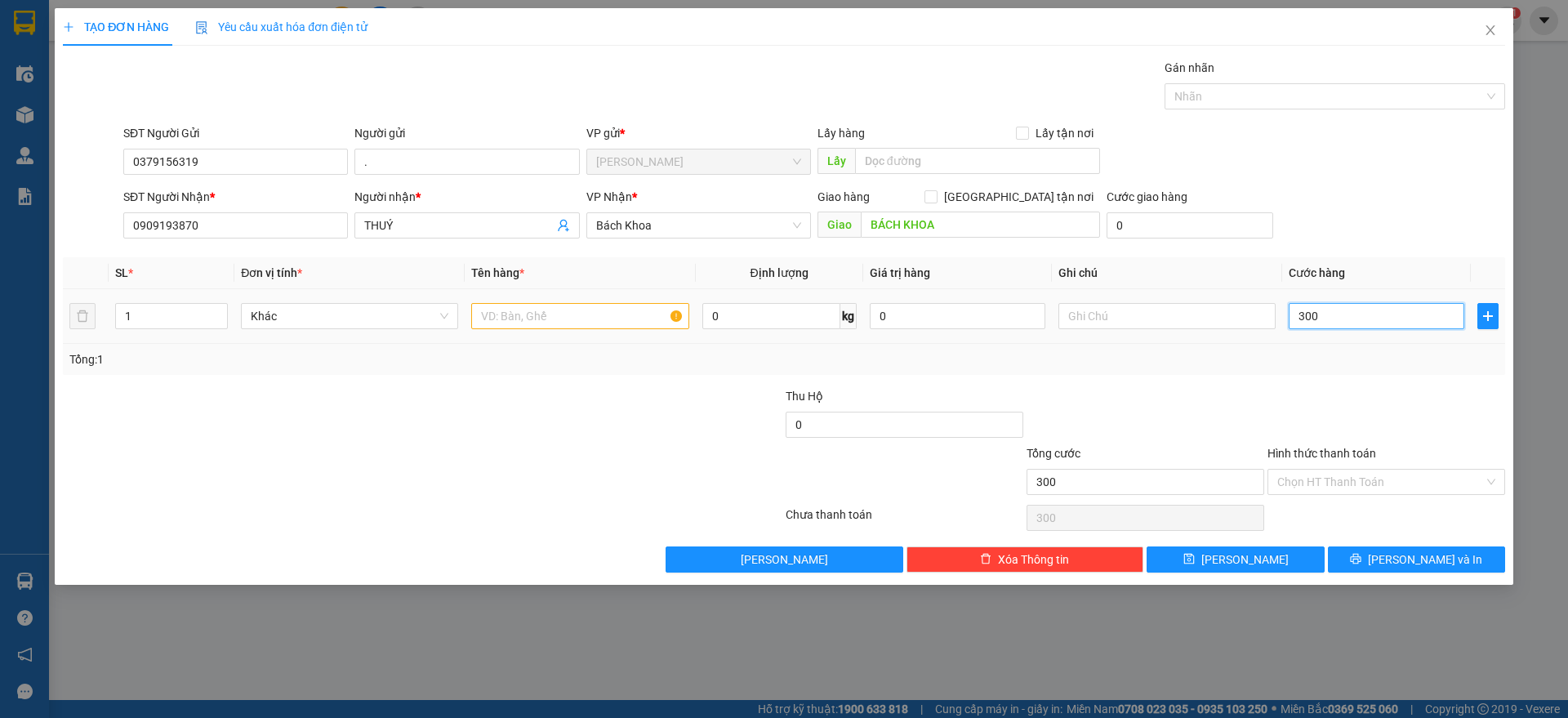
type input "3.000"
type input "30.000"
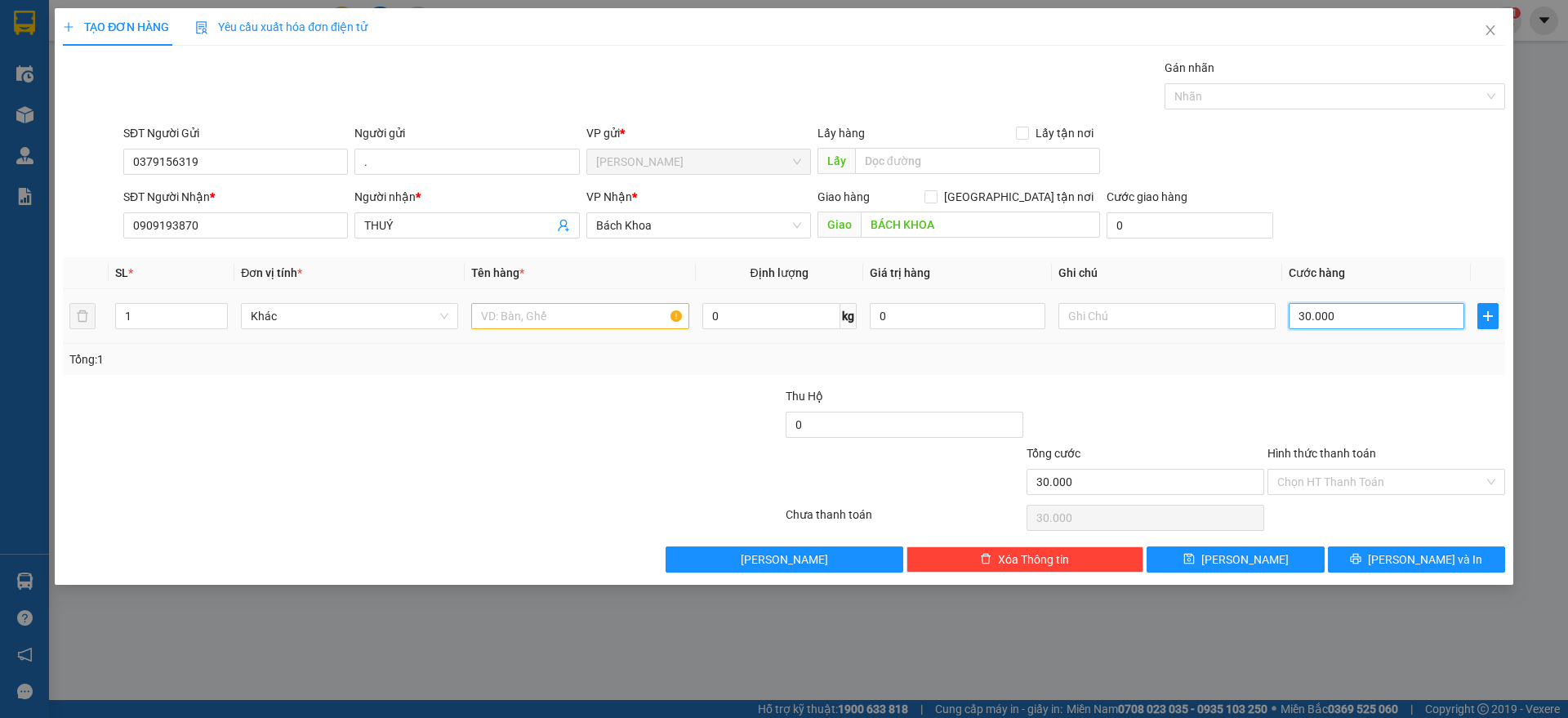
type input "30.000"
click at [518, 311] on input "text" at bounding box center [580, 316] width 217 height 26
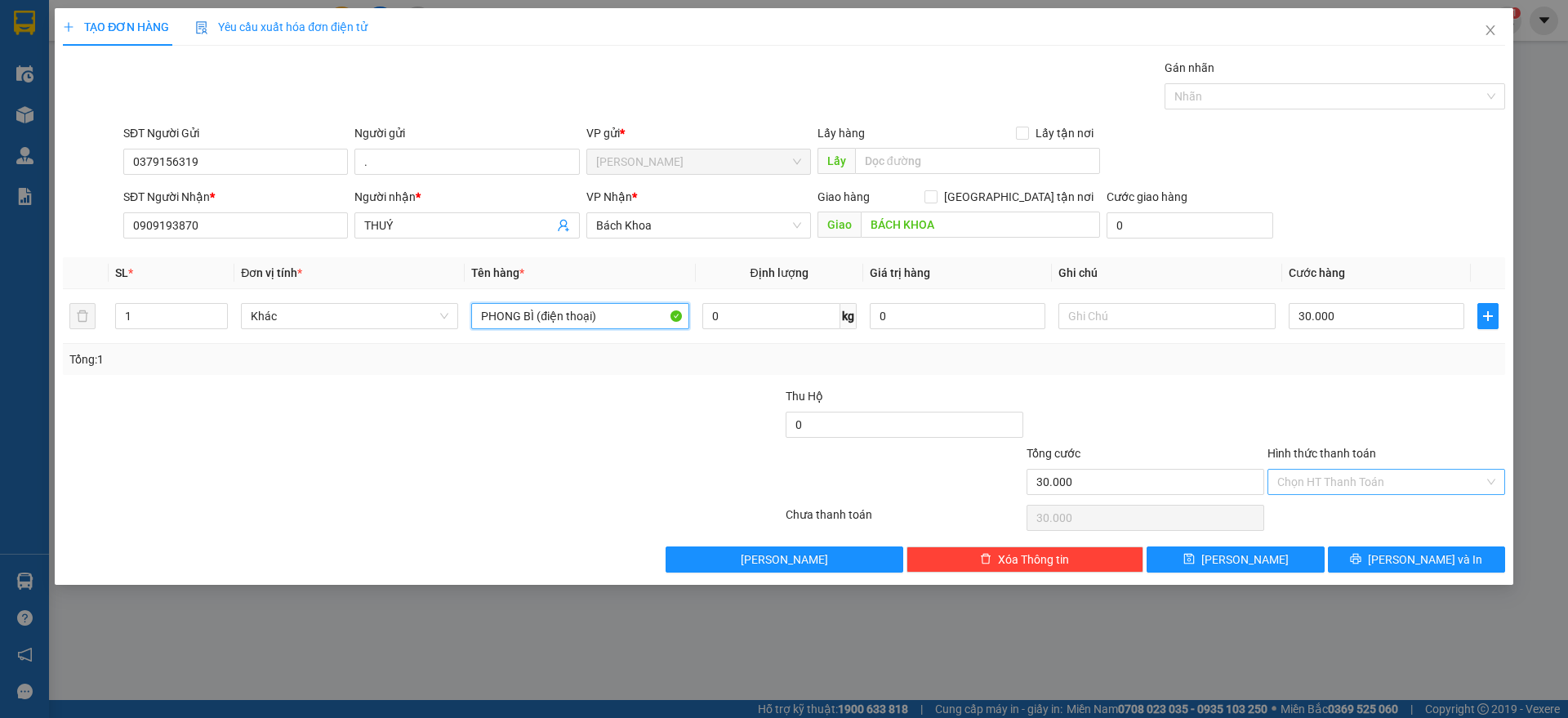
click at [1347, 493] on div "Chọn HT Thanh Toán" at bounding box center [1386, 482] width 237 height 26
type input "PHONG BÌ (điện thoại)"
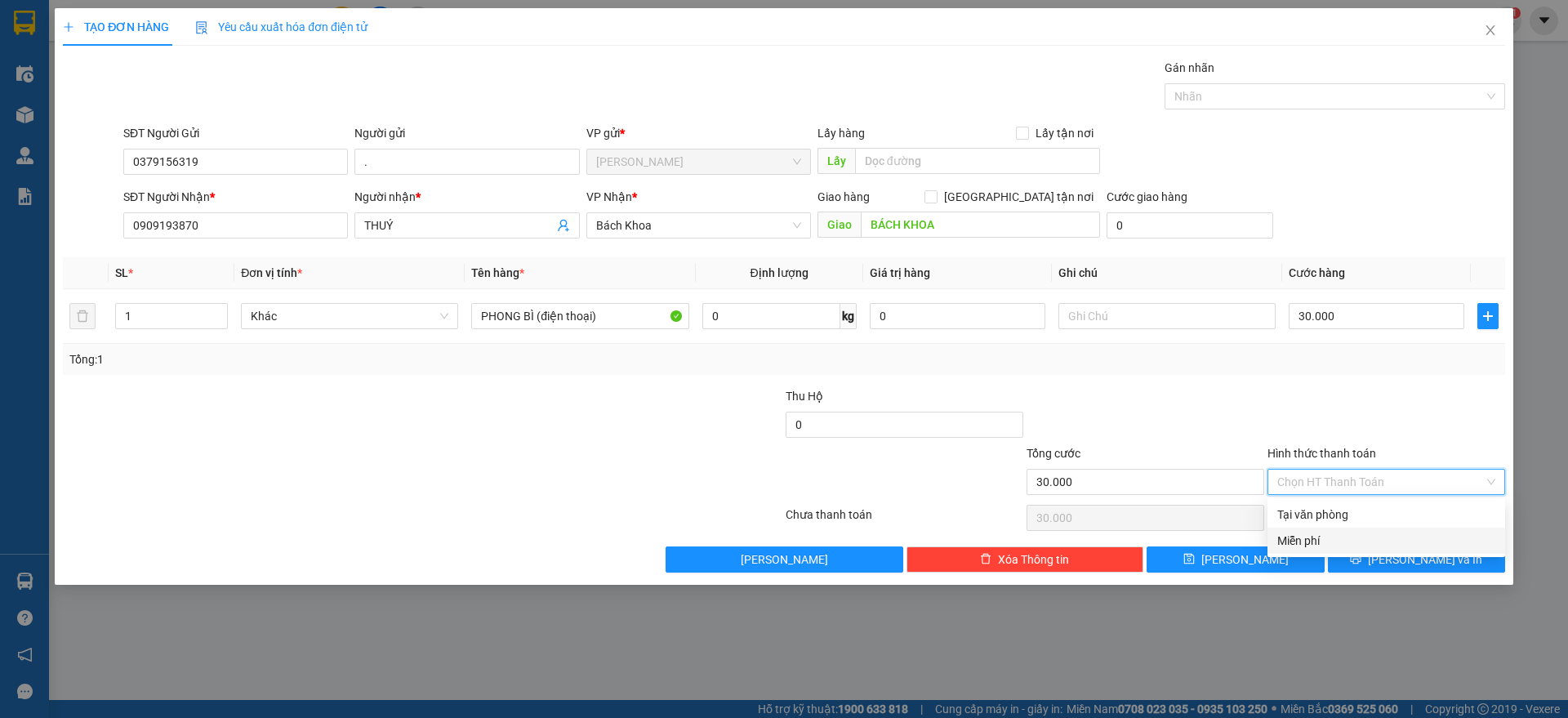
click at [1345, 524] on div "Tại văn phòng" at bounding box center [1386, 515] width 237 height 26
type input "0"
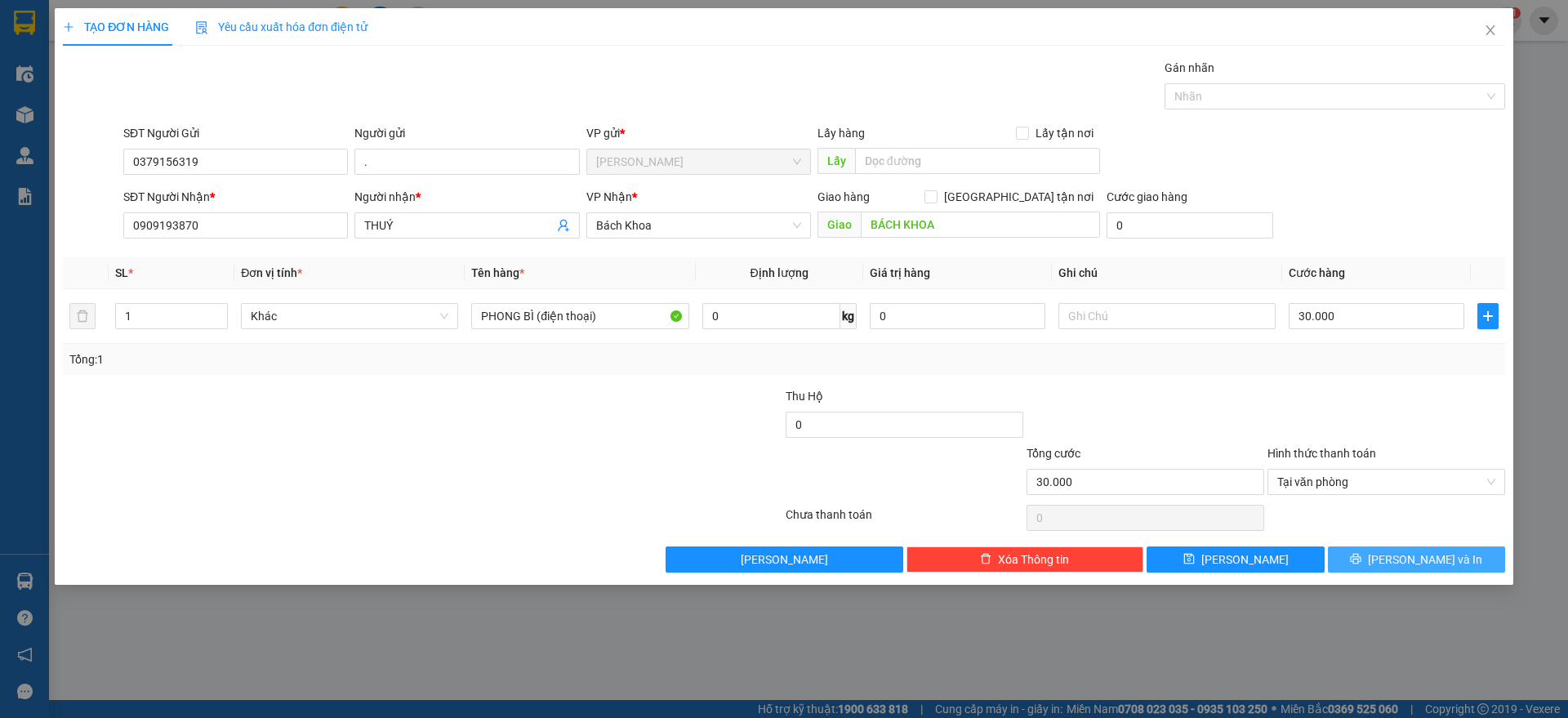
click at [1382, 561] on button "Lưu và In" at bounding box center [1417, 560] width 177 height 26
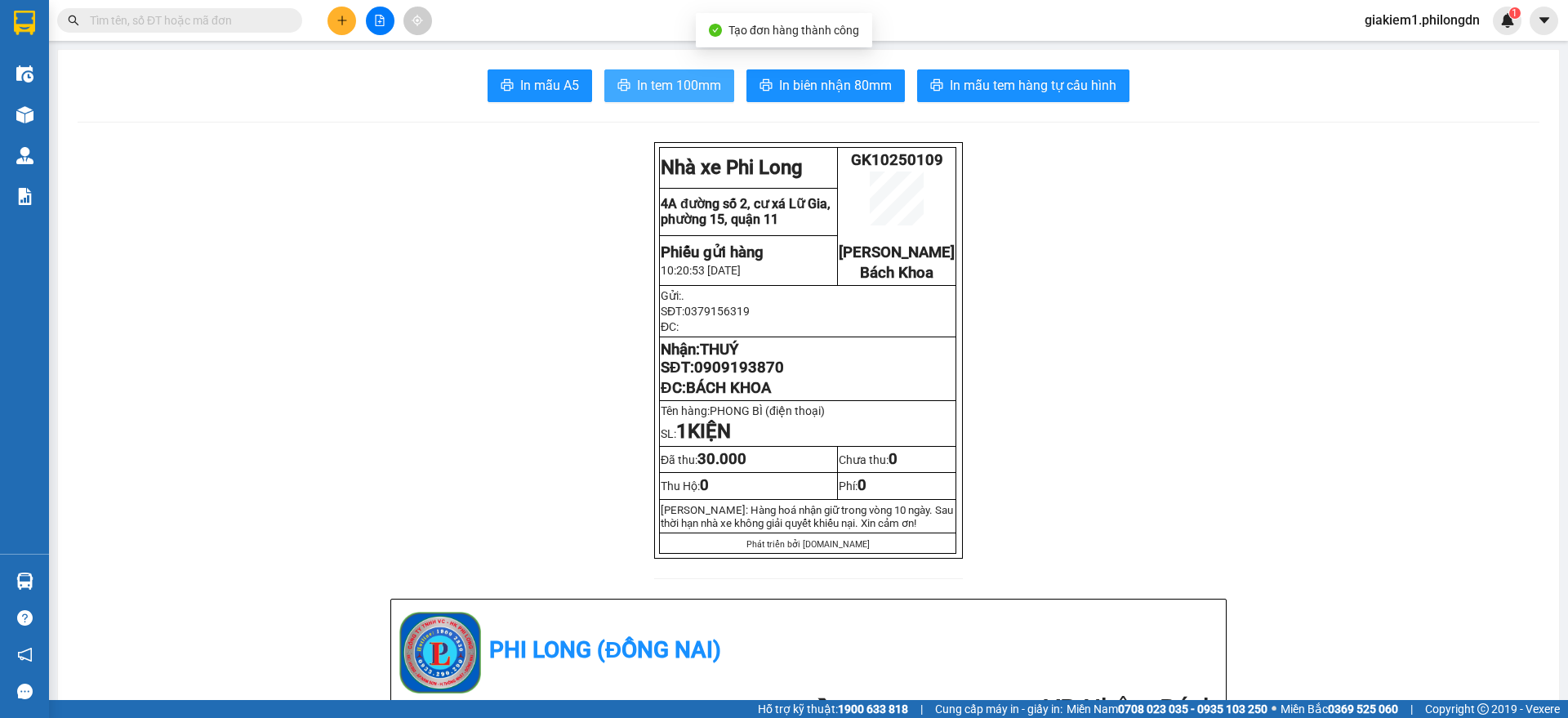
click at [678, 87] on span "In tem 100mm" at bounding box center [679, 85] width 84 height 20
click at [756, 377] on span "0909193870" at bounding box center [739, 368] width 90 height 18
copy span "0909193870"
click at [341, 9] on button at bounding box center [341, 20] width 29 height 29
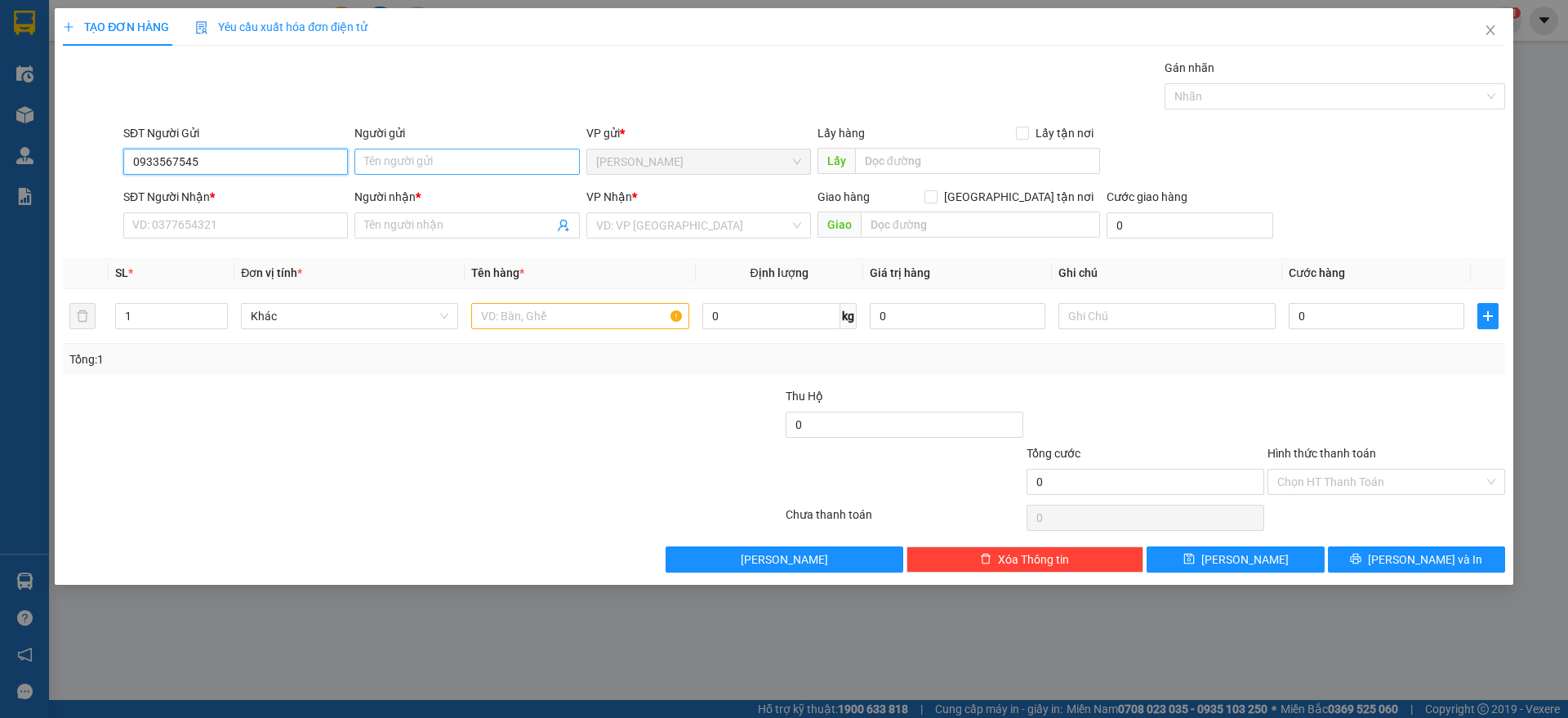
type input "0933567545"
click at [425, 171] on input "Người gửi" at bounding box center [467, 162] width 225 height 26
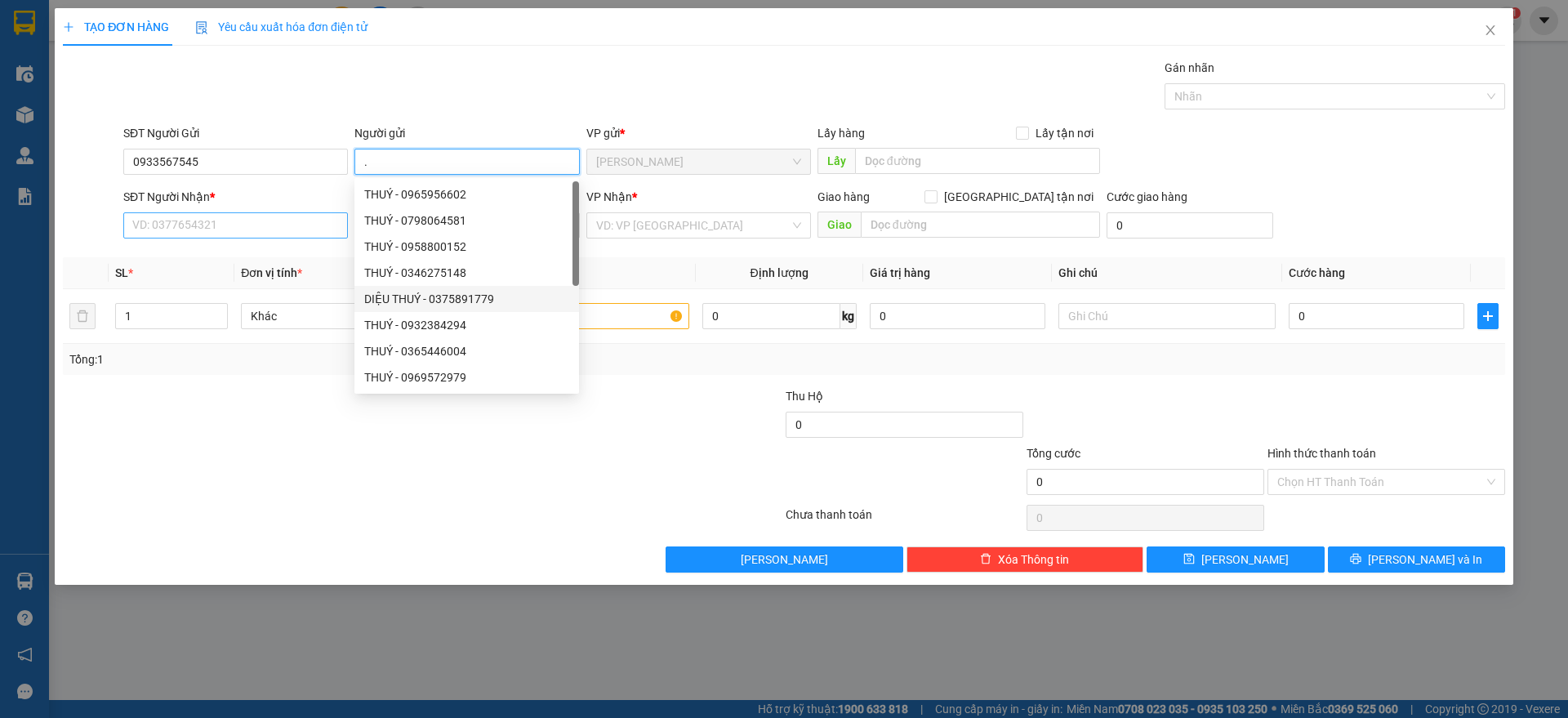
type input "."
click at [299, 228] on input "SĐT Người Nhận *" at bounding box center [236, 226] width 225 height 26
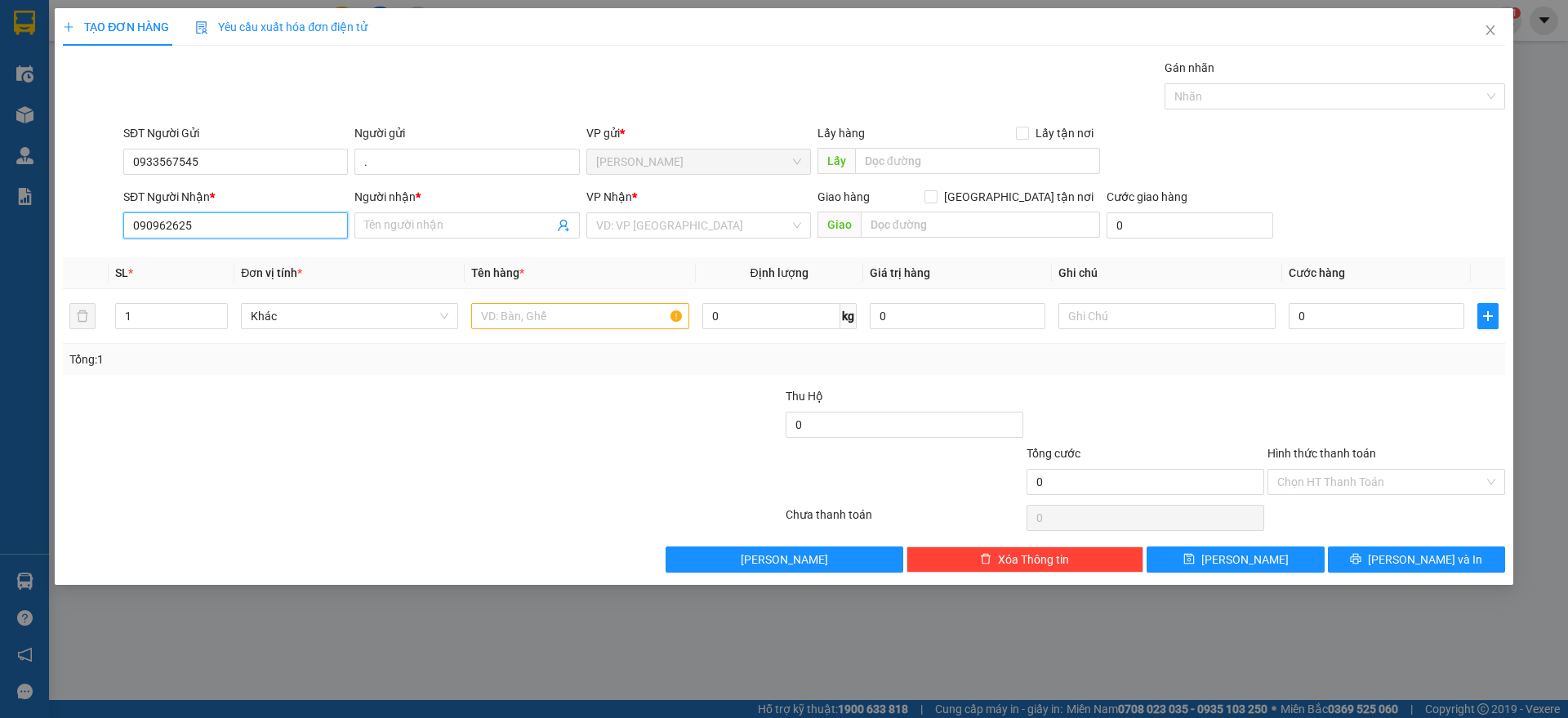
type input "0909626257"
click at [291, 264] on div "0909626257 - DIỄM THUỲ" at bounding box center [236, 258] width 205 height 18
type input "DIỄM THUỲ"
checkbox input "true"
type input "120/29/5B THÍCH QUẢNG ĐỨC P4 PHÚ NHUẬN"
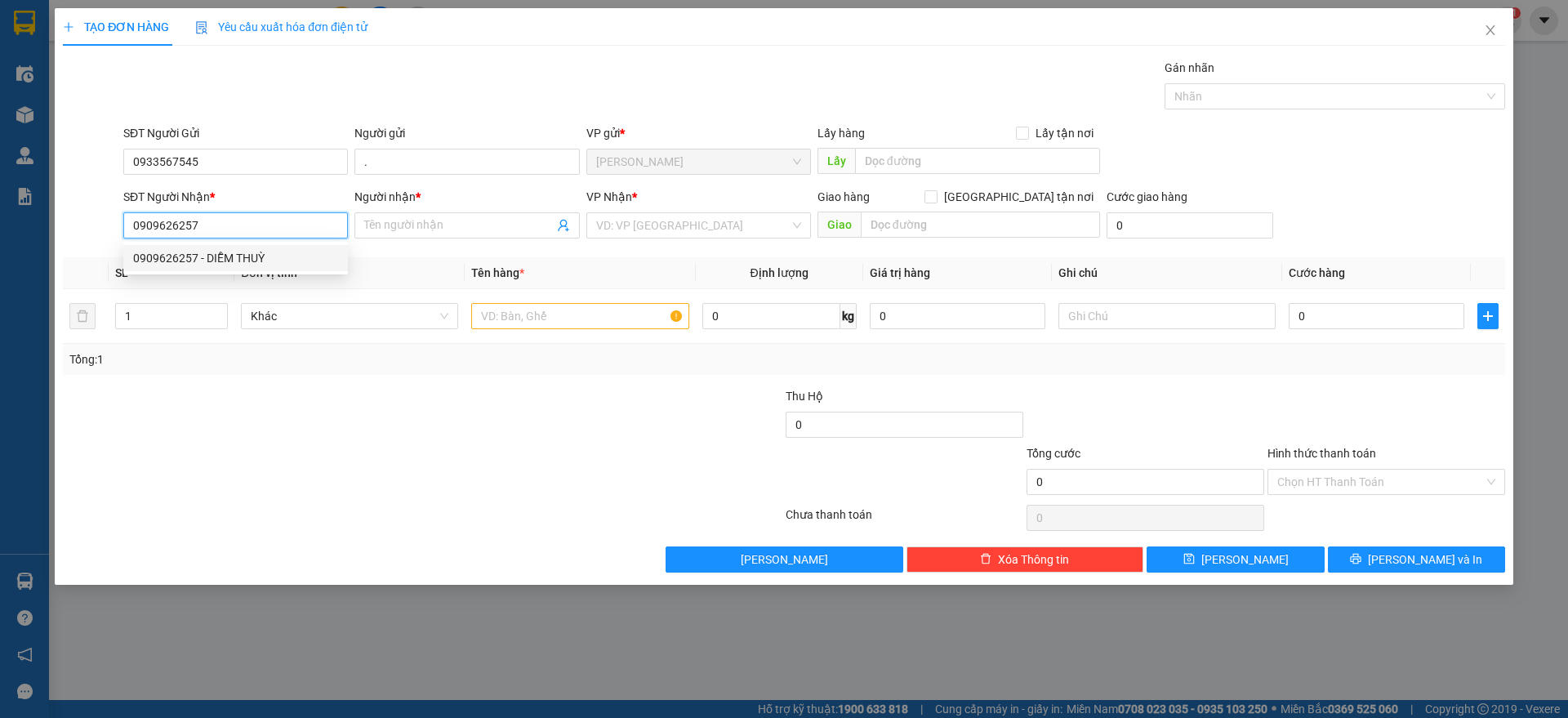
type input "580.000"
type input "60.000"
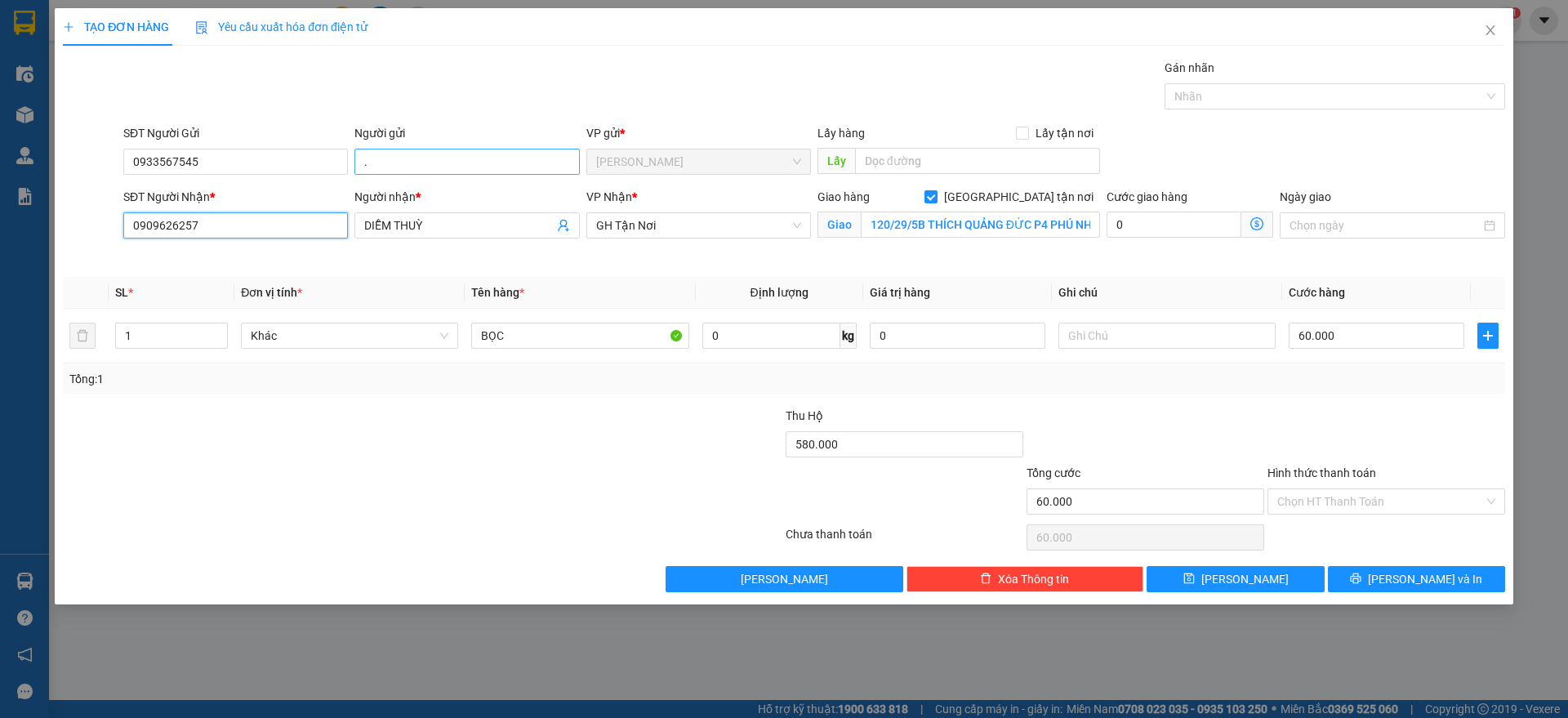
type input "0909626257"
click at [392, 162] on input "." at bounding box center [467, 162] width 225 height 26
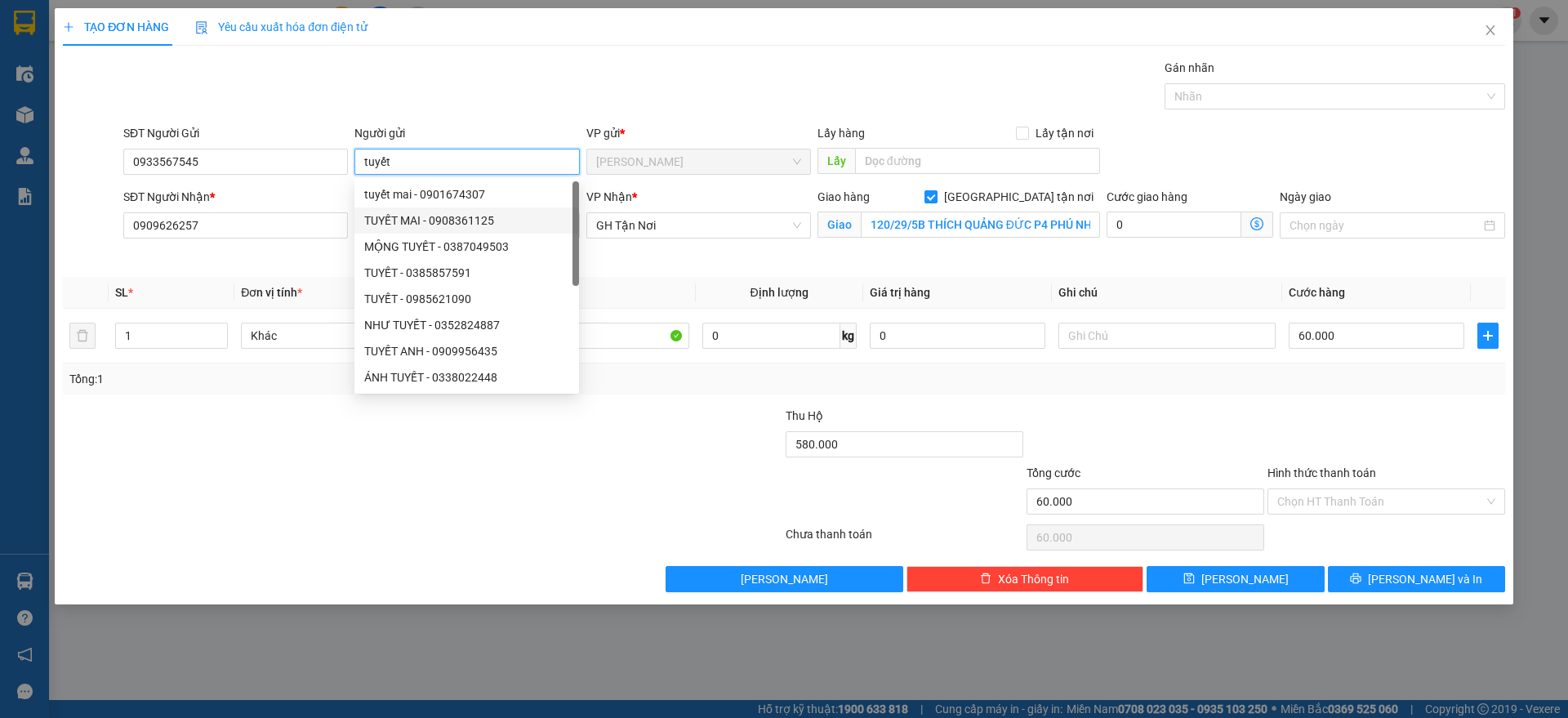
type input "tuyết"
click at [233, 274] on div "Transit Pickup Surcharge Ids Transit Deliver Surcharge Ids Transit Deliver Surc…" at bounding box center [784, 325] width 1442 height 533
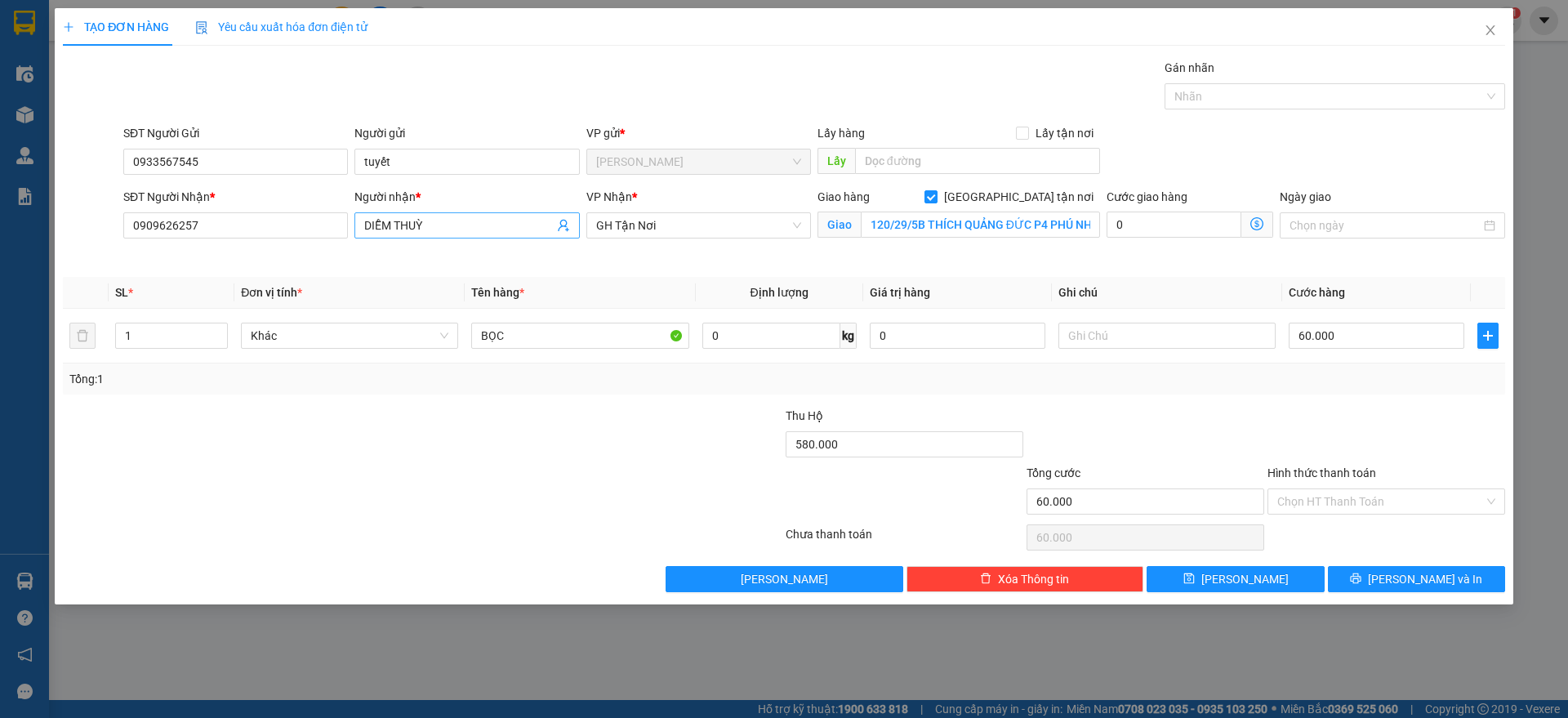
click at [401, 219] on input "DIỄM THUỲ" at bounding box center [458, 225] width 188 height 18
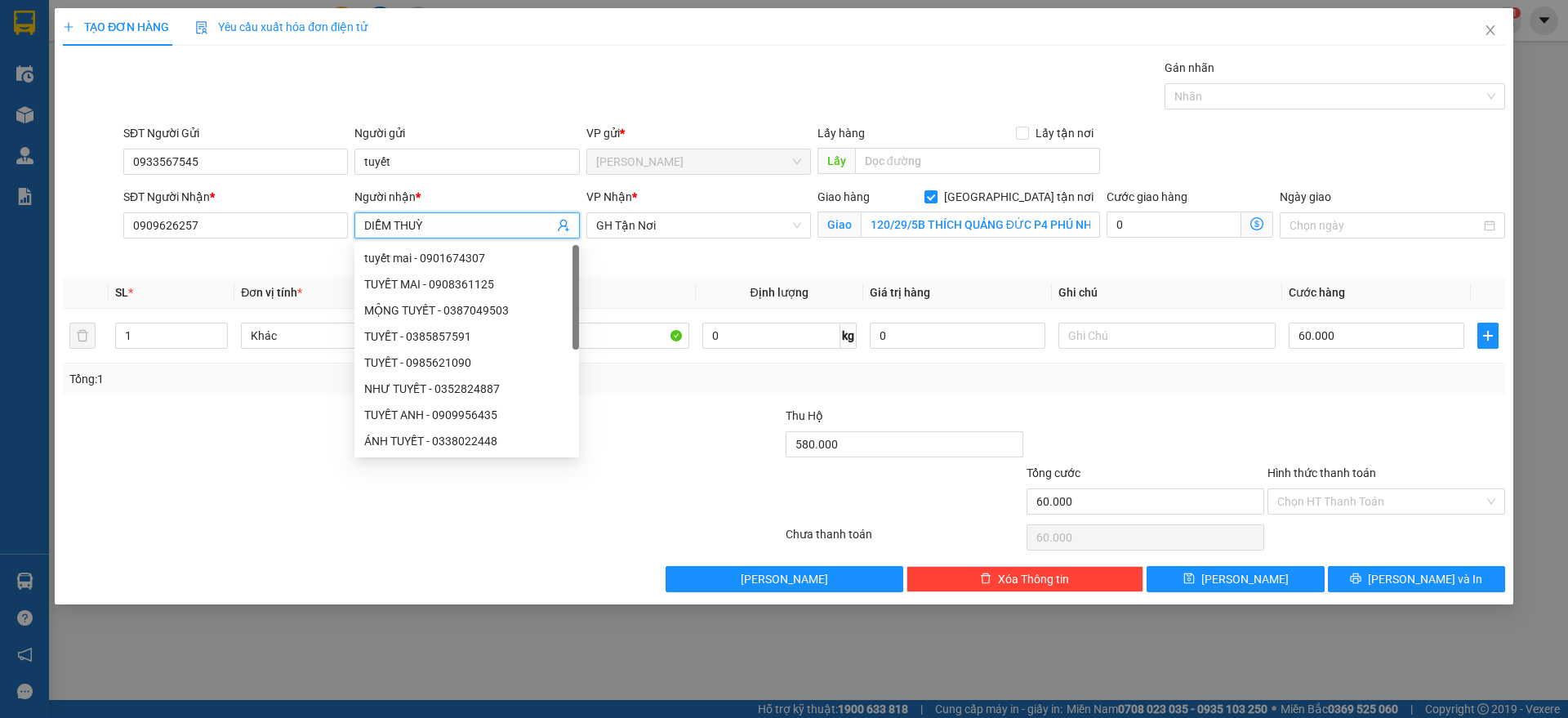
click at [391, 222] on input "DIỄM THUỲ" at bounding box center [458, 225] width 188 height 18
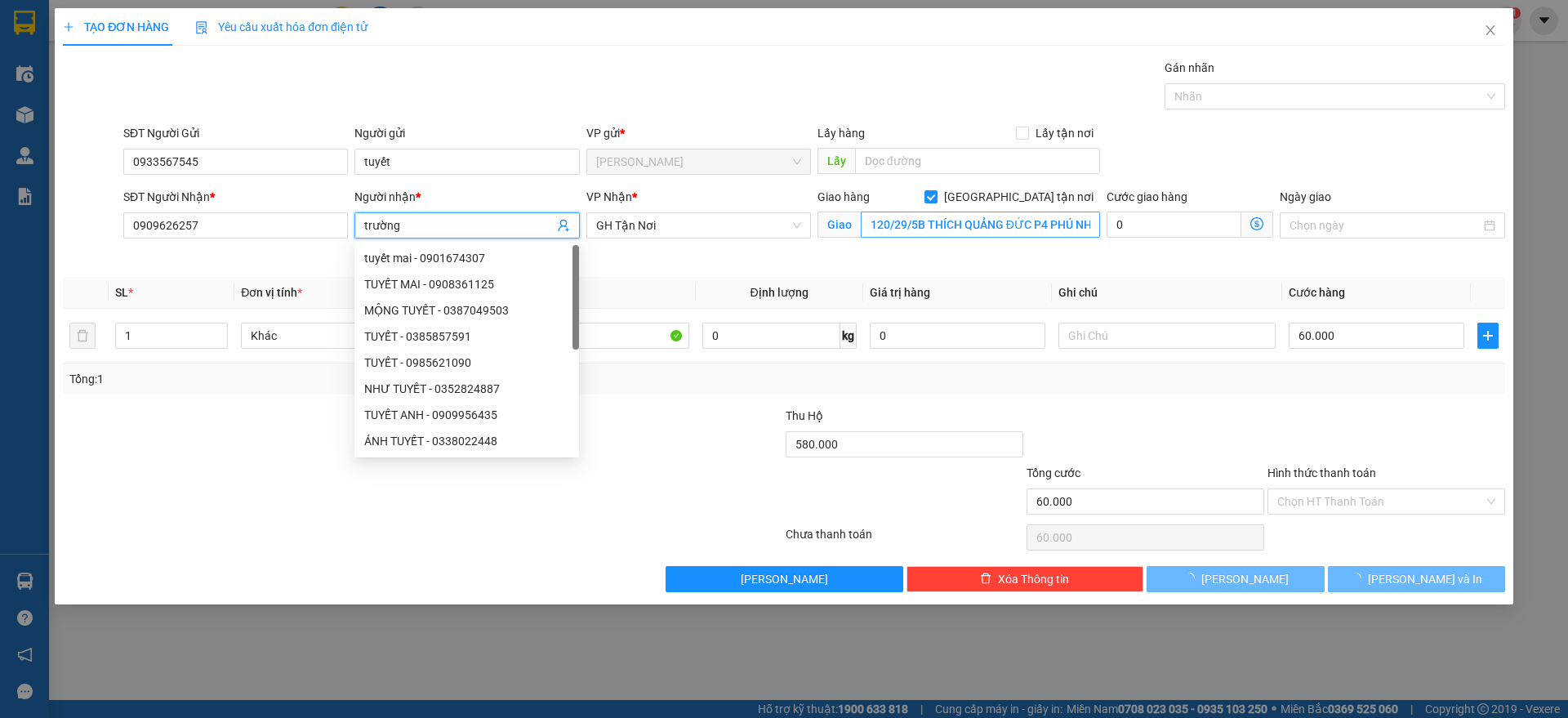
type input "trường"
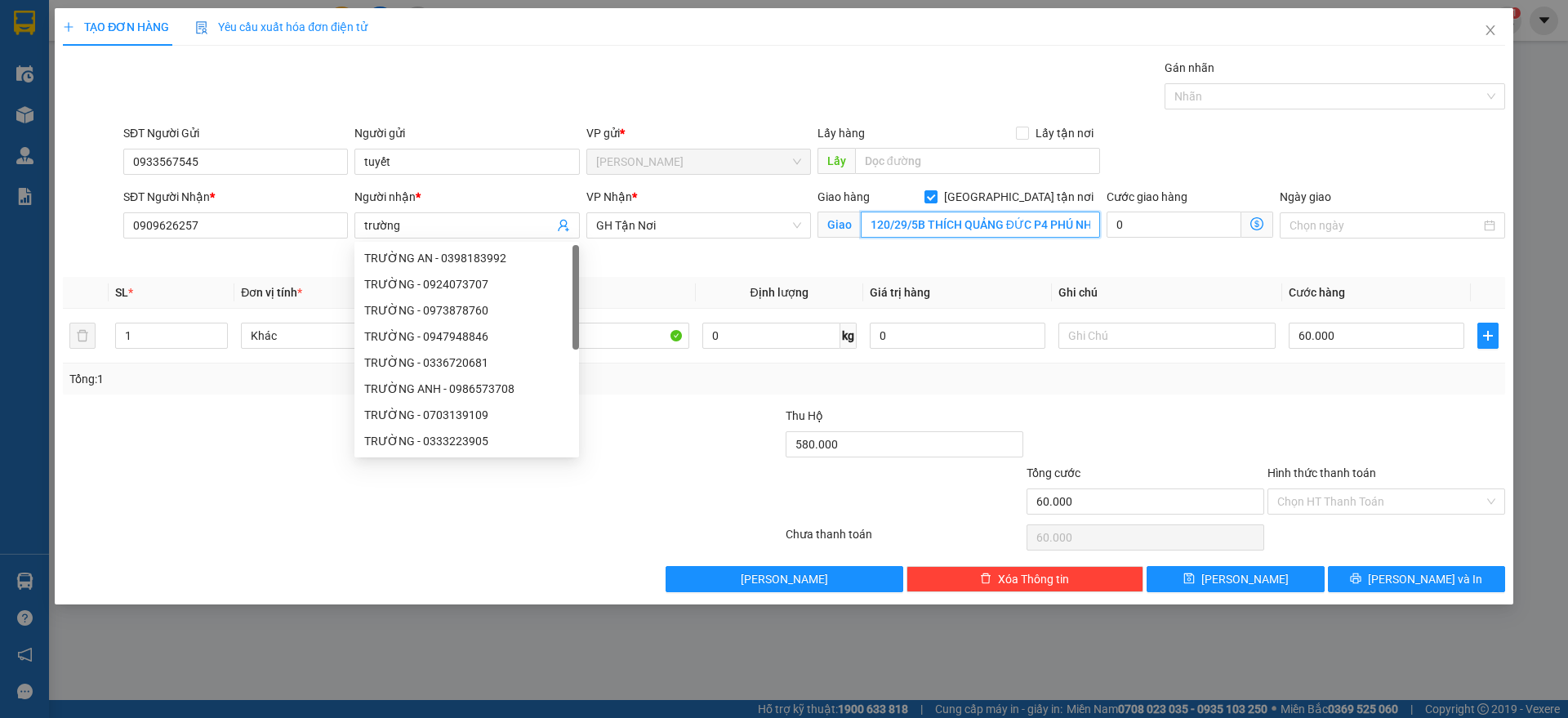
click at [946, 225] on input "120/29/5B THÍCH QUẢNG ĐỨC P4 PHÚ NHUẬN" at bounding box center [980, 225] width 239 height 26
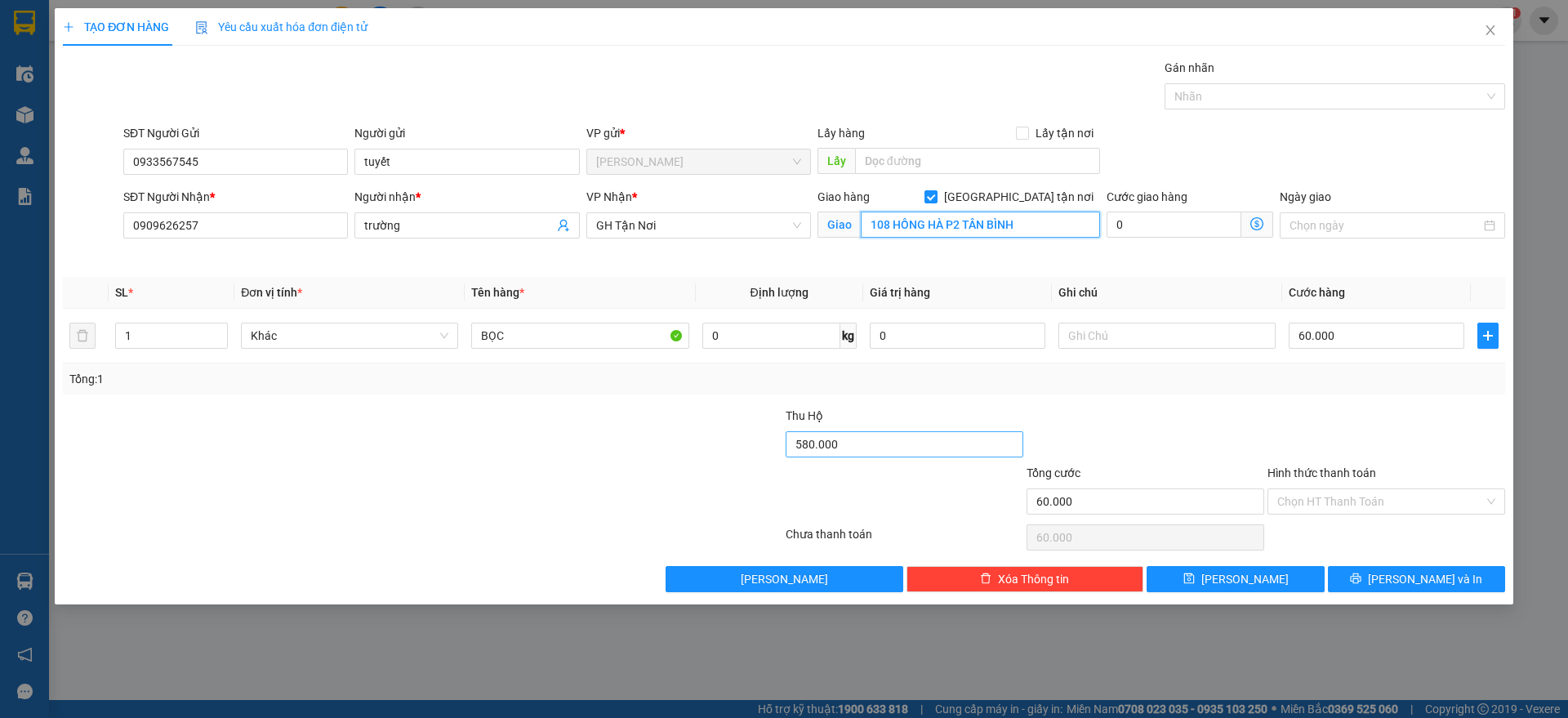
type input "108 HỒNG HÀ P2 TÂN BÌNH"
click at [854, 448] on input "580.000" at bounding box center [904, 445] width 237 height 26
type input "0"
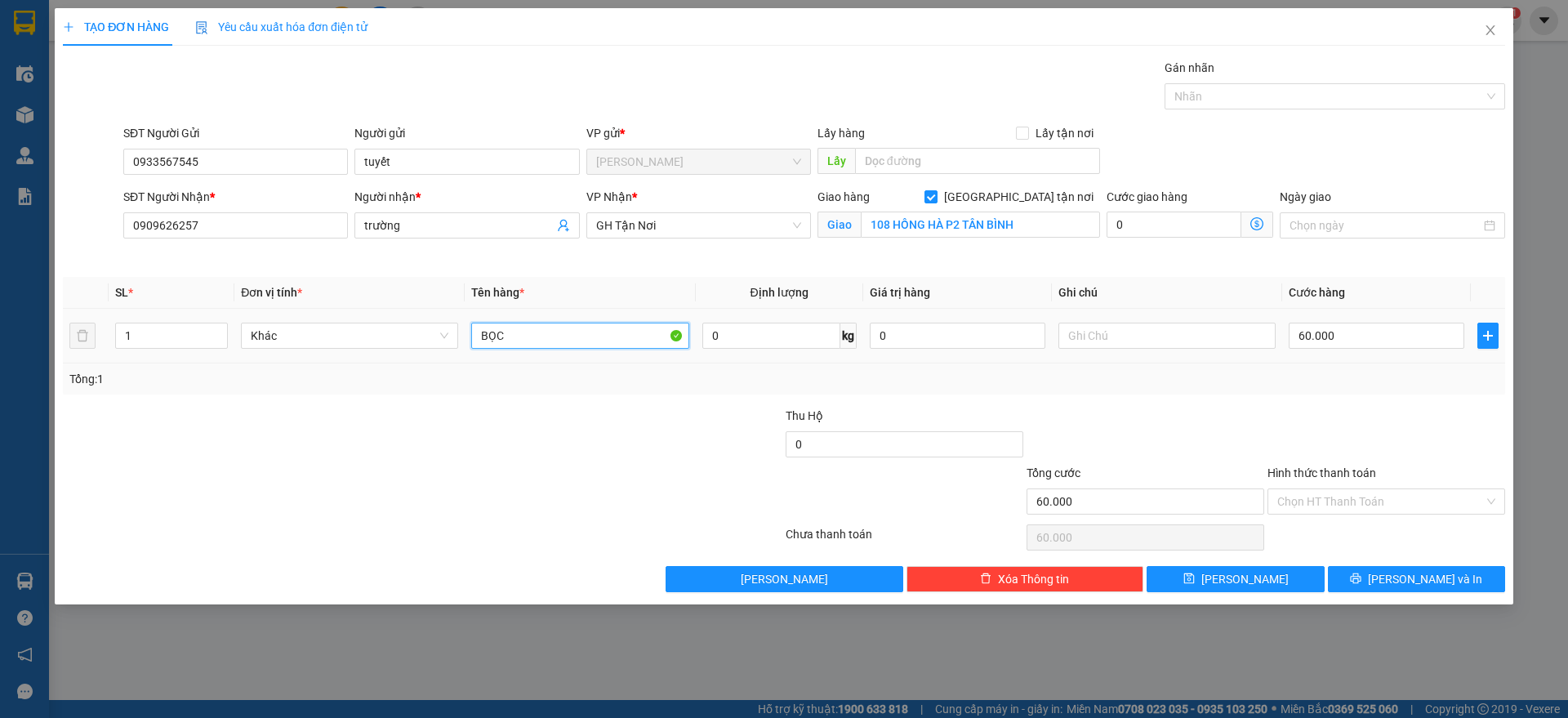
click at [585, 340] on input "BỌC" at bounding box center [580, 335] width 217 height 26
type input "THÙNG"
click at [1427, 328] on input "60.000" at bounding box center [1376, 335] width 176 height 26
type input "1"
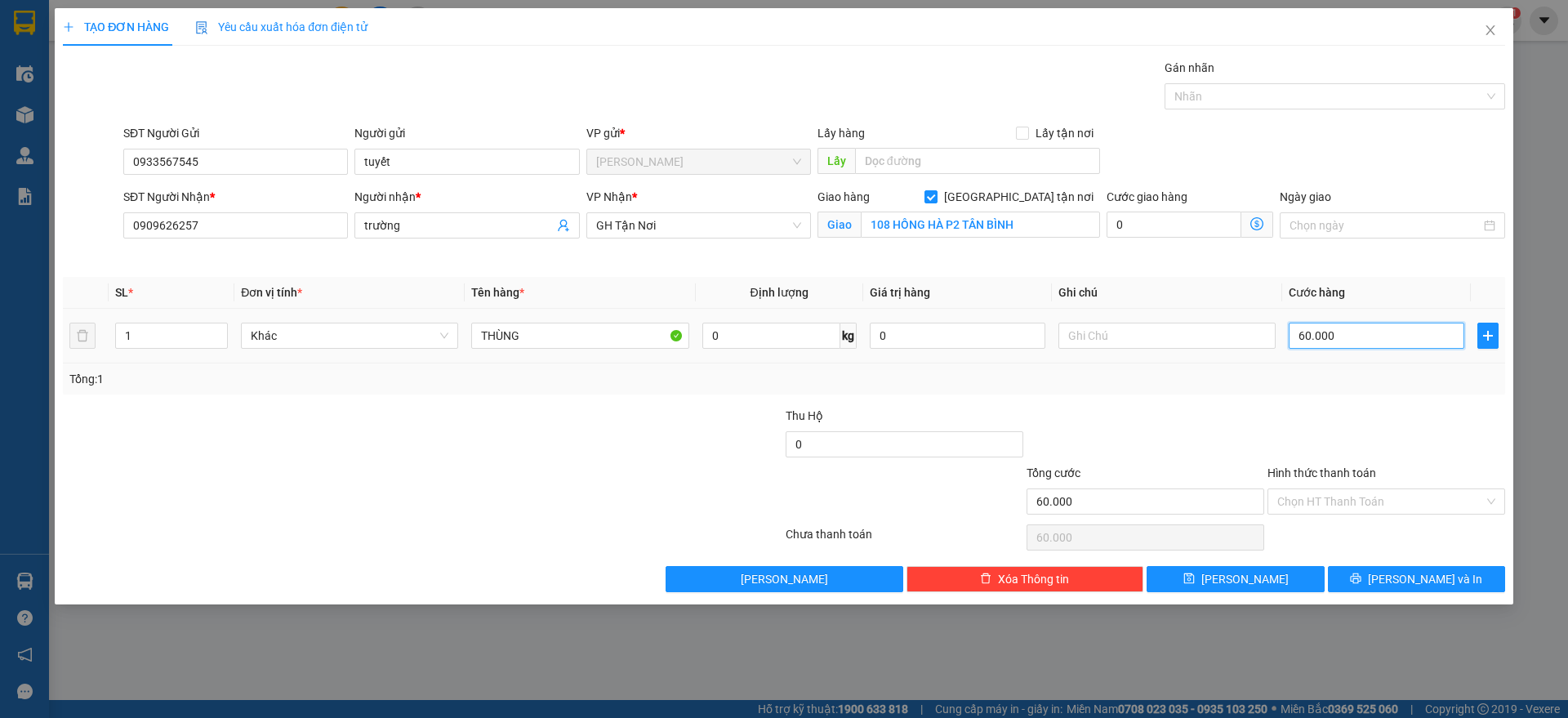
type input "1"
type input "10"
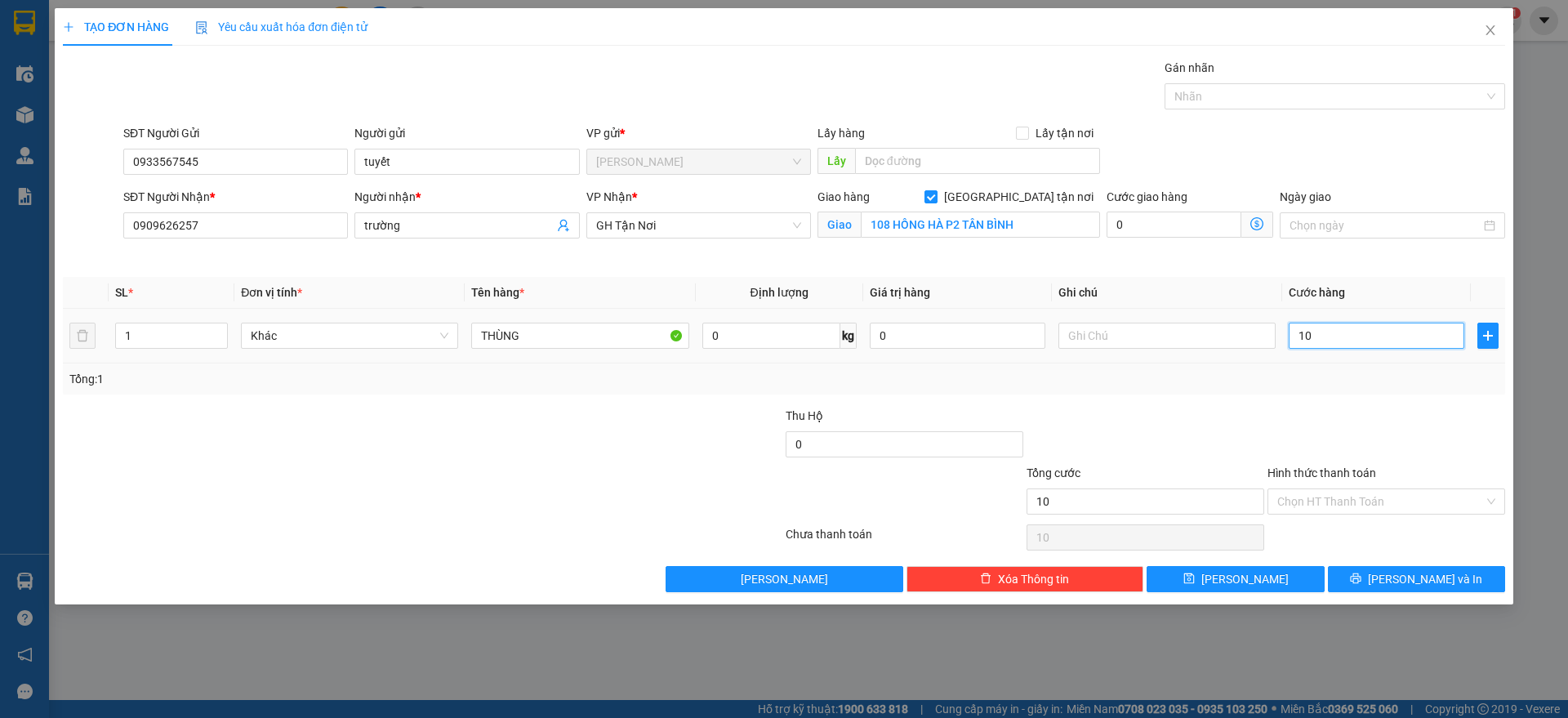
type input "100"
type input "1.000"
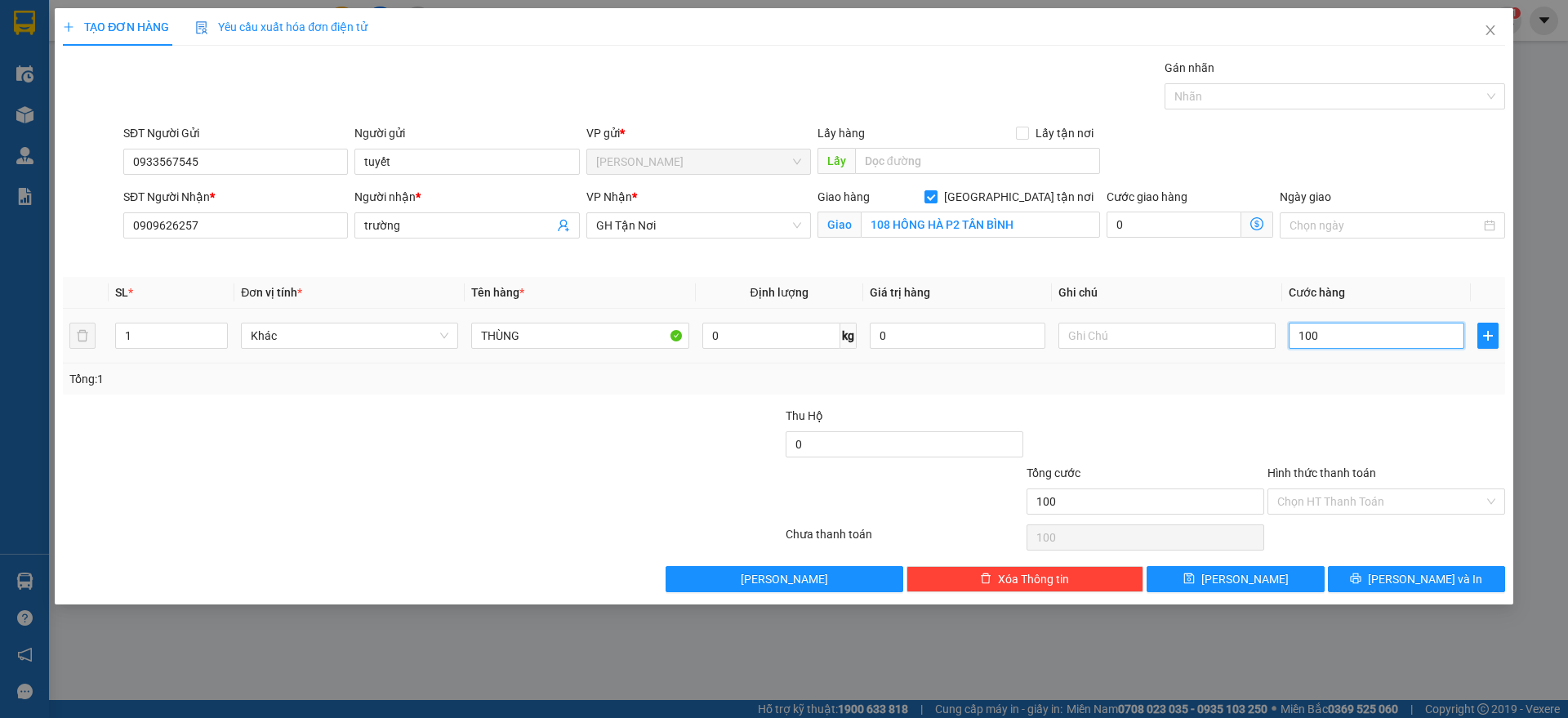
type input "1.000"
type input "10.000"
type input "100.000"
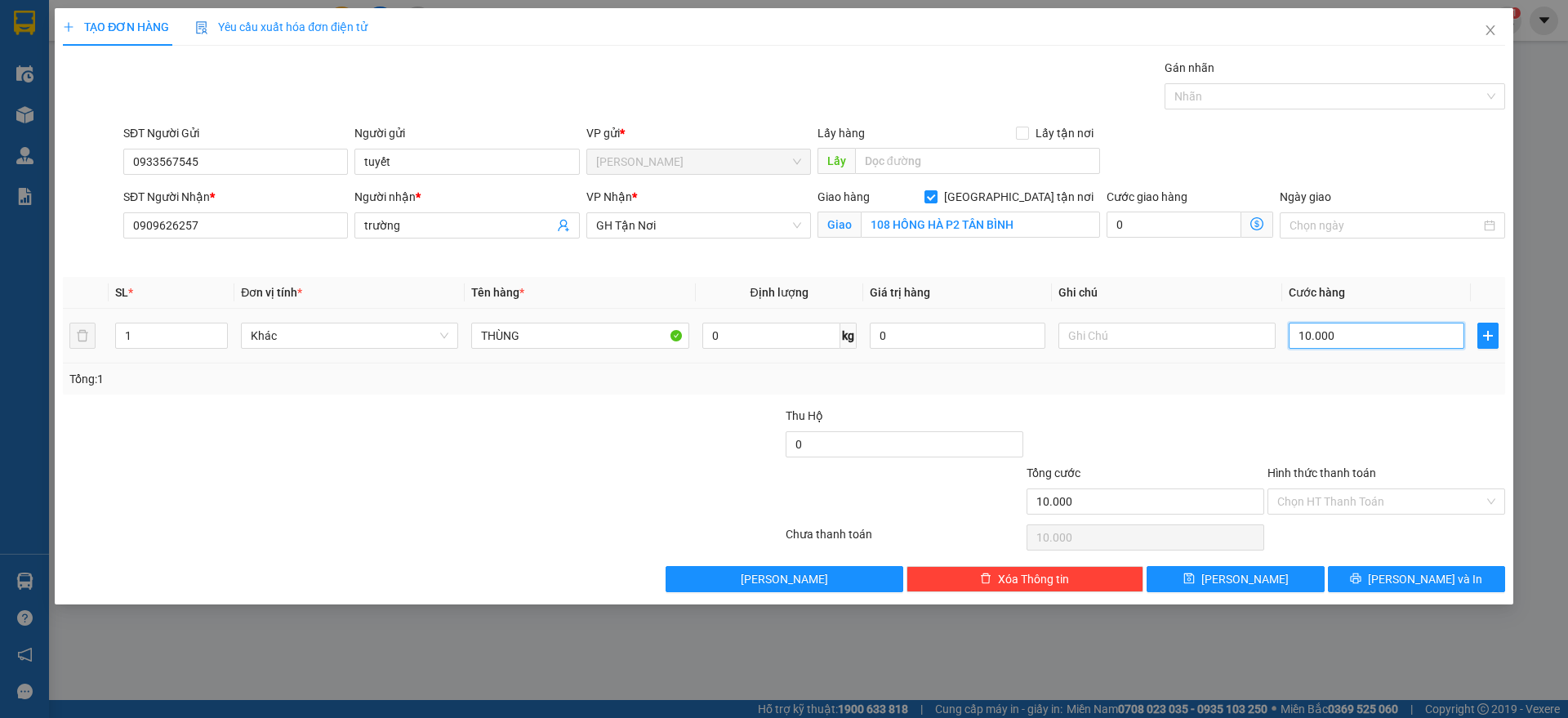
type input "100.000"
click at [1425, 501] on input "Hình thức thanh toán" at bounding box center [1381, 502] width 207 height 25
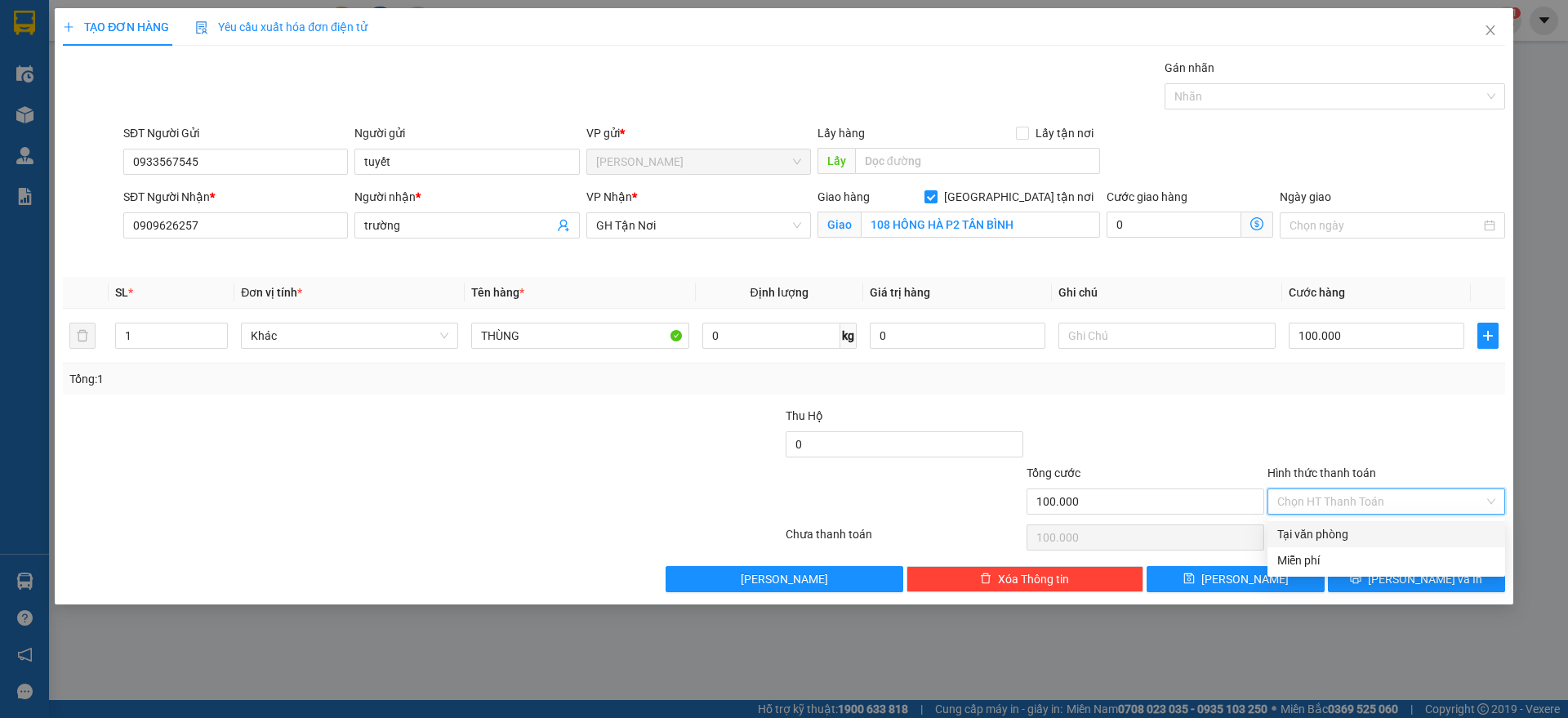
click at [1401, 531] on div "Tại văn phòng" at bounding box center [1386, 534] width 218 height 18
type input "0"
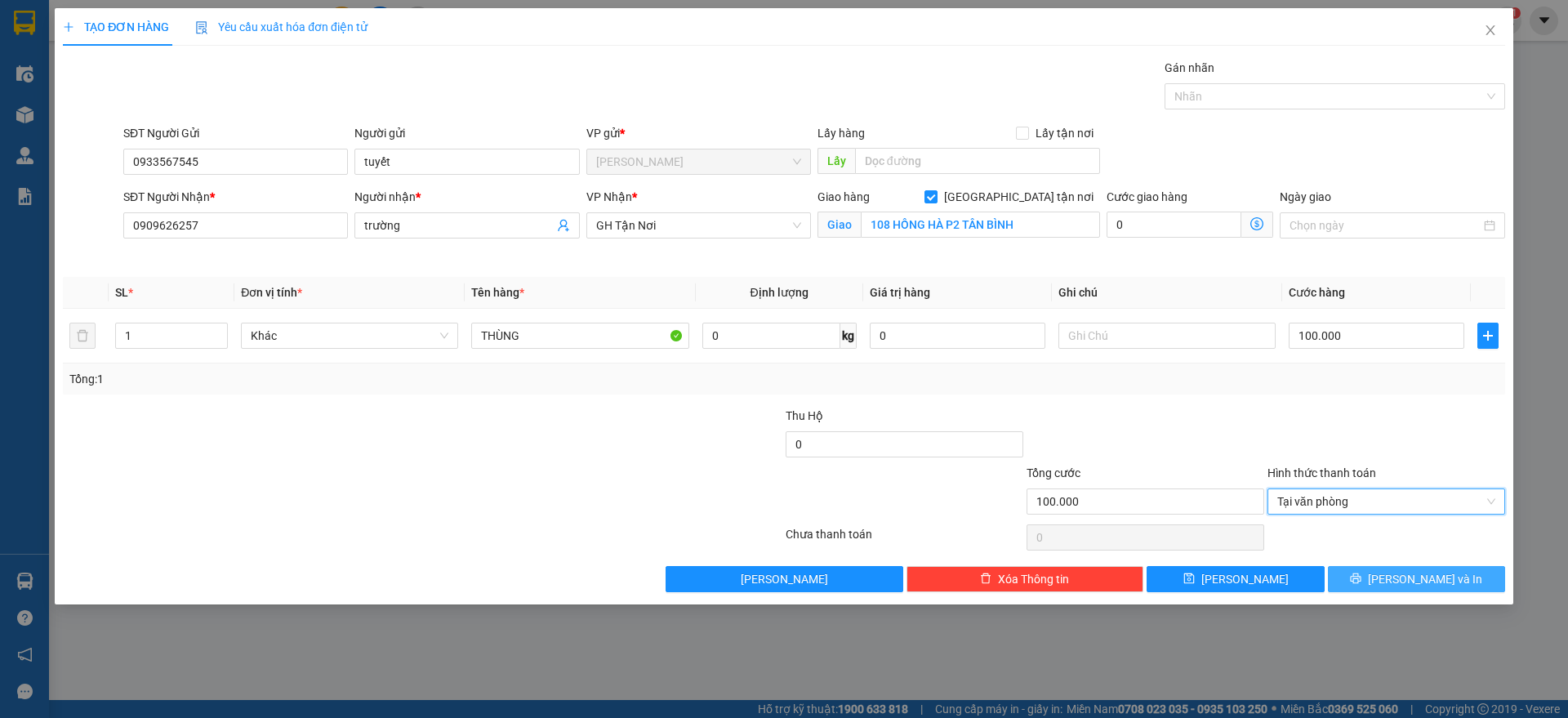
click at [1383, 578] on button "Lưu và In" at bounding box center [1417, 579] width 177 height 26
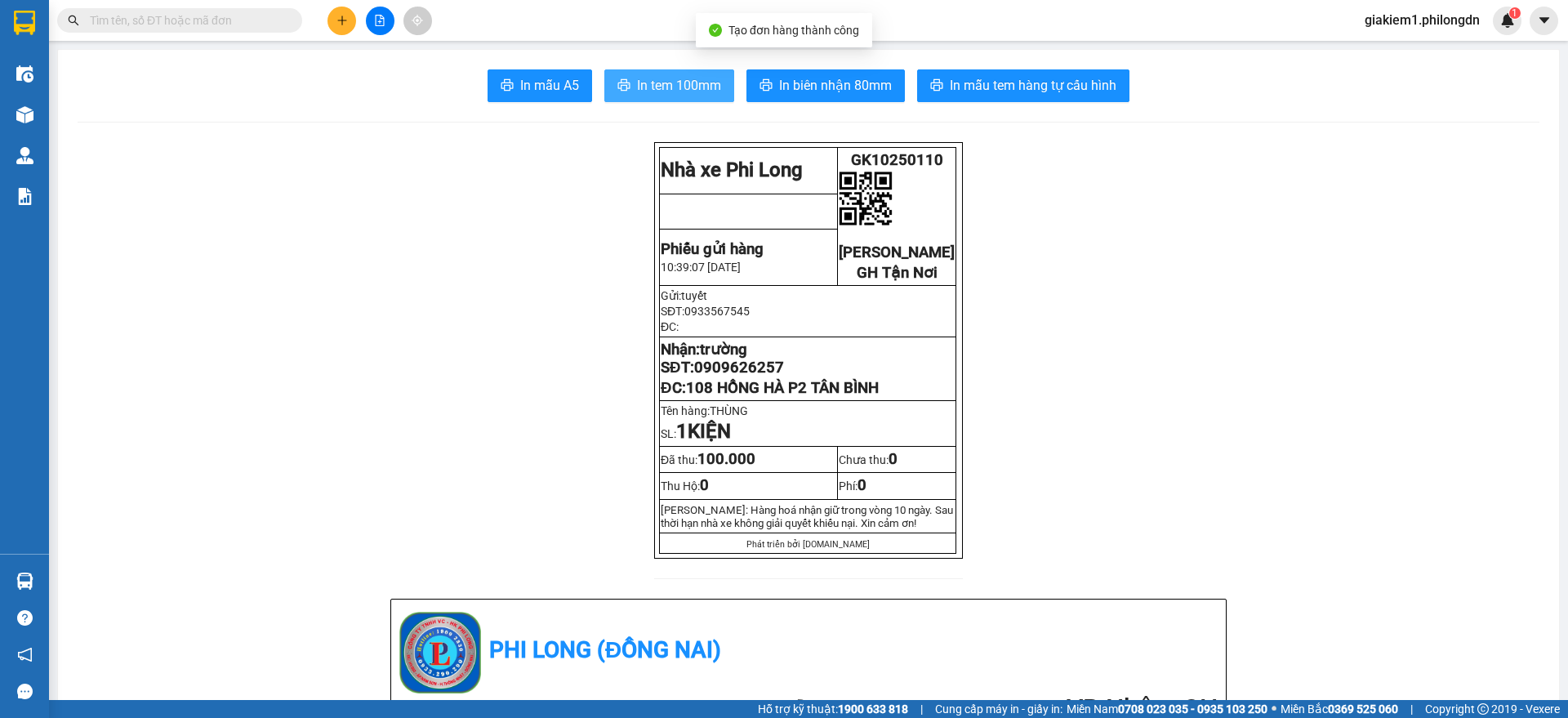
click at [714, 100] on button "In tem 100mm" at bounding box center [669, 85] width 130 height 32
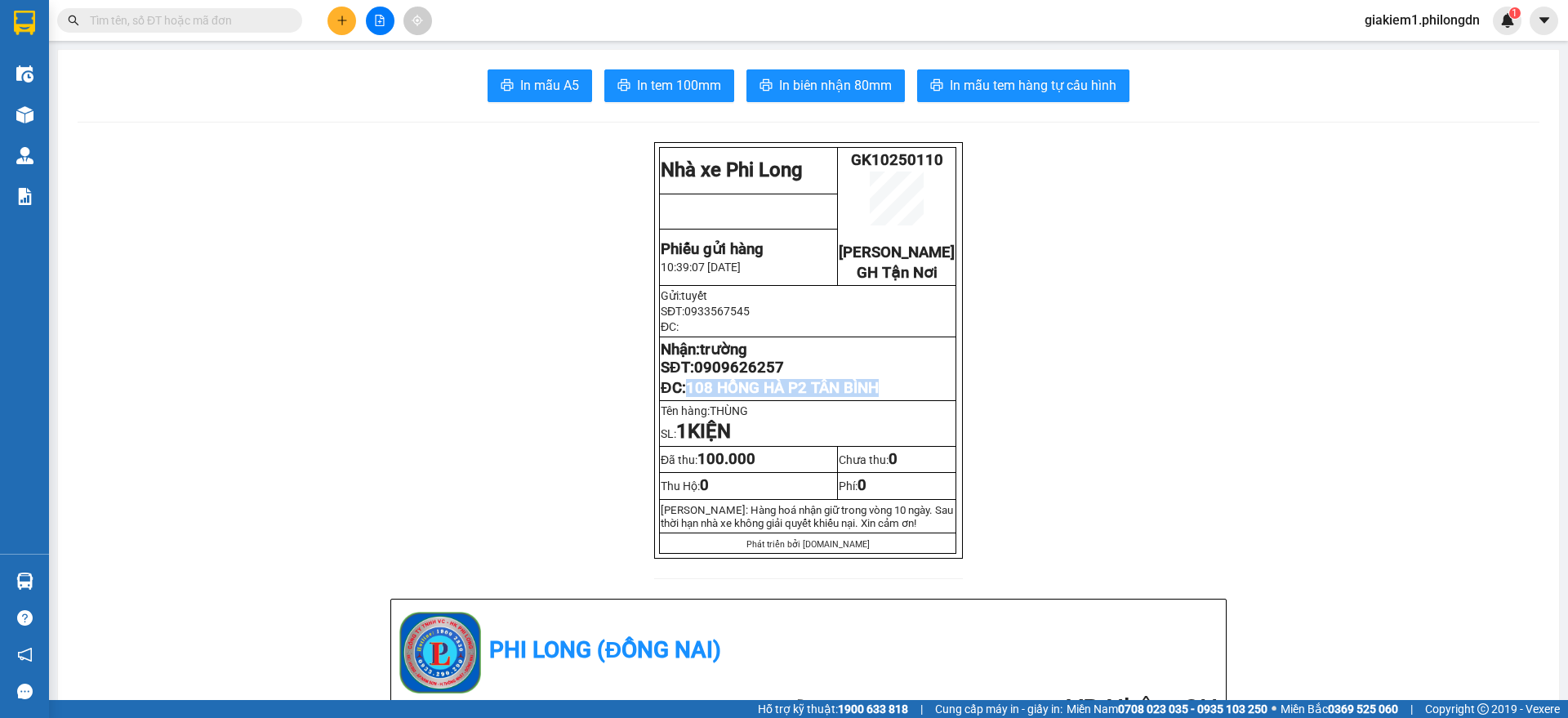
drag, startPoint x: 899, startPoint y: 411, endPoint x: 685, endPoint y: 414, distance: 214.0
click at [685, 397] on p "ĐC: 108 HỒNG HÀ P2 TÂN BÌNH" at bounding box center [808, 388] width 294 height 18
copy span "108 HỒNG HÀ P2 TÂN BÌNH"
click at [729, 377] on span "0909626257" at bounding box center [739, 368] width 90 height 18
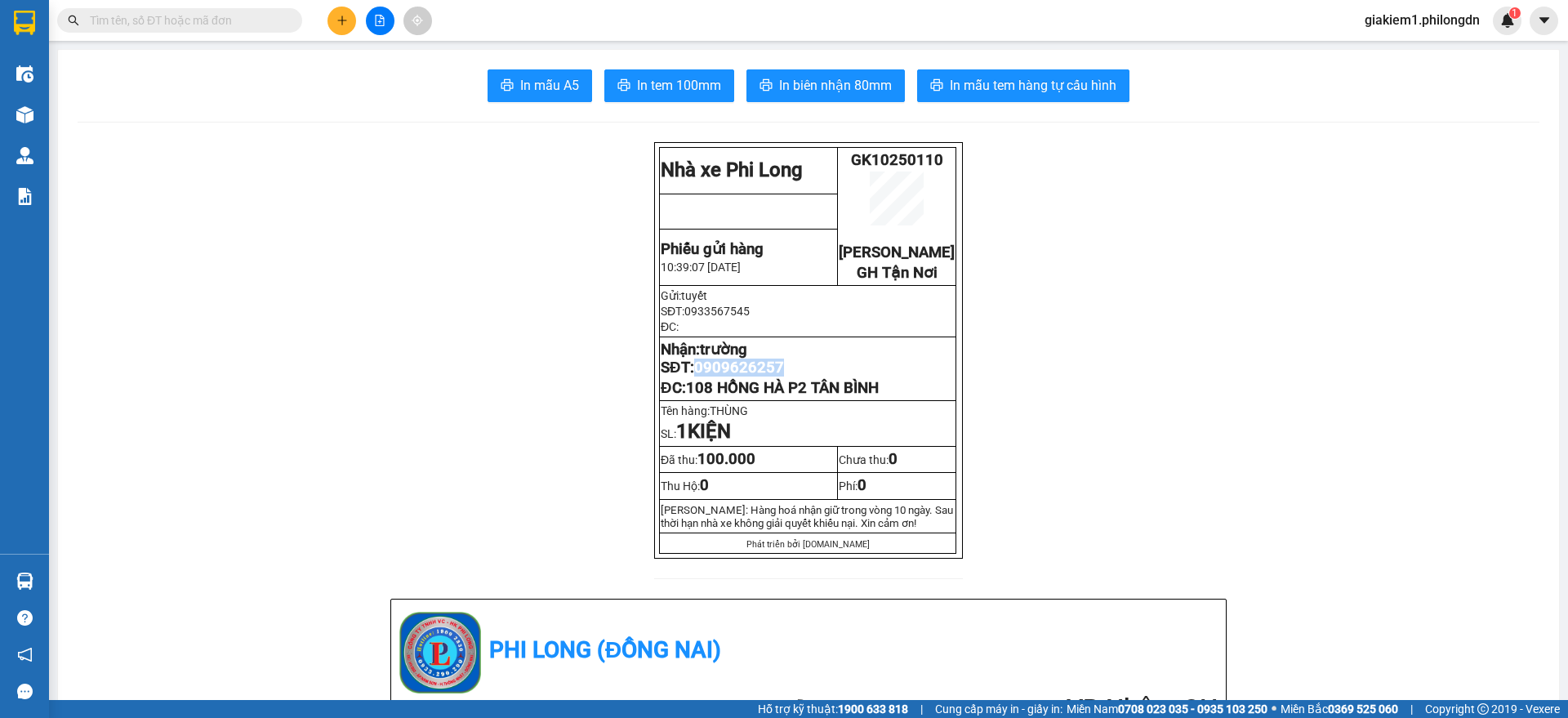
copy span "0909626257"
